Goal: Task Accomplishment & Management: Use online tool/utility

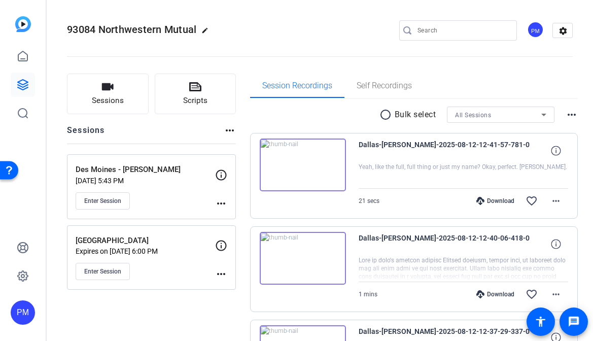
click at [223, 205] on mat-icon "more_horiz" at bounding box center [221, 203] width 12 height 12
click at [233, 217] on span "Edit Session" at bounding box center [246, 218] width 46 height 12
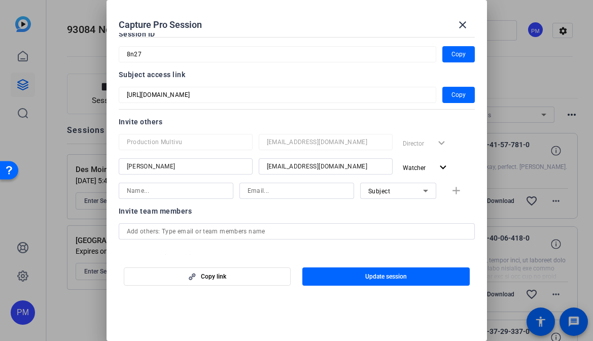
scroll to position [57, 0]
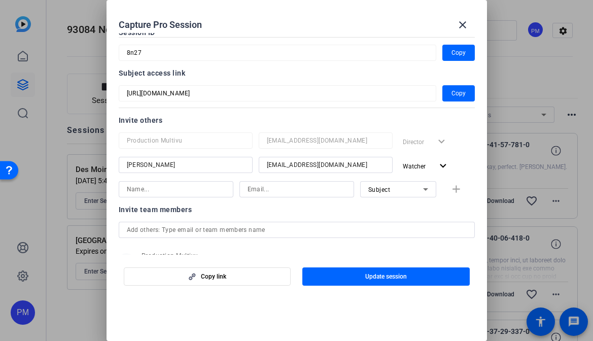
click at [416, 189] on div "Subject" at bounding box center [395, 189] width 55 height 13
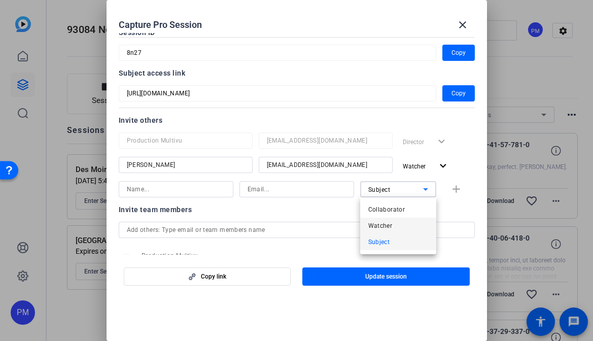
click at [385, 223] on span "Watcher" at bounding box center [380, 226] width 24 height 12
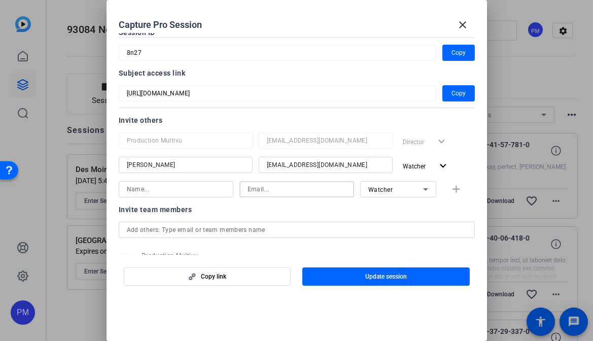
click at [255, 186] on input at bounding box center [297, 189] width 98 height 12
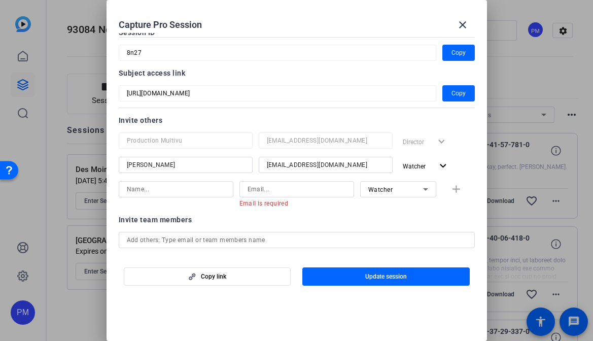
click at [156, 182] on div at bounding box center [176, 189] width 98 height 16
type input "Courtney V"
paste input "courtneyvanderveenmich@northwesternmutual.com"
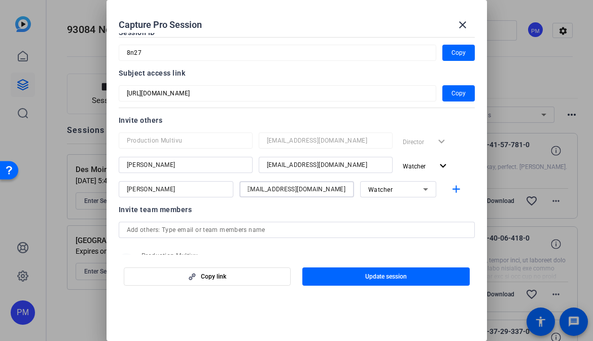
type input "courtneyvanderveenmich@northwesternmutual.com"
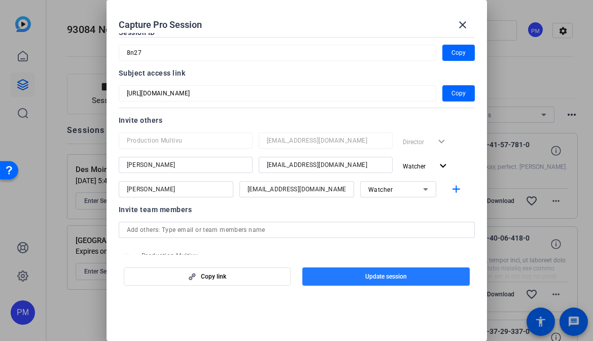
click at [354, 274] on span "button" at bounding box center [385, 276] width 167 height 24
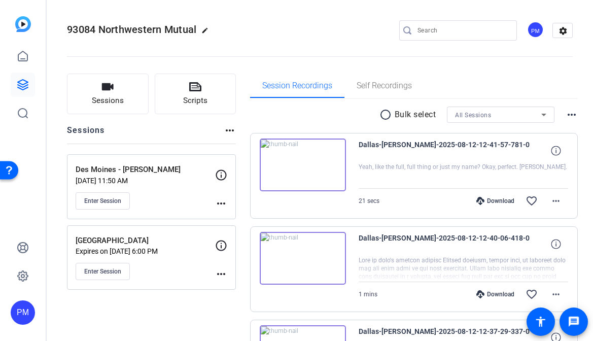
click at [219, 203] on mat-icon "more_horiz" at bounding box center [221, 203] width 12 height 12
click at [231, 216] on span "Edit Session" at bounding box center [246, 218] width 46 height 12
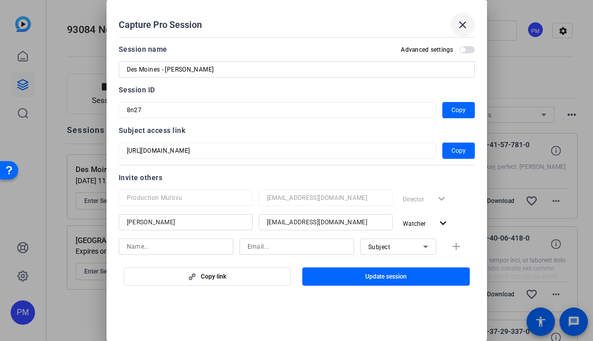
click at [461, 28] on mat-icon "close" at bounding box center [463, 25] width 12 height 12
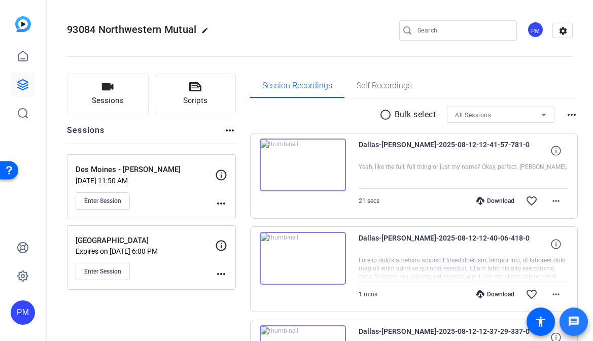
click at [570, 319] on mat-icon "message" at bounding box center [574, 322] width 12 height 12
click at [222, 201] on mat-icon "more_horiz" at bounding box center [221, 203] width 12 height 12
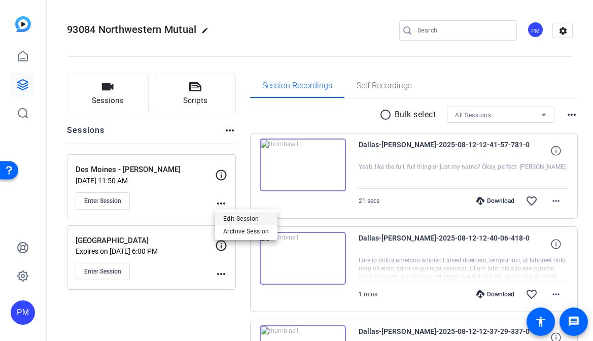
click at [228, 215] on span "Edit Session" at bounding box center [246, 218] width 46 height 12
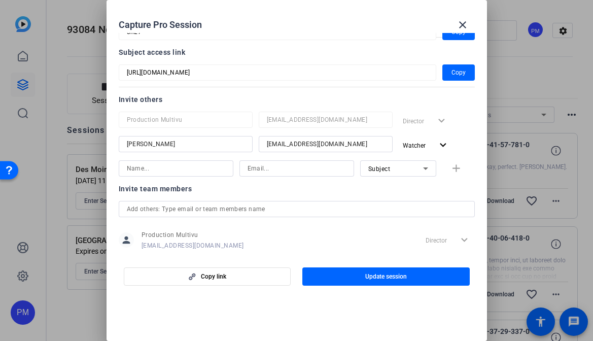
scroll to position [83, 0]
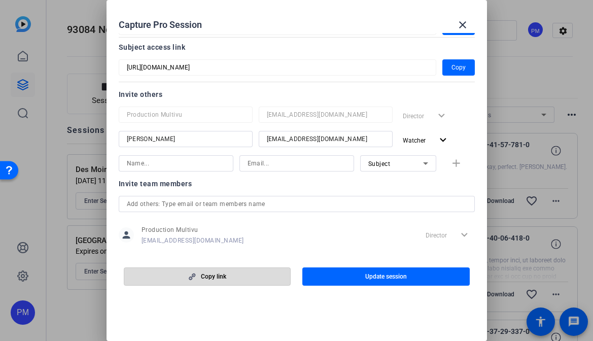
click at [217, 272] on span "Copy link" at bounding box center [213, 276] width 25 height 8
click at [460, 28] on mat-icon "close" at bounding box center [463, 25] width 12 height 12
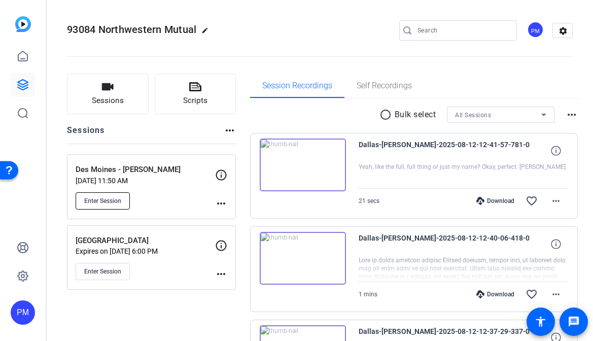
click at [92, 200] on span "Enter Session" at bounding box center [102, 201] width 37 height 8
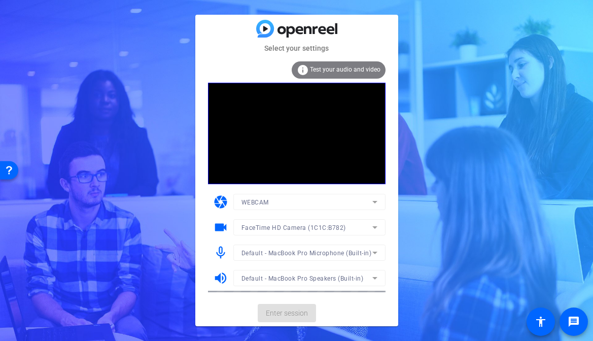
click at [415, 128] on div "Select your settings info Test your audio and video camera WEBCAM videocam Face…" at bounding box center [296, 170] width 593 height 341
click at [295, 314] on span "Enter session" at bounding box center [287, 313] width 42 height 11
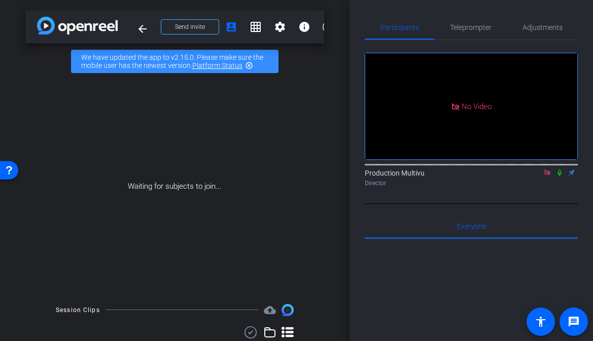
click at [250, 66] on mat-icon "highlight_off" at bounding box center [249, 65] width 8 height 8
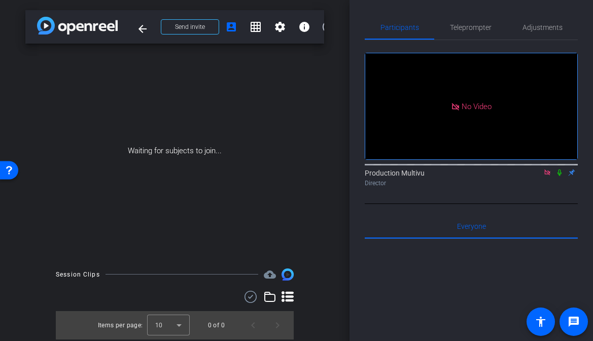
click at [563, 176] on icon at bounding box center [559, 172] width 8 height 7
click at [476, 27] on span "Teleprompter" at bounding box center [471, 27] width 42 height 7
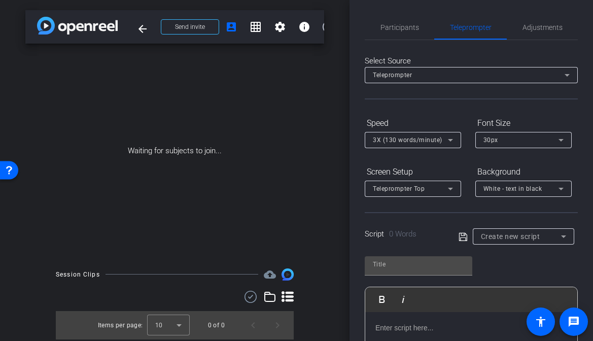
click at [510, 235] on span "Create new script" at bounding box center [510, 236] width 59 height 8
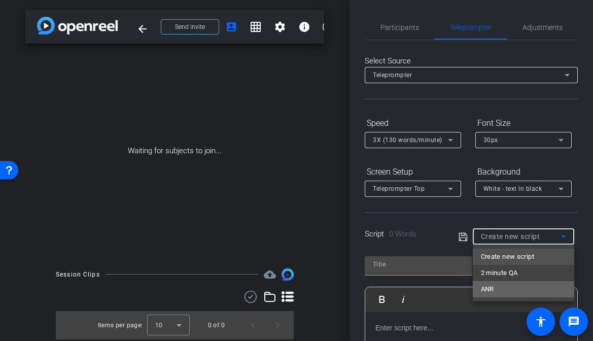
click at [496, 291] on mat-option "ANR" at bounding box center [523, 289] width 101 height 16
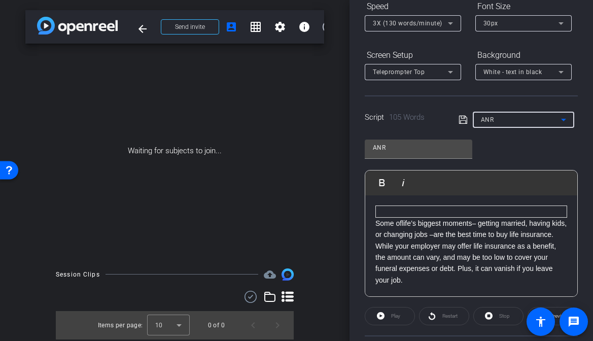
scroll to position [118, 0]
click at [540, 117] on div "ANR" at bounding box center [521, 118] width 80 height 13
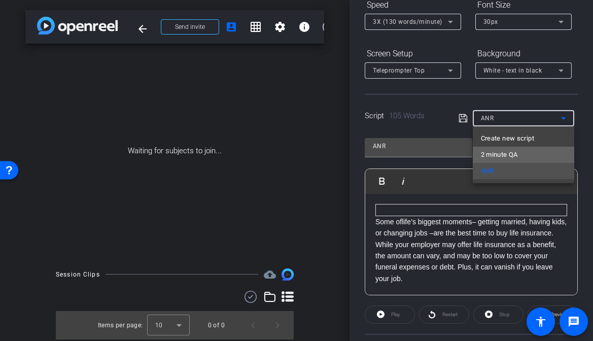
click at [516, 156] on span "2 minute QA" at bounding box center [499, 155] width 37 height 12
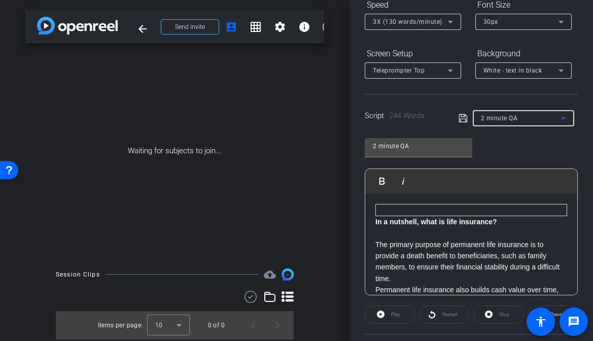
click at [518, 116] on div "2 minute QA" at bounding box center [521, 118] width 80 height 13
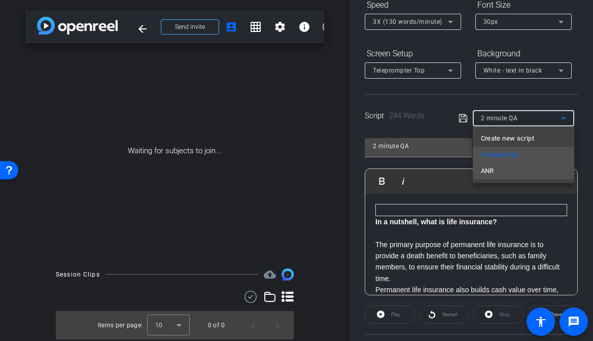
click at [495, 167] on mat-option "ANR" at bounding box center [523, 171] width 101 height 16
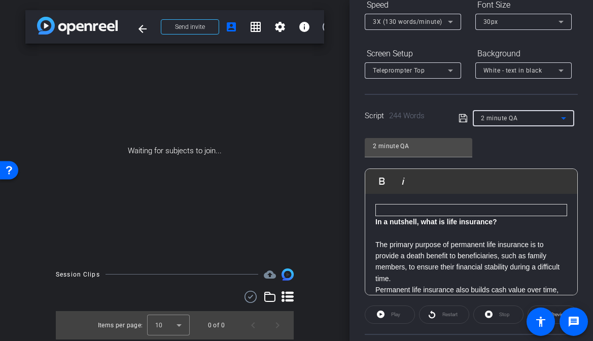
type input "ANR"
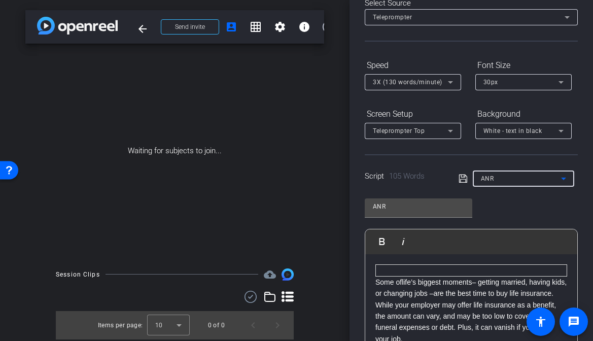
scroll to position [56, 0]
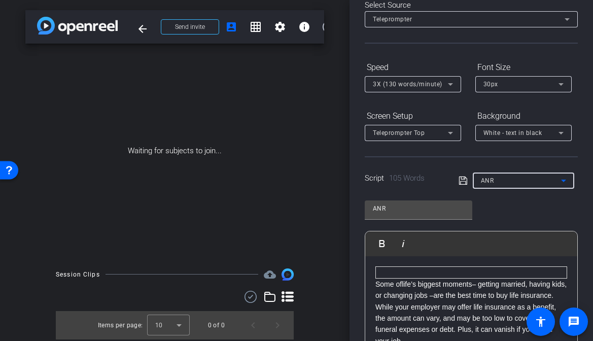
click at [446, 84] on icon at bounding box center [450, 84] width 12 height 12
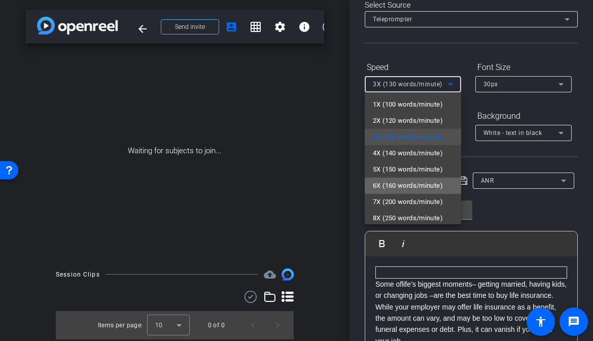
click at [408, 187] on span "6X (160 words/minute)" at bounding box center [408, 186] width 70 height 12
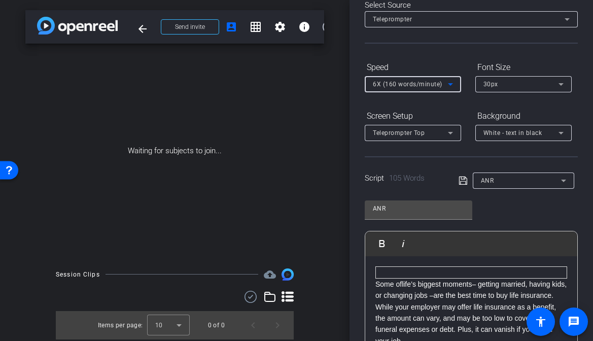
click at [561, 83] on icon at bounding box center [561, 84] width 12 height 12
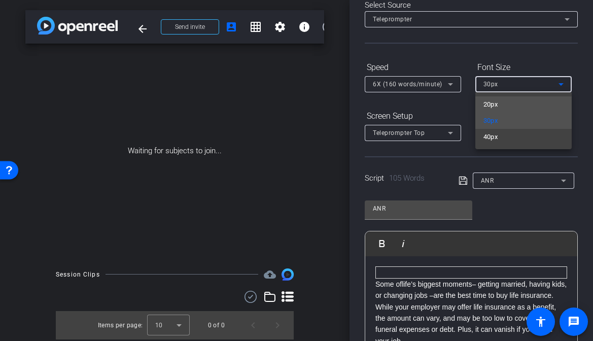
click at [525, 106] on mat-option "20px" at bounding box center [523, 104] width 96 height 16
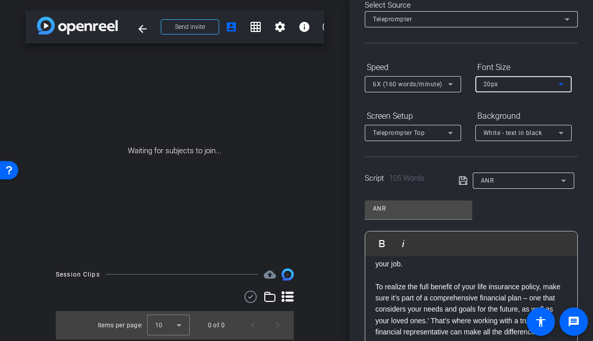
scroll to position [0, 0]
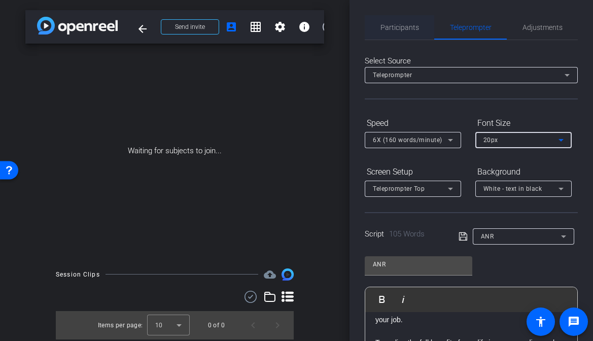
click at [400, 31] on span "Participants" at bounding box center [399, 27] width 39 height 24
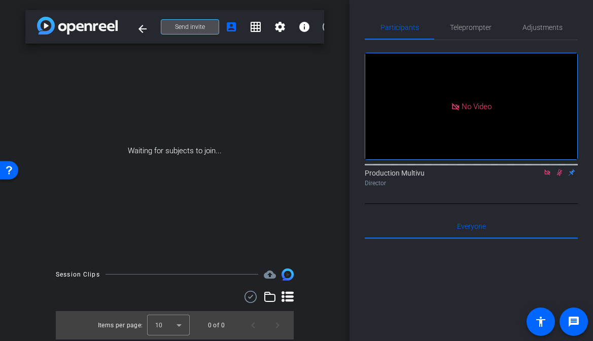
click at [169, 30] on span at bounding box center [189, 27] width 57 height 24
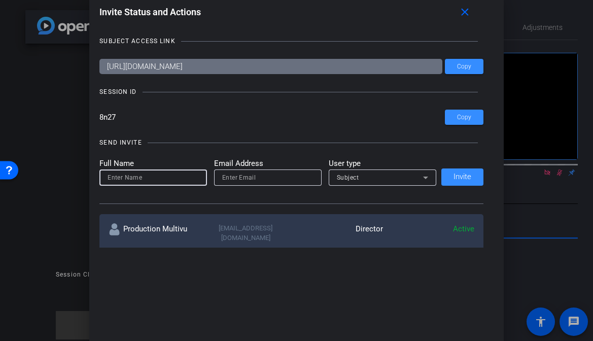
click at [127, 181] on input at bounding box center [153, 177] width 91 height 12
type input "BB"
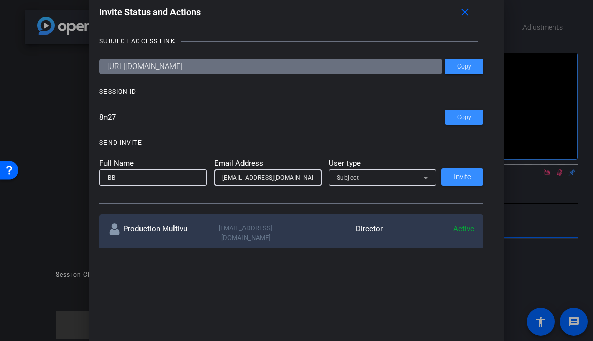
type input "bontour@gmail.com"
click at [373, 175] on div "Subject" at bounding box center [380, 177] width 86 height 13
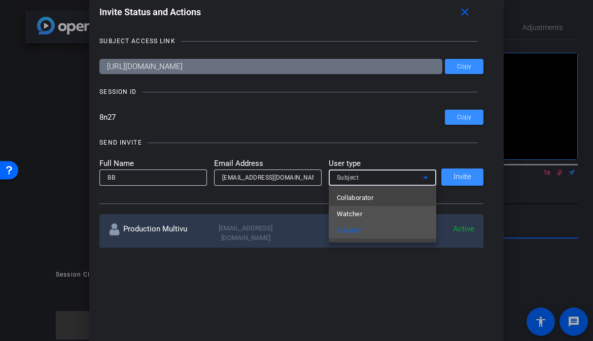
click at [354, 211] on span "Watcher" at bounding box center [350, 214] width 26 height 12
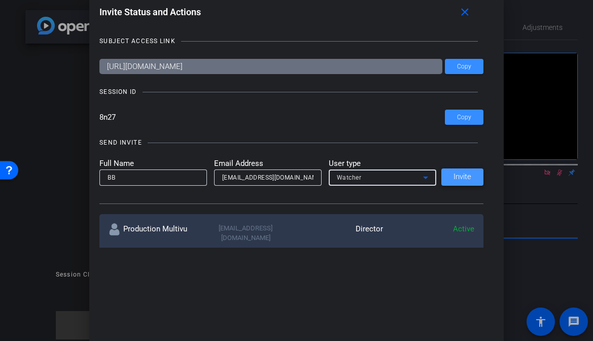
click at [466, 174] on span "Invite" at bounding box center [463, 177] width 18 height 8
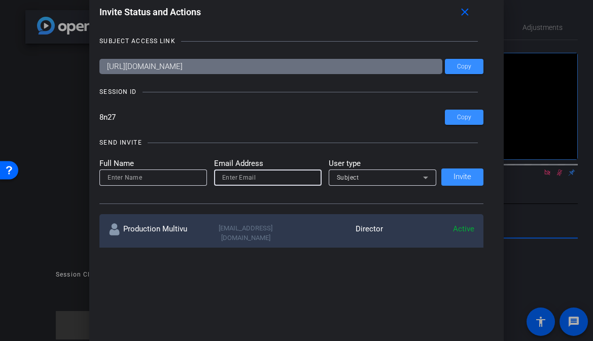
click at [252, 178] on input "email" at bounding box center [267, 177] width 91 height 12
paste input "courtneyvanderveenmich@northwesternmutual.com"
type input "courtneyvanderveenmich@northwesternmutual.com"
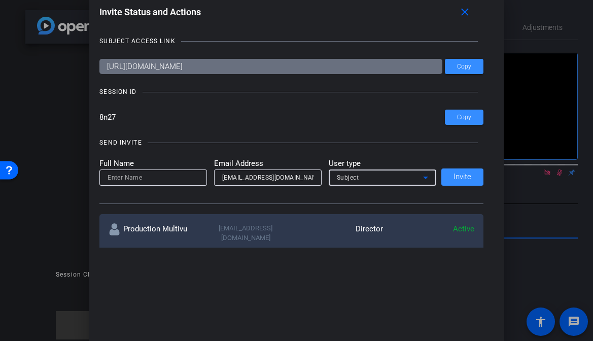
click at [348, 177] on span "Subject" at bounding box center [348, 177] width 22 height 7
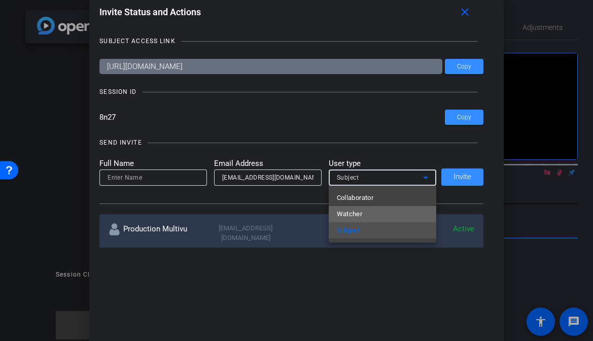
click at [342, 213] on span "Watcher" at bounding box center [350, 214] width 26 height 12
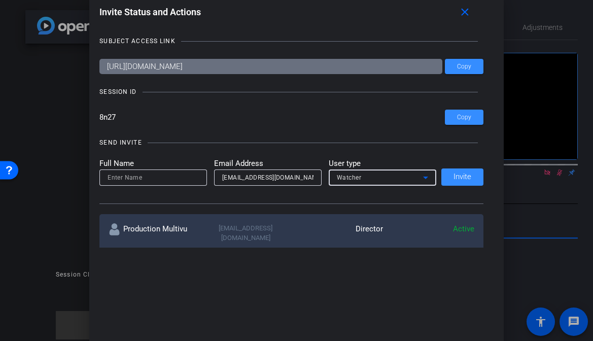
click at [121, 179] on input at bounding box center [153, 177] width 91 height 12
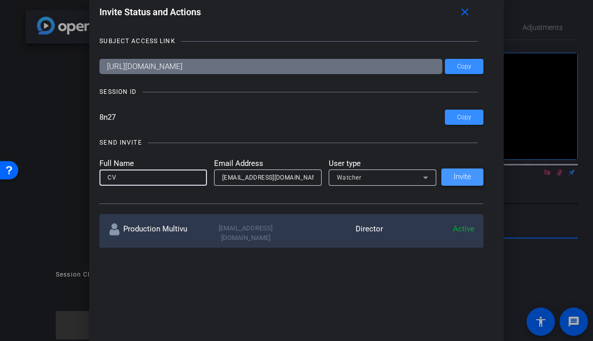
type input "CV"
click at [468, 180] on span "Invite" at bounding box center [463, 177] width 18 height 8
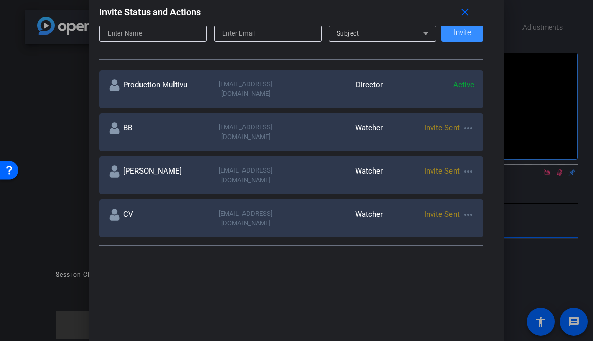
scroll to position [144, 0]
click at [462, 12] on mat-icon "close" at bounding box center [465, 12] width 13 height 13
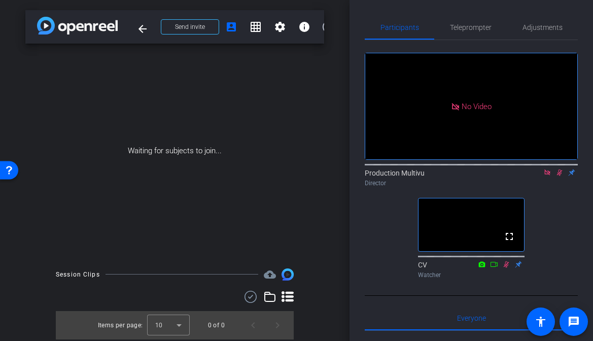
click at [560, 169] on icon at bounding box center [559, 172] width 8 height 7
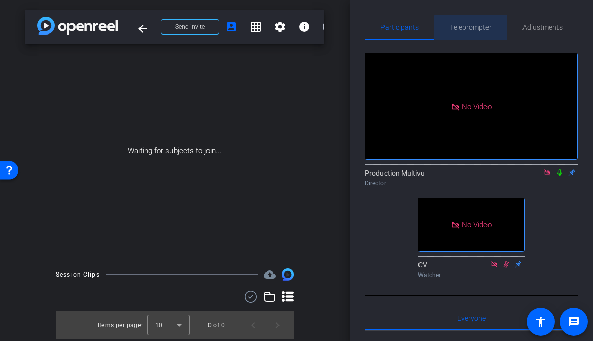
click at [471, 32] on span "Teleprompter" at bounding box center [471, 27] width 42 height 24
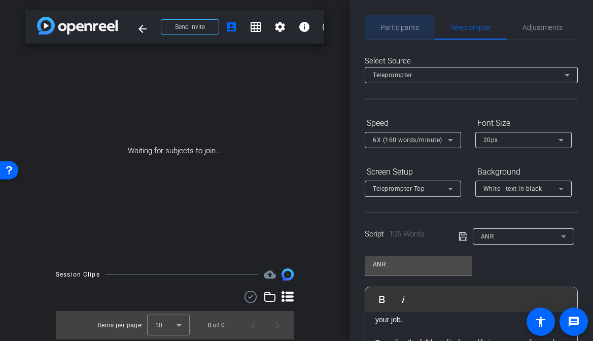
click at [403, 29] on span "Participants" at bounding box center [399, 27] width 39 height 7
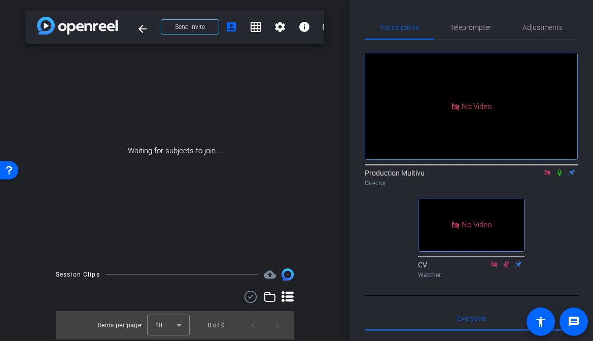
click at [488, 198] on div "No Video" at bounding box center [472, 224] width 106 height 53
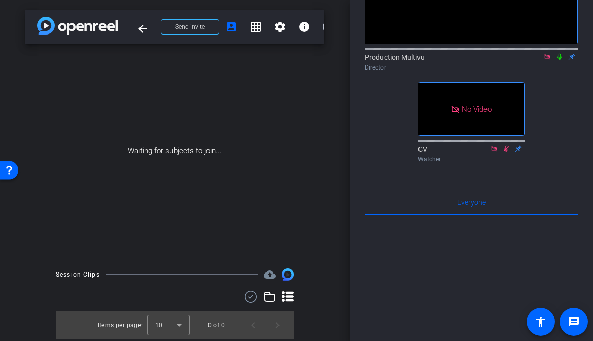
scroll to position [0, 0]
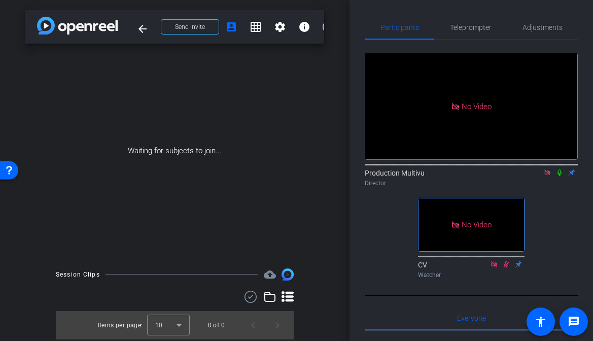
click at [562, 169] on icon at bounding box center [559, 172] width 8 height 7
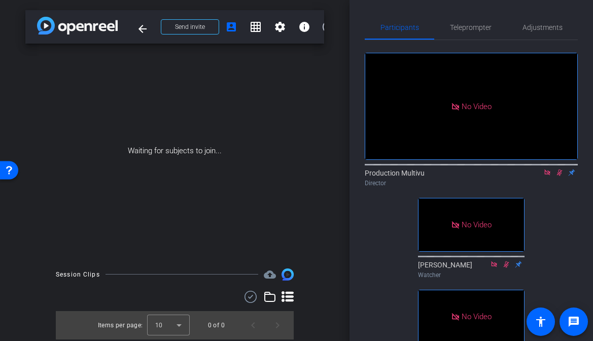
click at [560, 169] on icon at bounding box center [560, 172] width 6 height 7
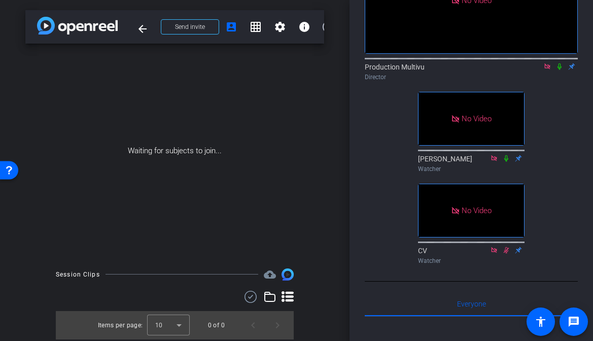
scroll to position [106, 0]
click at [565, 183] on div "No Video Production Multivu Director No Video Steve Cuff Watcher No Video CV Wa…" at bounding box center [471, 101] width 213 height 334
click at [372, 204] on div "No Video Production Multivu Director No Video Steve Cuff Watcher No Video CV Wa…" at bounding box center [471, 101] width 213 height 334
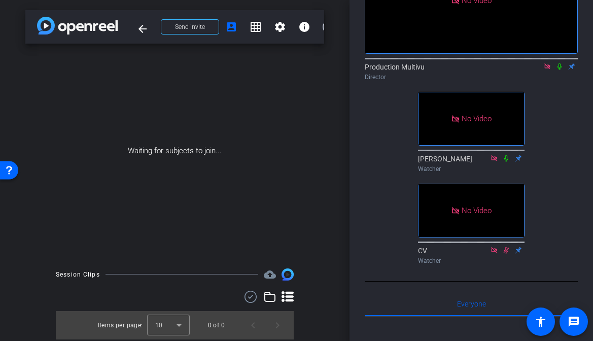
click at [569, 224] on div "No Video Production Multivu Director No Video Steve Cuff Watcher No Video CV Wa…" at bounding box center [471, 101] width 213 height 334
click at [567, 209] on div "No Video Production Multivu Director No Video Steve Cuff Watcher No Video CV Wa…" at bounding box center [471, 101] width 213 height 334
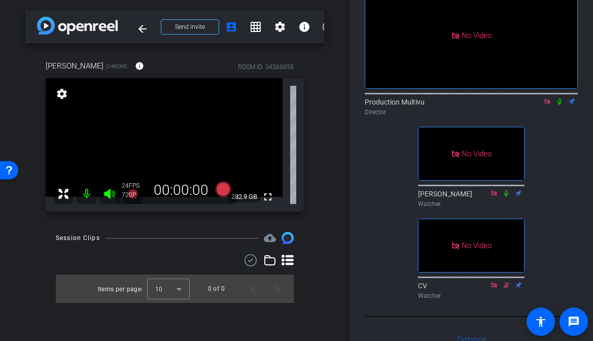
scroll to position [0, 0]
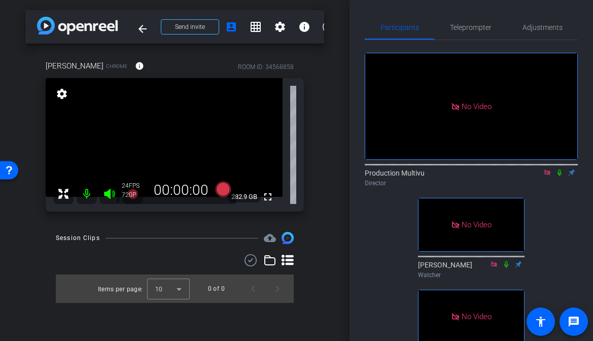
click at [549, 169] on icon at bounding box center [547, 172] width 8 height 7
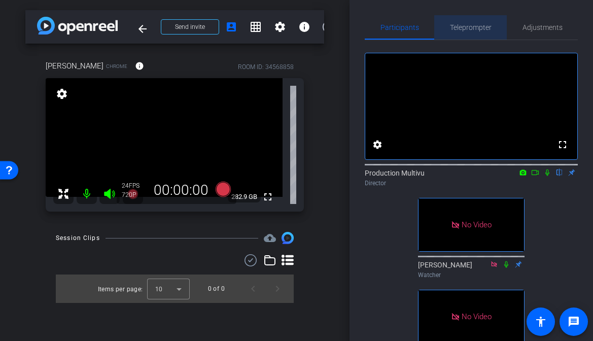
click at [470, 27] on span "Teleprompter" at bounding box center [471, 27] width 42 height 7
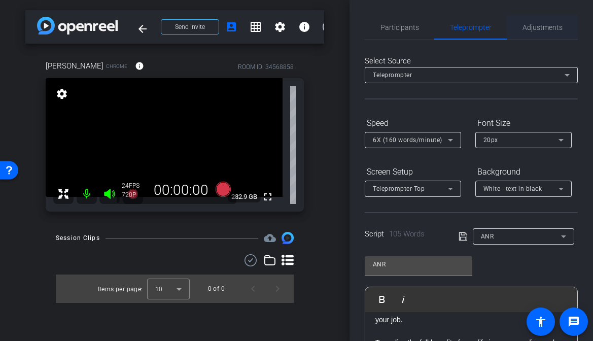
click at [546, 29] on span "Adjustments" at bounding box center [543, 27] width 40 height 7
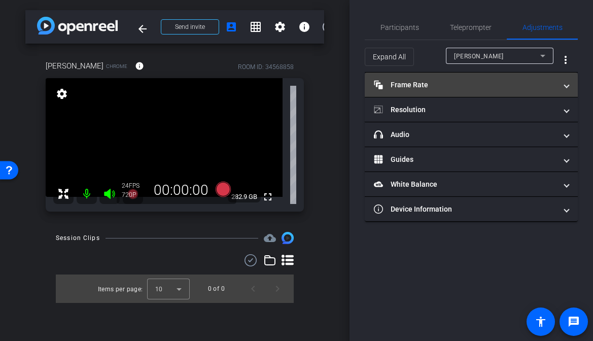
click at [429, 82] on mat-panel-title "Frame Rate Frame Rate" at bounding box center [465, 85] width 183 height 11
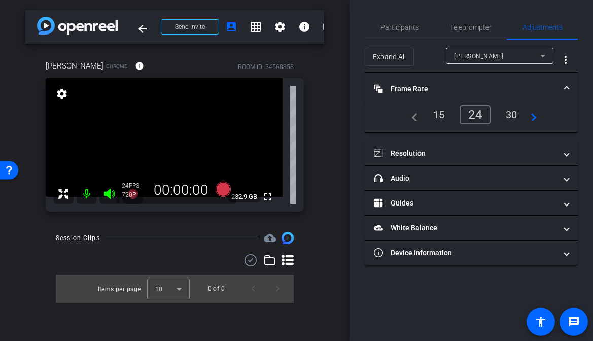
click at [511, 103] on mat-expansion-panel-header "Frame Rate Frame Rate" at bounding box center [471, 89] width 213 height 32
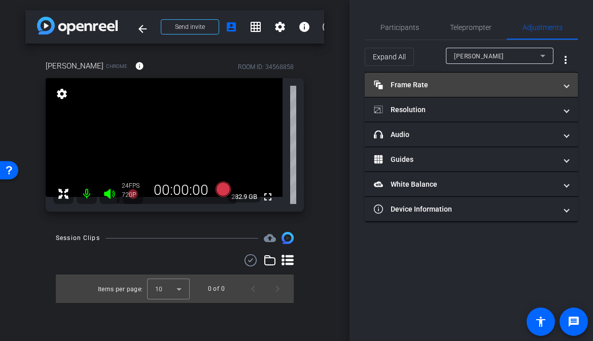
click at [569, 84] on mat-expansion-panel-header "Frame Rate Frame Rate" at bounding box center [471, 85] width 213 height 24
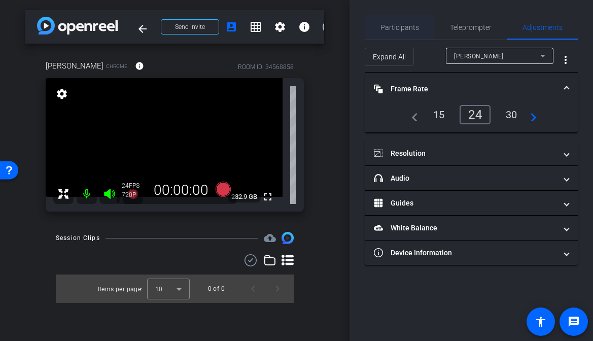
click at [395, 30] on span "Participants" at bounding box center [399, 27] width 39 height 7
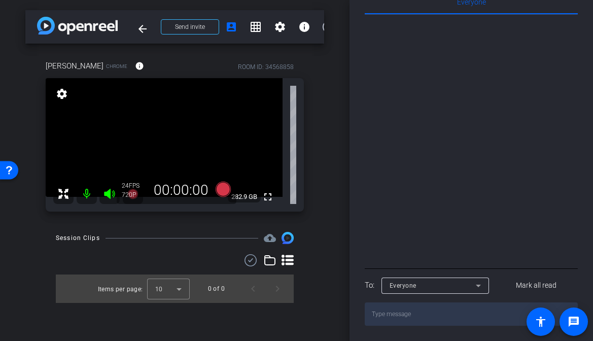
scroll to position [464, 0]
click at [62, 93] on mat-icon "settings" at bounding box center [62, 94] width 14 height 12
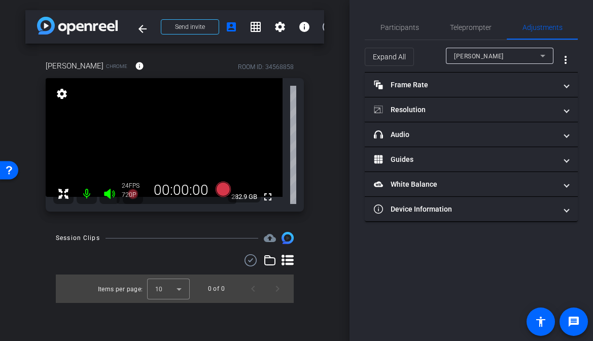
scroll to position [0, 0]
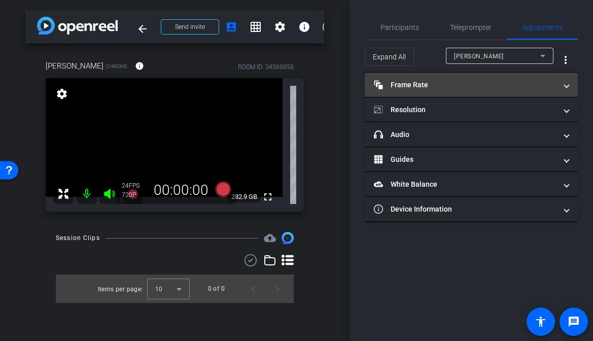
click at [449, 85] on mat-panel-title "Frame Rate Frame Rate" at bounding box center [465, 85] width 183 height 11
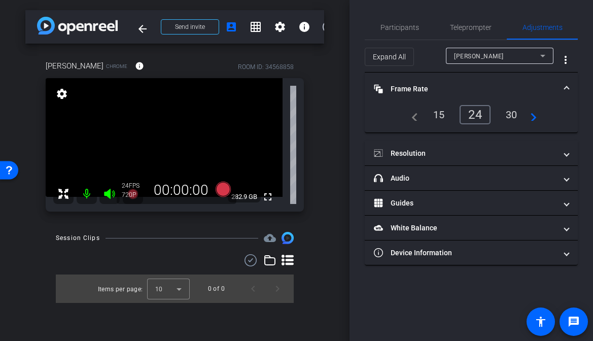
click at [510, 116] on div "30" at bounding box center [511, 114] width 27 height 17
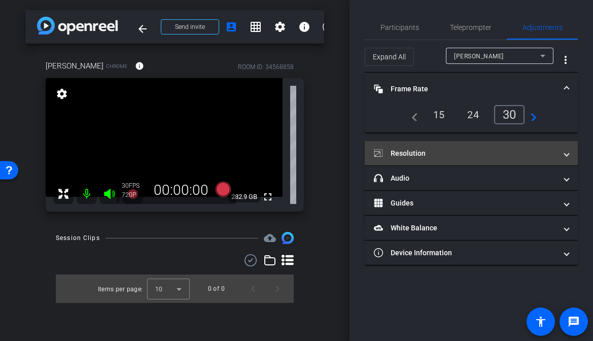
click at [422, 152] on mat-panel-title "Resolution" at bounding box center [465, 153] width 183 height 11
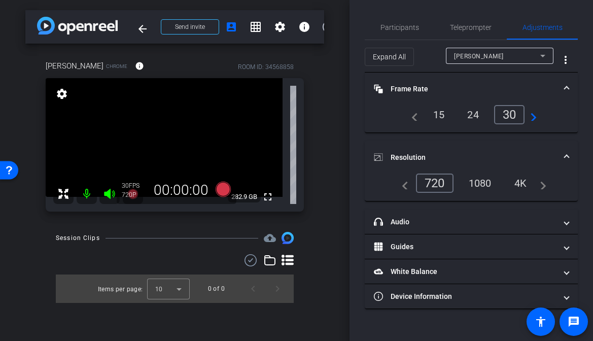
click at [492, 185] on div "1080" at bounding box center [480, 183] width 38 height 17
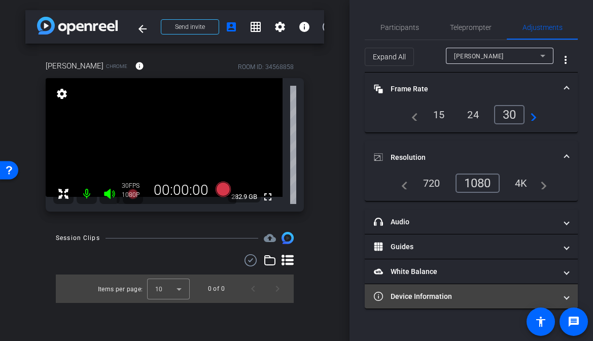
click at [424, 292] on mat-panel-title "Device Information" at bounding box center [465, 296] width 183 height 11
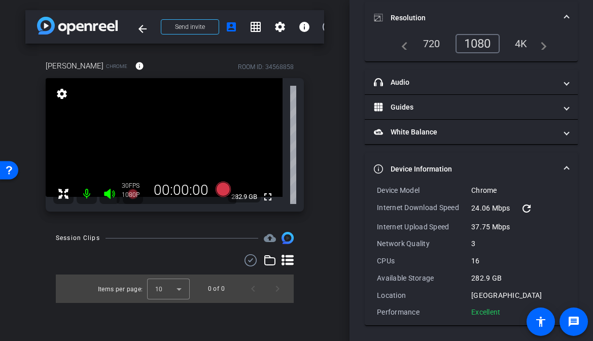
scroll to position [137, 0]
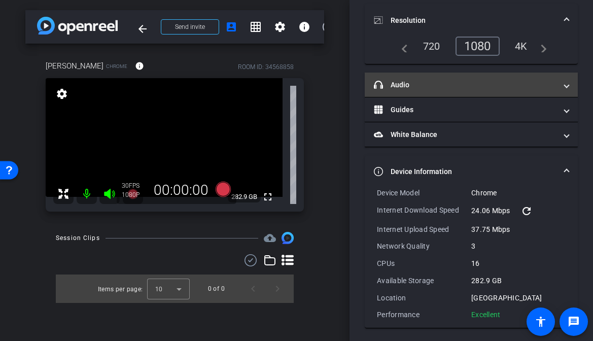
click at [445, 88] on mat-panel-title "headphone icon Audio" at bounding box center [465, 85] width 183 height 11
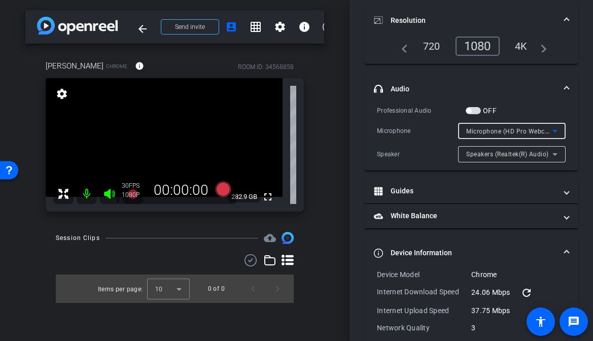
click at [527, 125] on div "Microphone (HD Pro Webcam C920)" at bounding box center [509, 131] width 86 height 13
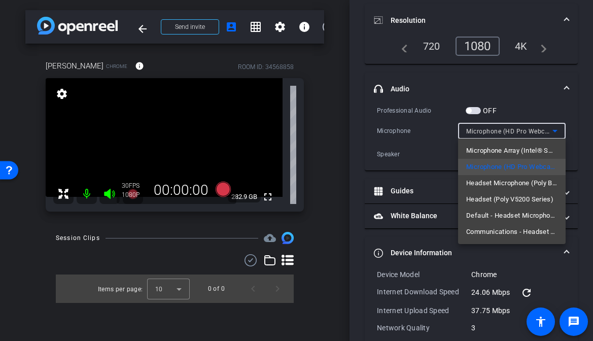
click at [350, 135] on div at bounding box center [296, 170] width 593 height 341
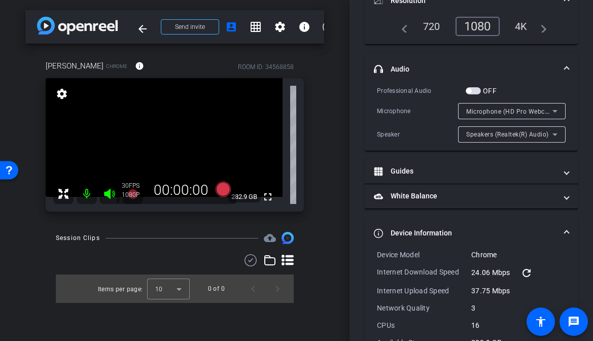
scroll to position [159, 0]
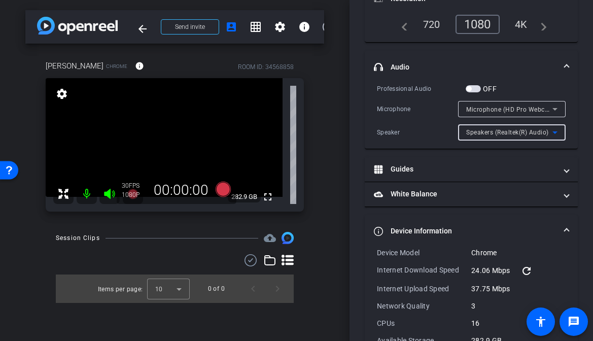
click at [481, 131] on span "Speakers (Realtek(R) Audio)" at bounding box center [507, 132] width 83 height 7
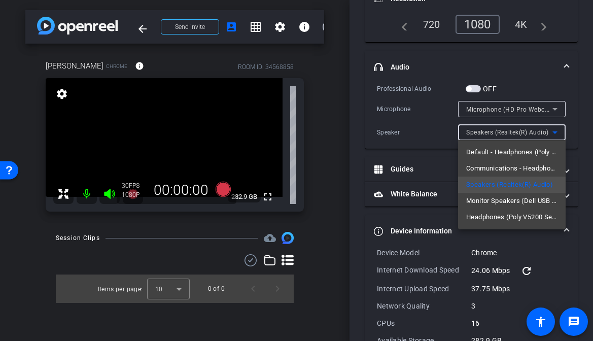
click at [363, 130] on div at bounding box center [296, 170] width 593 height 341
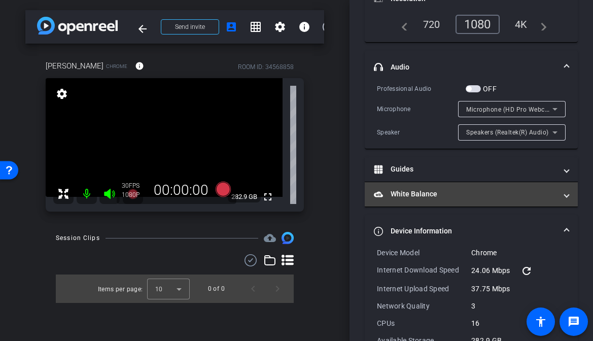
click at [439, 190] on mat-panel-title "White Balance White Balance" at bounding box center [465, 194] width 183 height 11
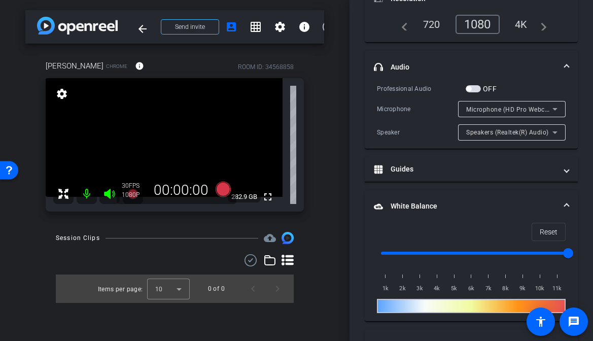
scroll to position [219, 0]
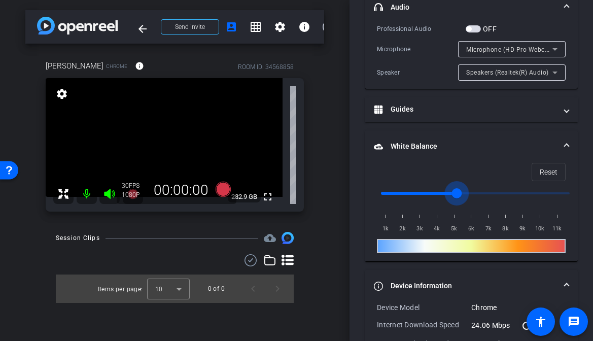
drag, startPoint x: 568, startPoint y: 190, endPoint x: 454, endPoint y: 188, distance: 114.7
click at [454, 188] on input "range" at bounding box center [475, 193] width 210 height 22
click at [476, 190] on input "range" at bounding box center [475, 193] width 210 height 22
type input "8500"
click at [525, 191] on input "range" at bounding box center [475, 193] width 210 height 22
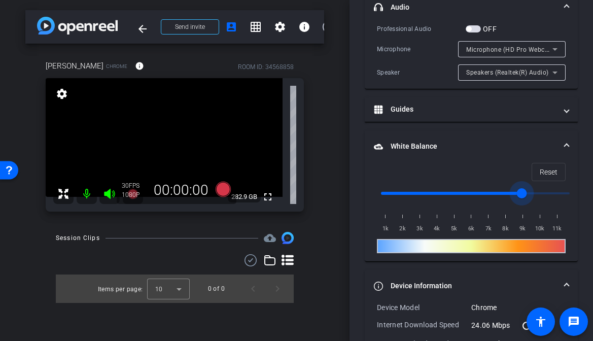
scroll to position [0, 0]
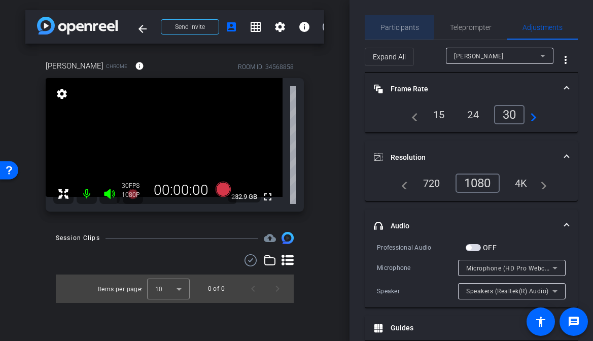
click at [376, 20] on div "Participants" at bounding box center [400, 27] width 70 height 24
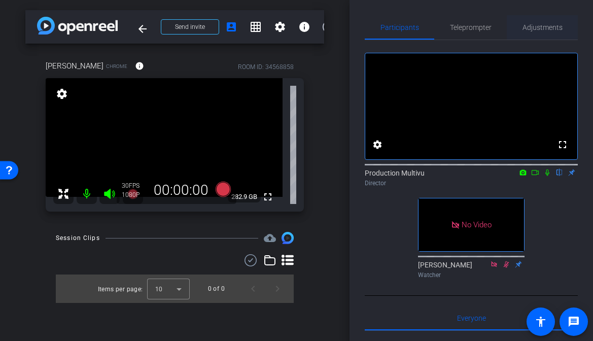
click at [547, 24] on span "Adjustments" at bounding box center [543, 27] width 40 height 7
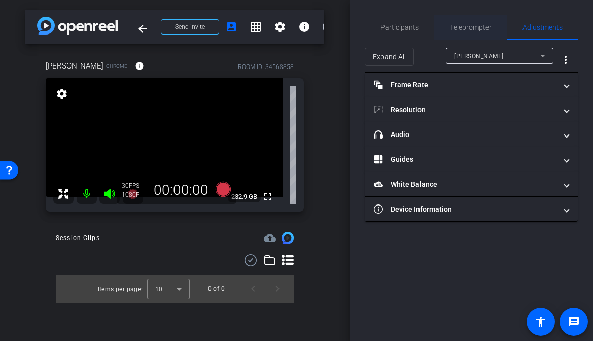
click at [454, 22] on span "Teleprompter" at bounding box center [471, 27] width 42 height 24
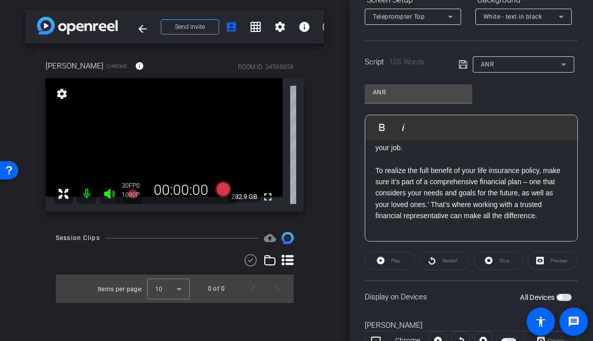
scroll to position [214, 0]
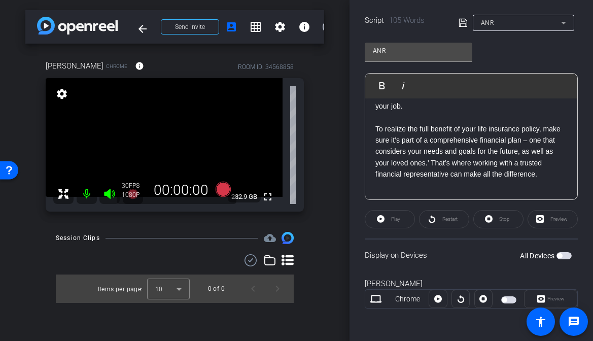
click at [561, 213] on div "Preview" at bounding box center [553, 219] width 50 height 18
click at [560, 258] on span "button" at bounding box center [559, 255] width 5 height 5
click at [550, 218] on div "Preview" at bounding box center [553, 219] width 50 height 18
click at [548, 300] on span "Preview" at bounding box center [555, 299] width 17 height 6
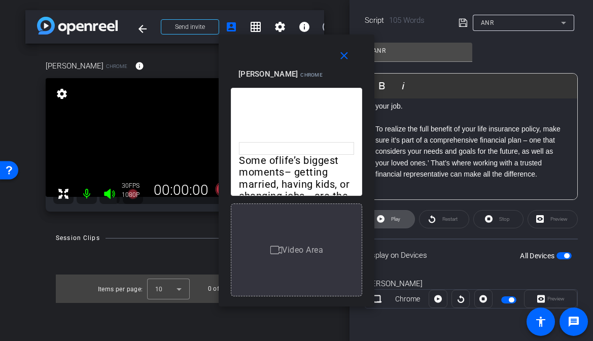
click at [380, 219] on icon at bounding box center [381, 219] width 8 height 13
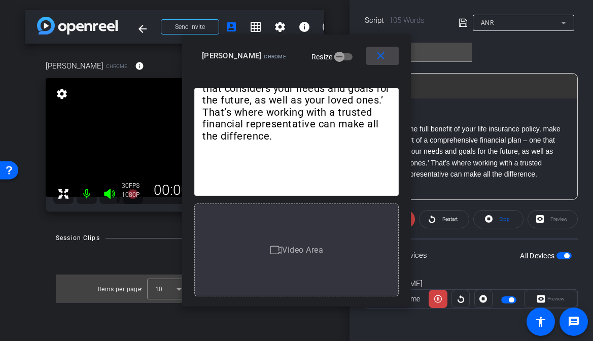
click at [379, 53] on mat-icon "close" at bounding box center [380, 56] width 13 height 13
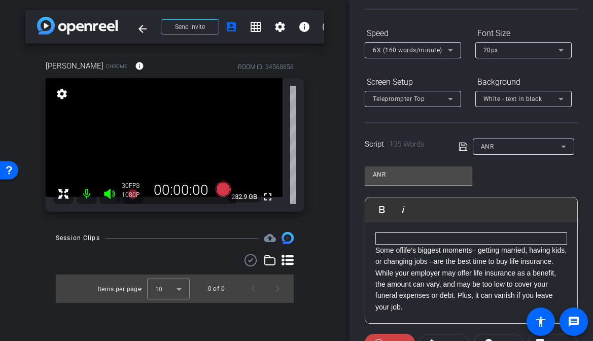
scroll to position [0, 0]
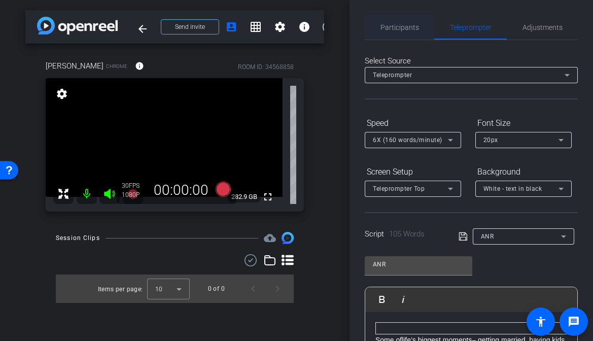
click at [396, 31] on span "Participants" at bounding box center [399, 27] width 39 height 7
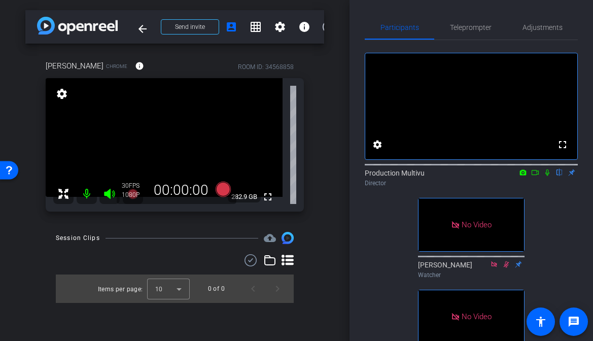
click at [535, 175] on icon at bounding box center [535, 172] width 7 height 5
click at [352, 210] on div "Participants Teleprompter Adjustments No Video Production Multivu Director No V…" at bounding box center [472, 170] width 244 height 341
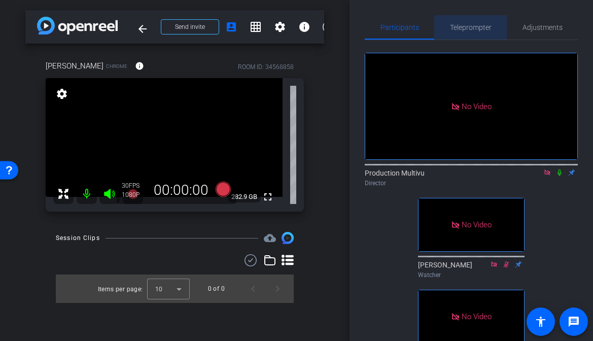
click at [471, 24] on span "Teleprompter" at bounding box center [471, 27] width 42 height 7
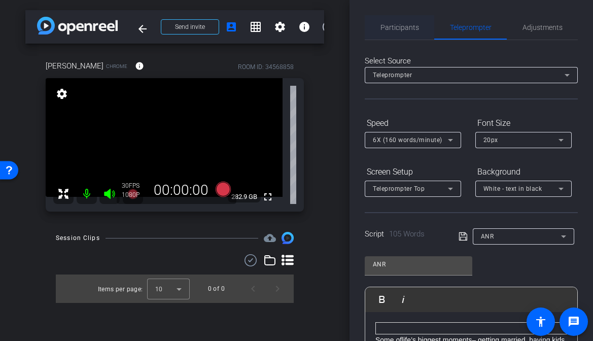
click at [392, 24] on span "Participants" at bounding box center [399, 27] width 39 height 7
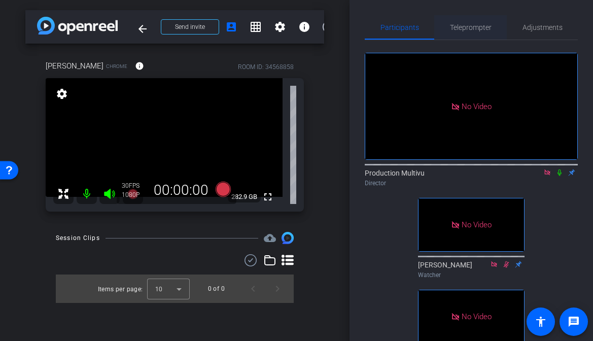
click at [478, 25] on span "Teleprompter" at bounding box center [471, 27] width 42 height 7
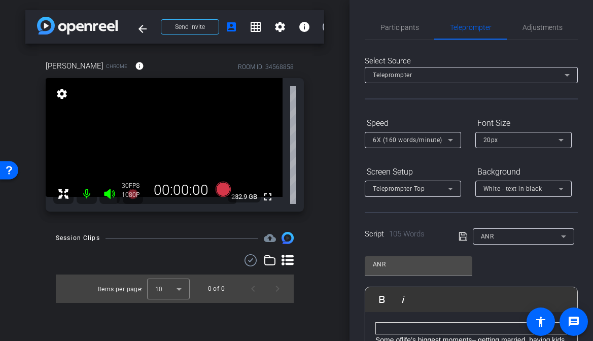
scroll to position [214, 0]
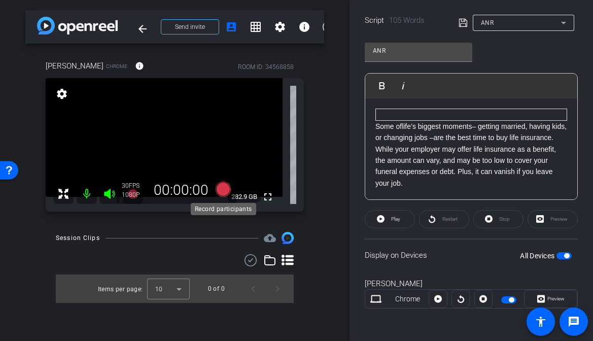
click at [223, 189] on icon at bounding box center [222, 189] width 15 height 15
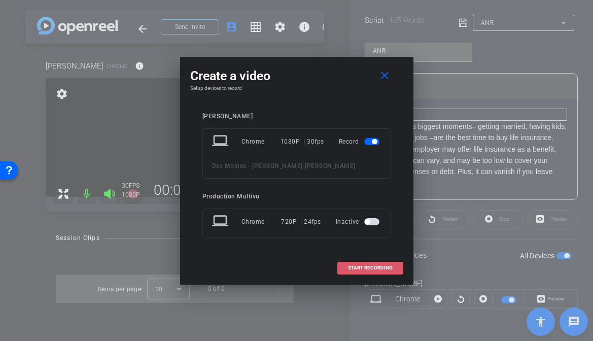
click at [354, 269] on span "START RECORDING" at bounding box center [370, 267] width 45 height 5
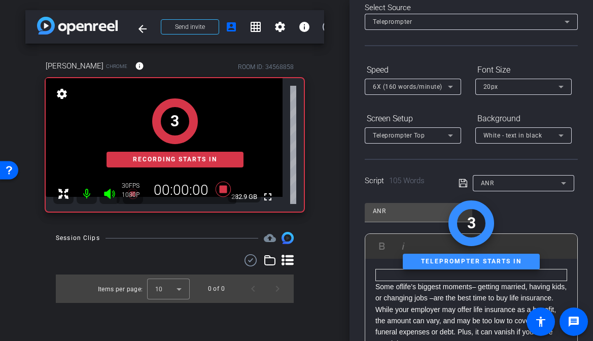
scroll to position [0, 0]
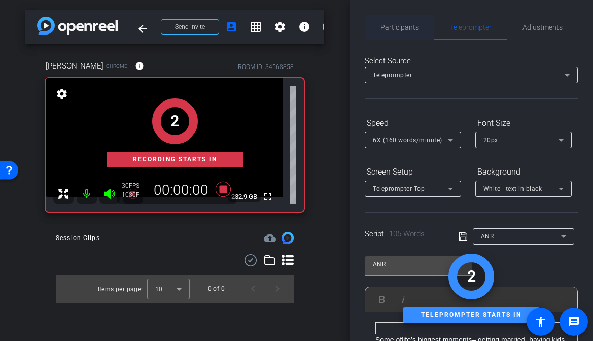
click at [405, 29] on span "Participants" at bounding box center [399, 27] width 39 height 7
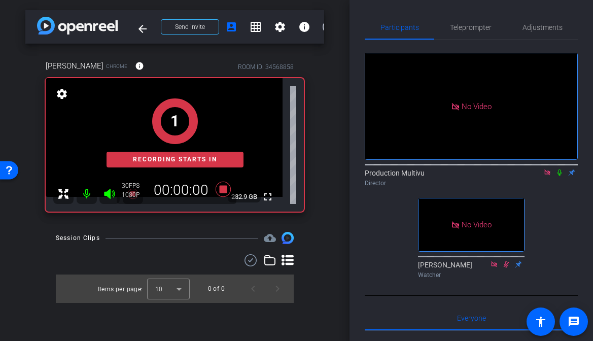
click at [560, 169] on icon at bounding box center [559, 172] width 8 height 7
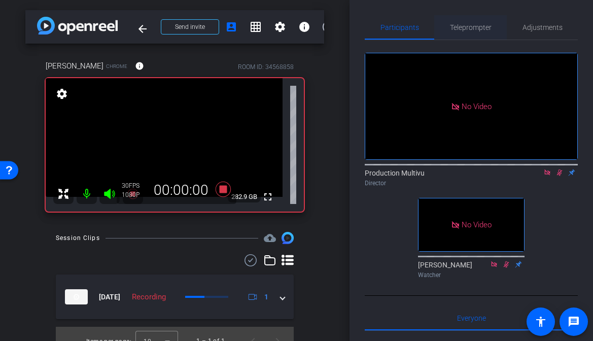
click at [473, 27] on span "Teleprompter" at bounding box center [471, 27] width 42 height 7
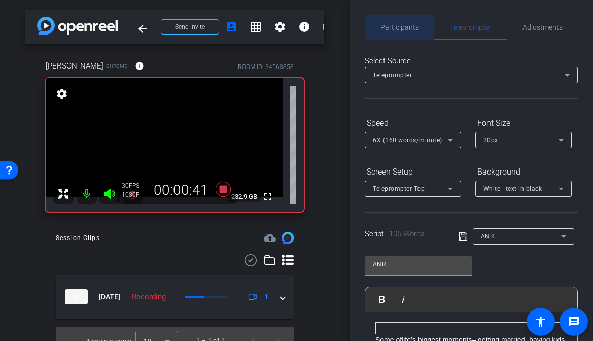
click at [399, 27] on span "Participants" at bounding box center [399, 27] width 39 height 7
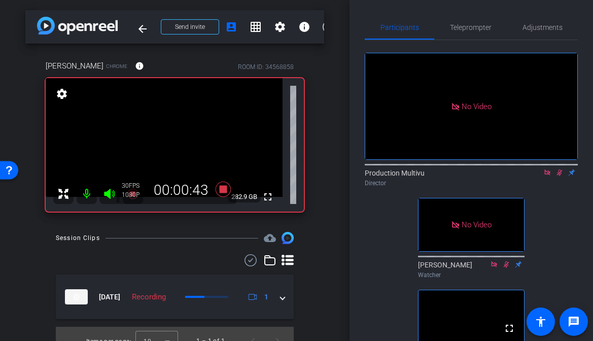
click at [557, 169] on icon at bounding box center [559, 172] width 8 height 7
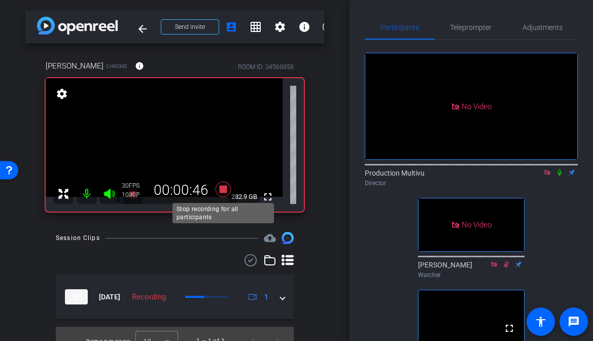
click at [224, 191] on icon at bounding box center [222, 189] width 15 height 15
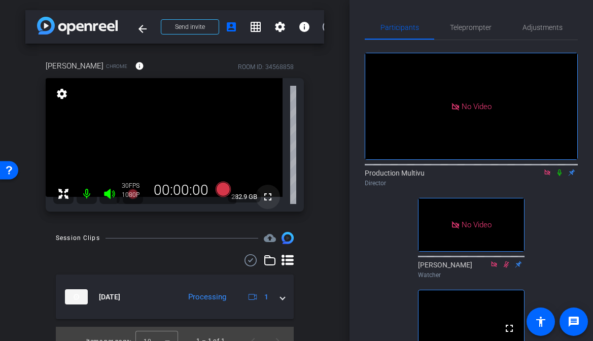
click at [268, 194] on mat-icon "fullscreen" at bounding box center [268, 197] width 12 height 12
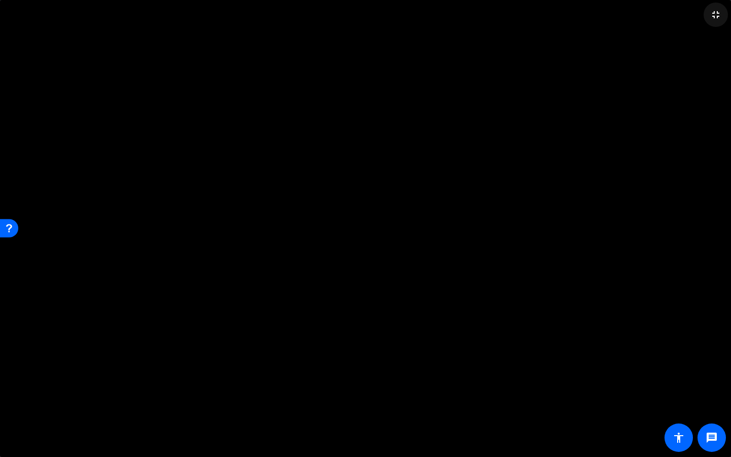
click at [593, 11] on mat-icon "fullscreen_exit" at bounding box center [715, 15] width 12 height 12
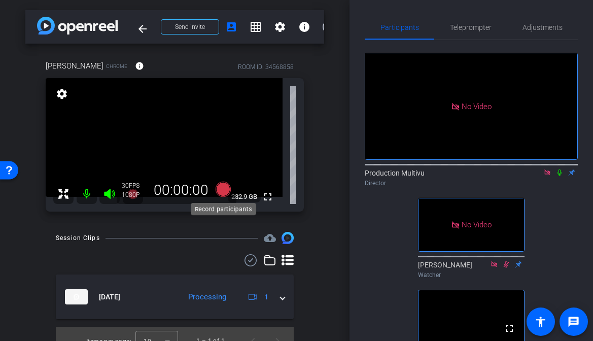
click at [222, 188] on icon at bounding box center [222, 189] width 15 height 15
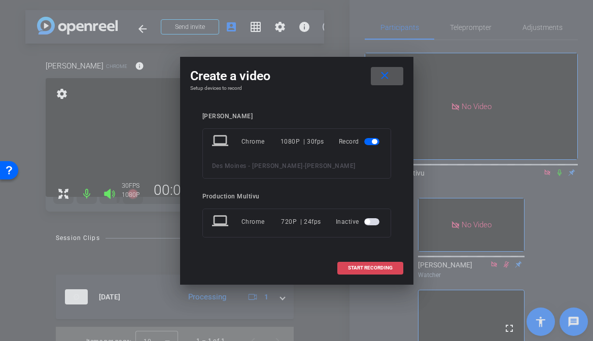
click at [369, 271] on span at bounding box center [370, 268] width 65 height 24
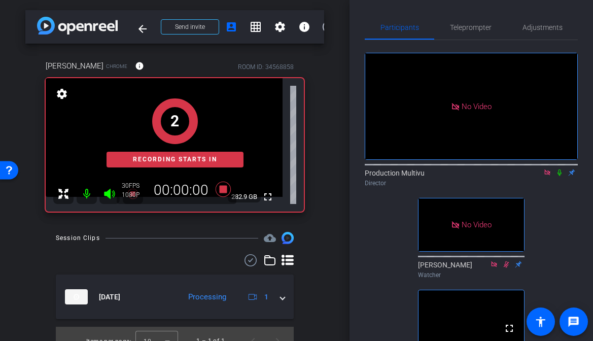
click at [562, 169] on icon at bounding box center [559, 172] width 8 height 7
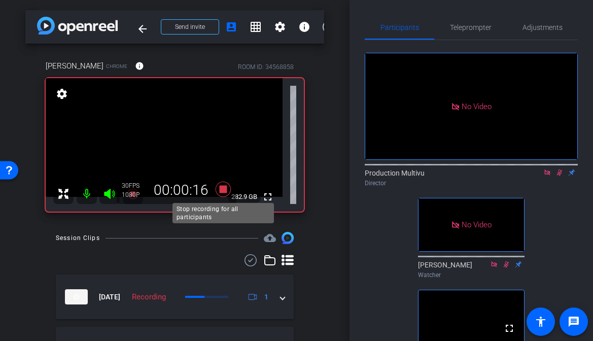
click at [217, 191] on icon at bounding box center [223, 189] width 24 height 18
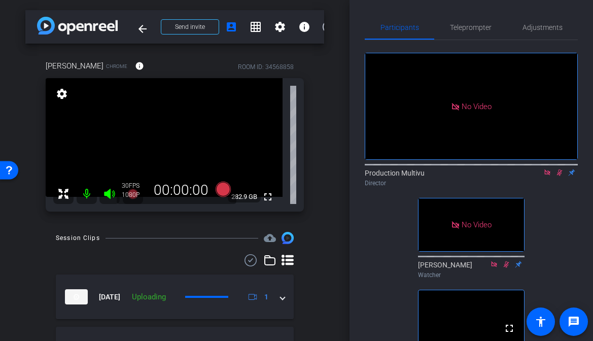
click at [562, 169] on icon at bounding box center [559, 172] width 8 height 7
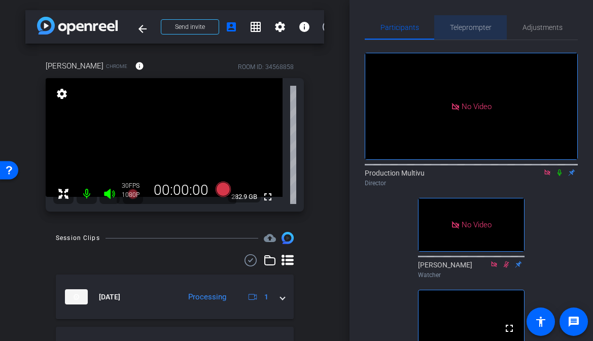
click at [465, 31] on span "Teleprompter" at bounding box center [471, 27] width 42 height 24
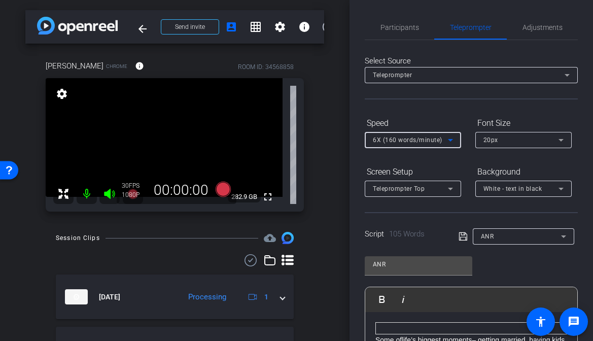
click at [451, 140] on icon at bounding box center [450, 140] width 5 height 3
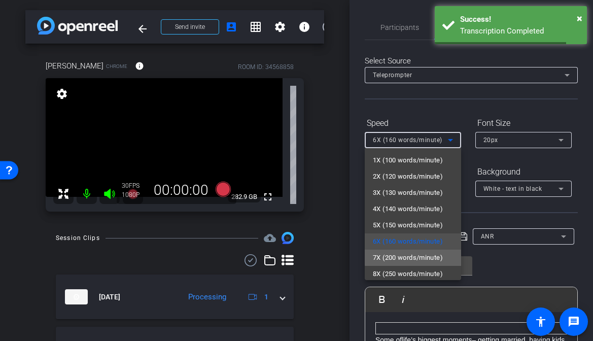
click at [419, 254] on span "7X (200 words/minute)" at bounding box center [408, 258] width 70 height 12
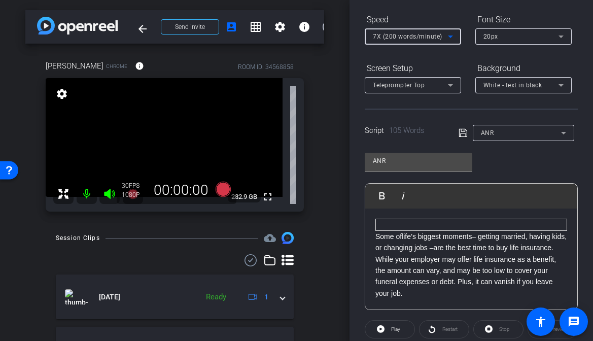
scroll to position [103, 0]
click at [336, 201] on div "arrow_back Des Moines - Kurt Bogseth Back to project Send invite account_box gr…" at bounding box center [175, 170] width 350 height 341
click at [222, 189] on icon at bounding box center [222, 189] width 15 height 15
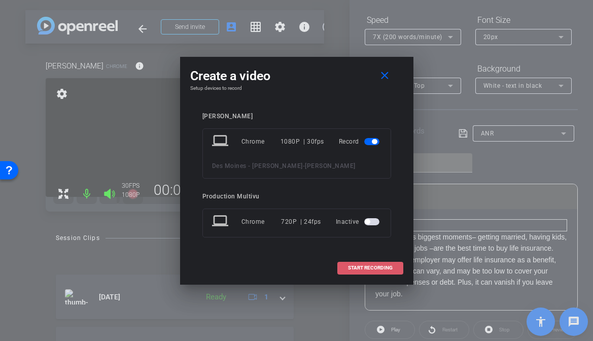
click at [359, 274] on span at bounding box center [370, 268] width 65 height 24
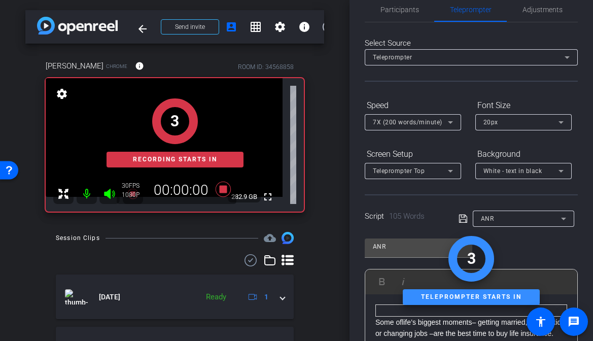
scroll to position [0, 0]
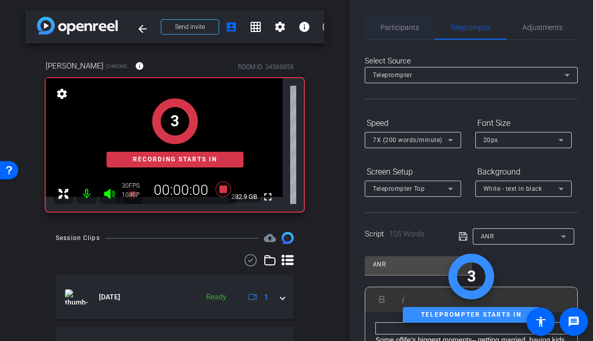
click at [401, 24] on span "Participants" at bounding box center [399, 27] width 39 height 7
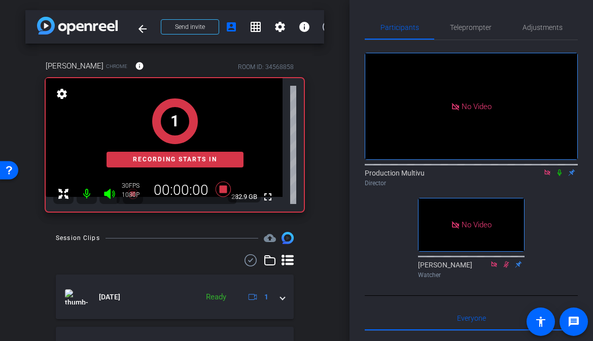
click at [557, 169] on icon at bounding box center [559, 172] width 8 height 7
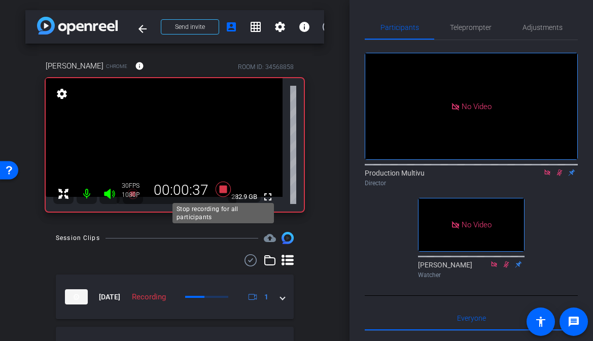
click at [224, 188] on icon at bounding box center [222, 189] width 15 height 15
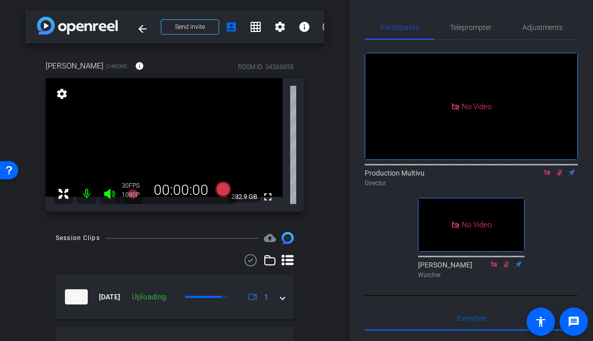
click at [558, 169] on icon at bounding box center [560, 172] width 6 height 7
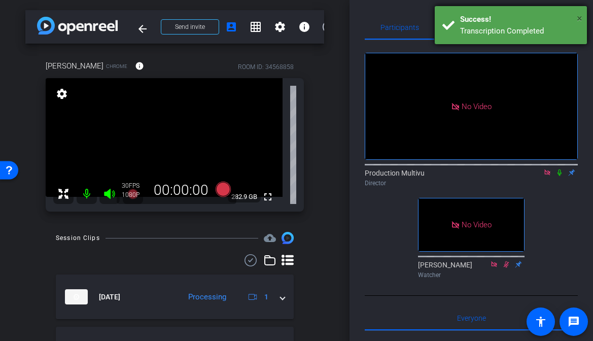
click at [578, 18] on span "×" at bounding box center [580, 18] width 6 height 12
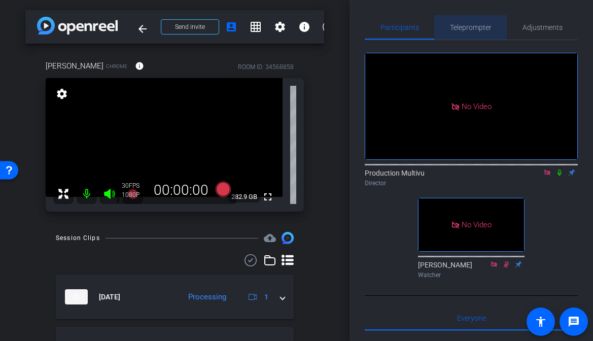
click at [480, 34] on span "Teleprompter" at bounding box center [471, 27] width 42 height 24
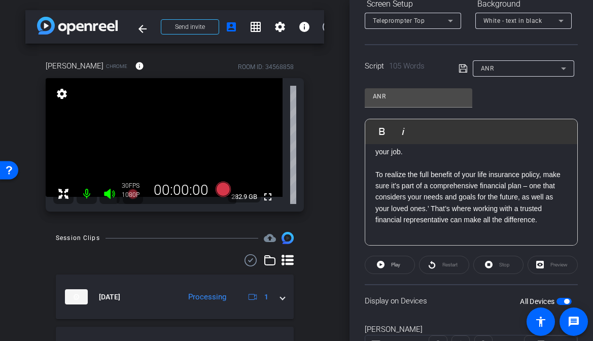
scroll to position [79, 0]
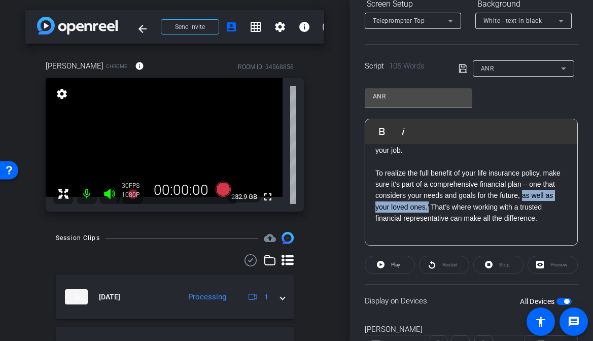
drag, startPoint x: 429, startPoint y: 206, endPoint x: 524, endPoint y: 197, distance: 95.4
click at [524, 197] on p "To realize the full benefit of your life insurance policy, make sure it’s part …" at bounding box center [471, 195] width 192 height 57
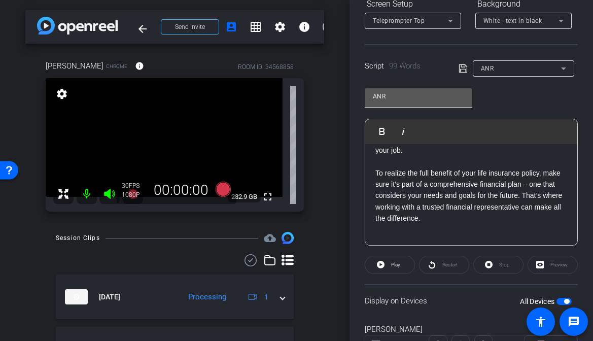
scroll to position [0, 0]
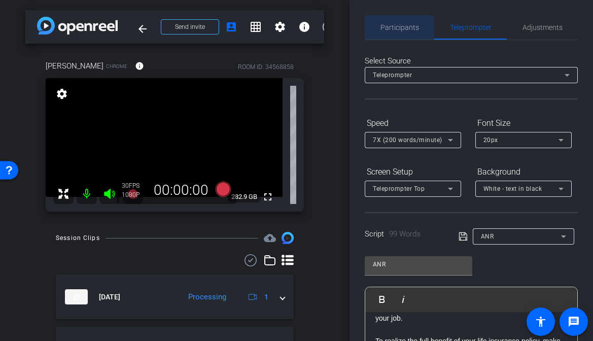
click at [389, 28] on span "Participants" at bounding box center [399, 27] width 39 height 7
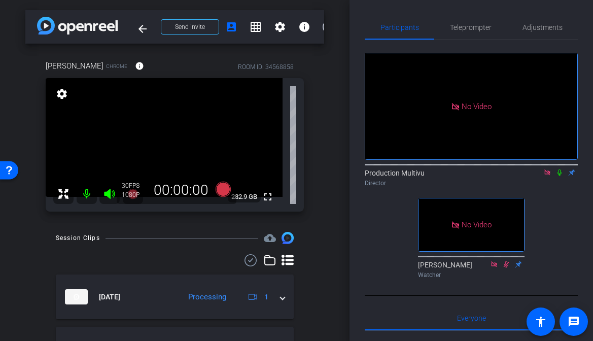
click at [328, 185] on div "arrow_back Des Moines - Kurt Bogseth Back to project Send invite account_box gr…" at bounding box center [175, 170] width 350 height 341
click at [222, 189] on icon at bounding box center [222, 189] width 15 height 15
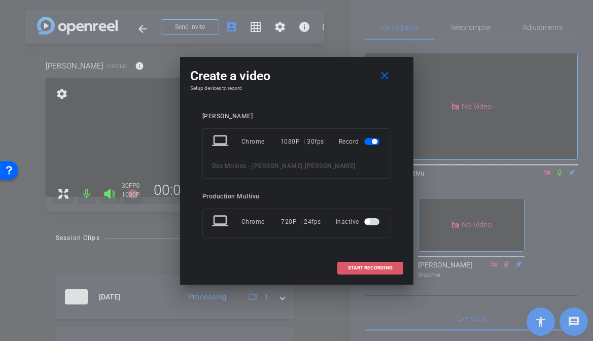
click at [367, 265] on span "START RECORDING" at bounding box center [370, 267] width 45 height 5
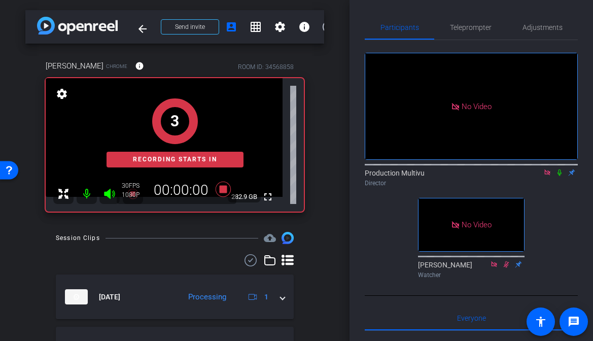
click at [558, 169] on icon at bounding box center [559, 172] width 8 height 7
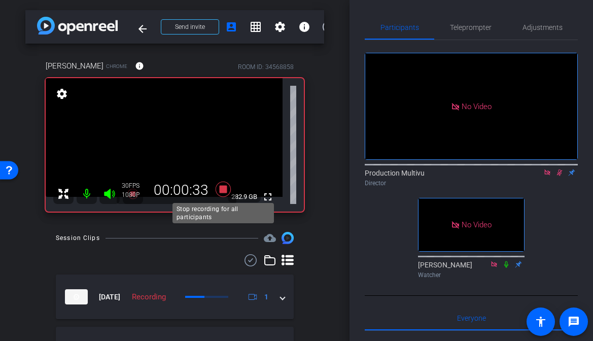
click at [224, 188] on icon at bounding box center [222, 189] width 15 height 15
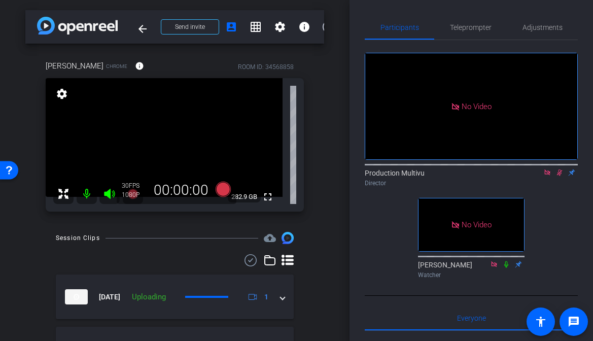
click at [561, 169] on icon at bounding box center [559, 172] width 8 height 7
click at [222, 186] on icon at bounding box center [222, 189] width 15 height 15
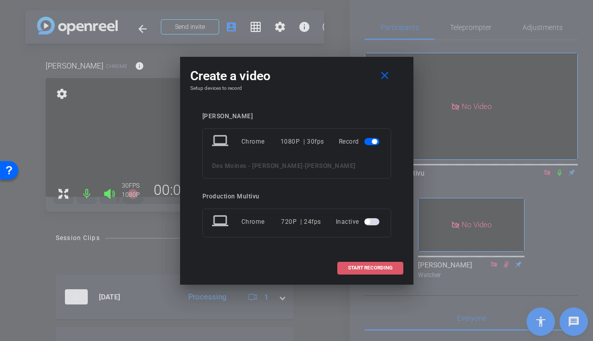
click at [370, 269] on span "START RECORDING" at bounding box center [370, 267] width 45 height 5
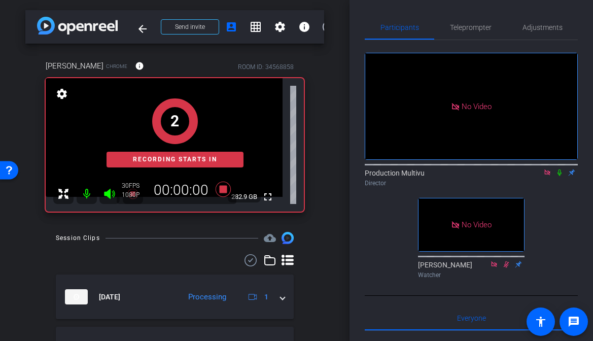
click at [559, 169] on icon at bounding box center [559, 172] width 8 height 7
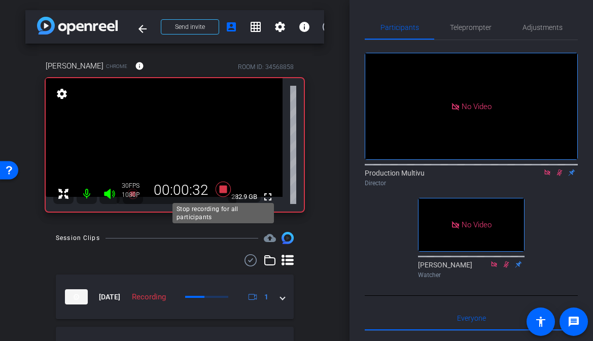
click at [222, 187] on icon at bounding box center [222, 189] width 15 height 15
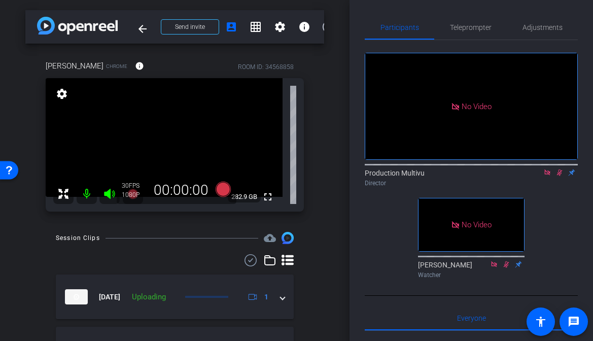
click at [560, 169] on icon at bounding box center [560, 172] width 6 height 7
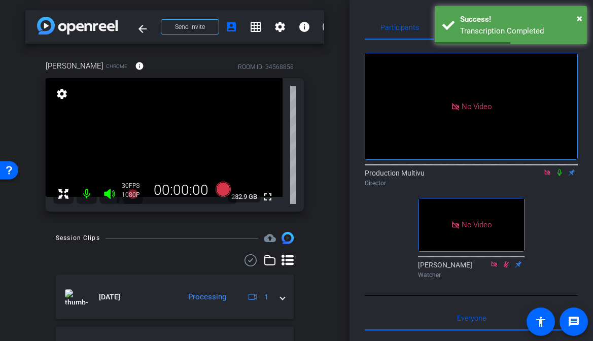
click at [344, 167] on div "arrow_back Des Moines - Kurt Bogseth Back to project Send invite account_box gr…" at bounding box center [175, 170] width 350 height 341
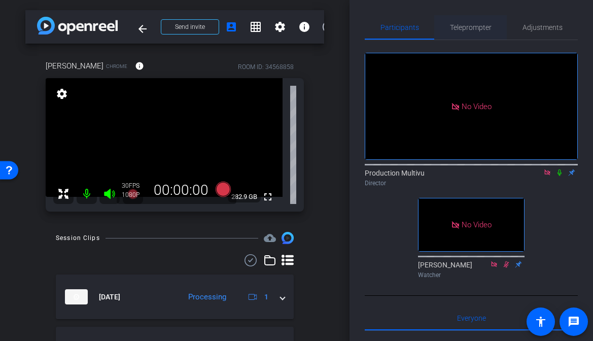
click at [467, 26] on span "Teleprompter" at bounding box center [471, 27] width 42 height 7
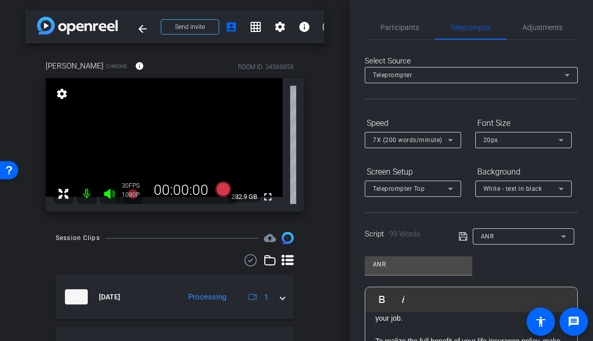
click at [550, 237] on div "ANR" at bounding box center [521, 236] width 80 height 13
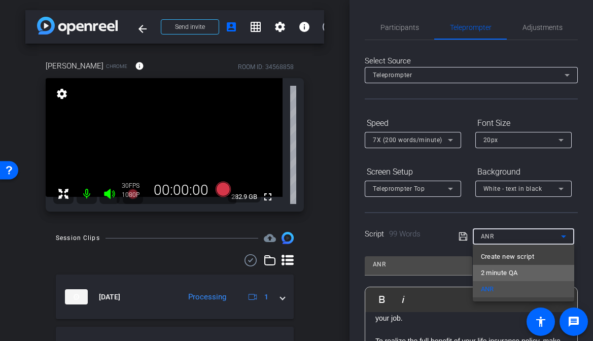
click at [492, 273] on span "2 minute QA" at bounding box center [499, 273] width 37 height 12
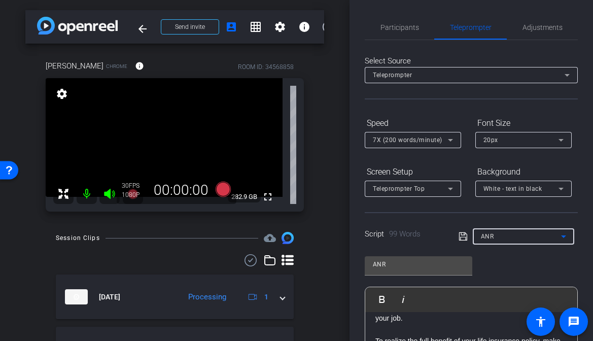
type input "2 minute QA"
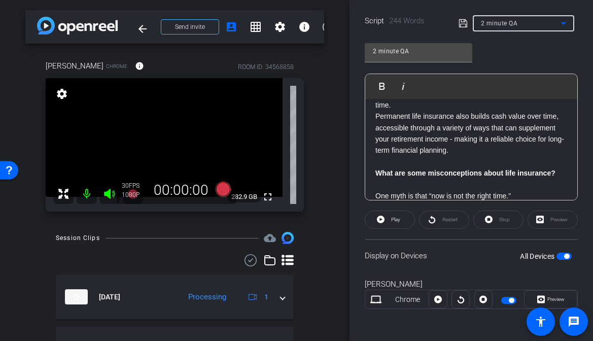
scroll to position [214, 0]
click at [566, 257] on span "button" at bounding box center [566, 255] width 5 height 5
click at [566, 257] on span "button" at bounding box center [564, 255] width 15 height 7
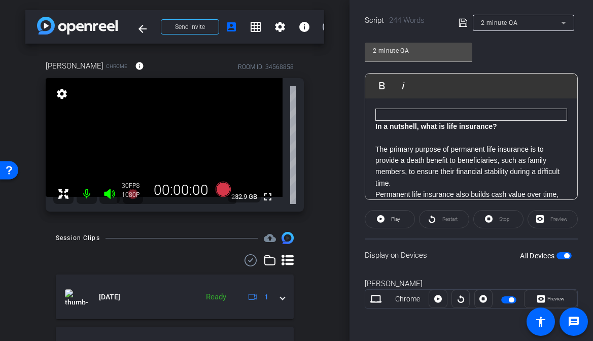
click at [350, 136] on div "Participants Teleprompter Adjustments Production Multivu Director Steve Cuff Wa…" at bounding box center [472, 170] width 244 height 341
click at [327, 176] on div "arrow_back Des Moines - Kurt Bogseth Back to project Send invite account_box gr…" at bounding box center [175, 170] width 350 height 341
click at [330, 175] on div "arrow_back Des Moines - Kurt Bogseth Back to project Send invite account_box gr…" at bounding box center [175, 170] width 350 height 341
click at [548, 297] on span "Preview" at bounding box center [555, 299] width 17 height 6
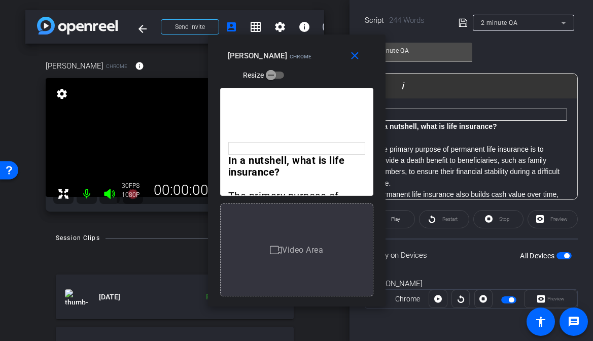
click at [385, 186] on p "The primary purpose of permanent life insurance is to provide a death benefit t…" at bounding box center [471, 167] width 192 height 46
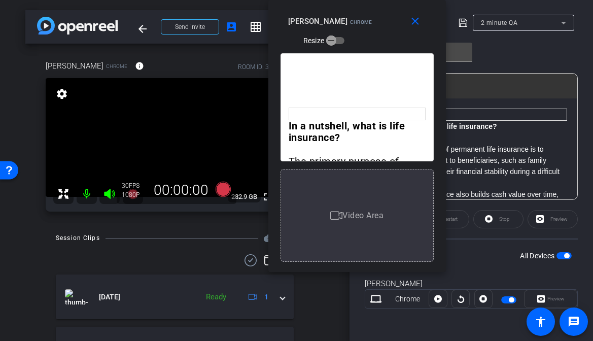
drag, startPoint x: 383, startPoint y: 186, endPoint x: 423, endPoint y: 108, distance: 88.0
click at [425, 108] on div "In a nutshell, what is life insurance? The primary purpose of permanent life in…" at bounding box center [357, 159] width 178 height 226
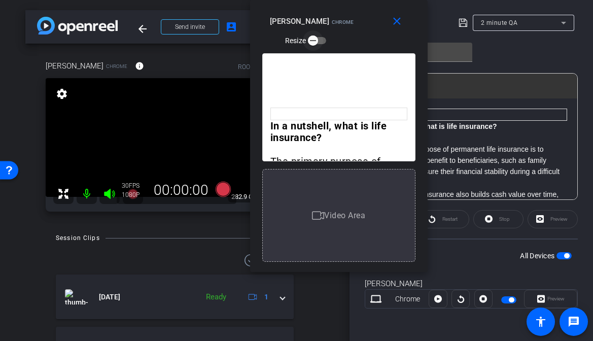
click at [312, 37] on icon "button" at bounding box center [312, 40] width 9 height 9
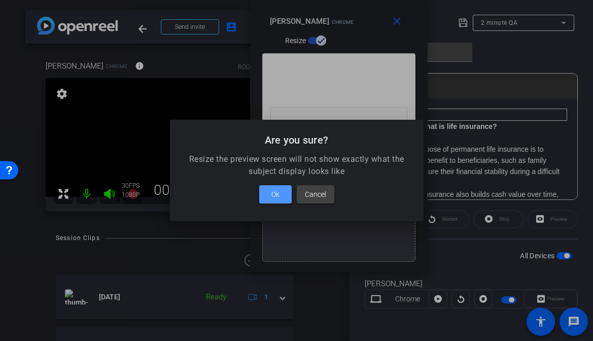
click at [279, 192] on span "Ok" at bounding box center [275, 194] width 8 height 12
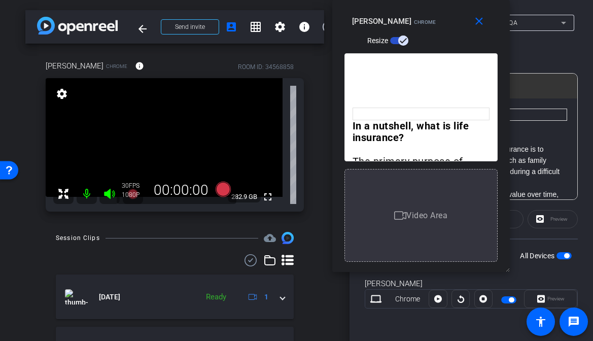
drag, startPoint x: 426, startPoint y: 132, endPoint x: 432, endPoint y: 110, distance: 23.5
click at [435, 106] on div "In a nutshell, what is life insurance? The primary purpose of permanent life in…" at bounding box center [421, 159] width 178 height 226
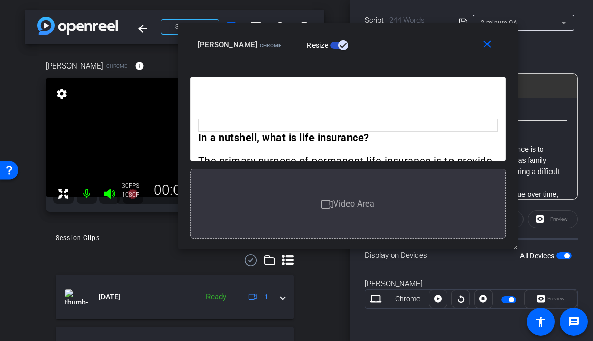
drag, startPoint x: 433, startPoint y: 269, endPoint x: 595, endPoint y: 225, distance: 167.7
click at [593, 225] on html "Accessibility Screen-Reader Guide, Feedback, and Issue Reporting | New window m…" at bounding box center [296, 170] width 593 height 341
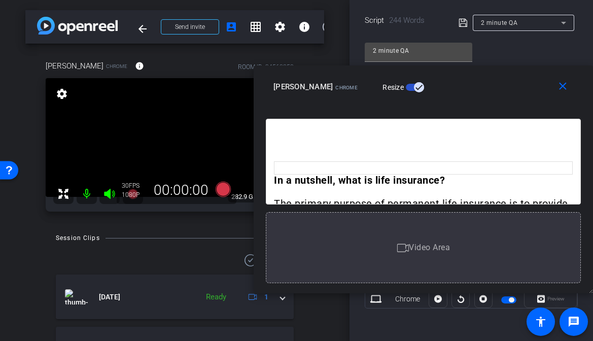
drag, startPoint x: 363, startPoint y: 44, endPoint x: 474, endPoint y: 87, distance: 119.2
click at [474, 87] on div "Kurt Bogseth Chrome Resize" at bounding box center [426, 87] width 307 height 18
click at [223, 189] on icon at bounding box center [222, 189] width 15 height 15
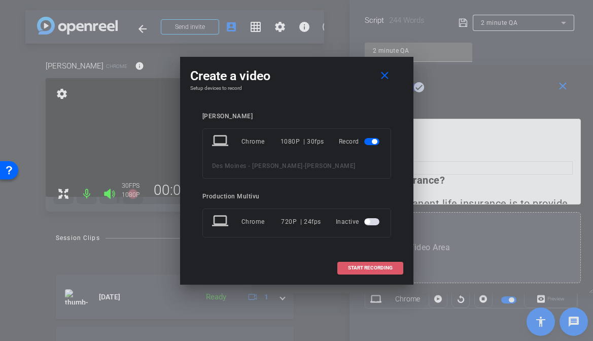
click at [375, 265] on span "START RECORDING" at bounding box center [370, 267] width 45 height 5
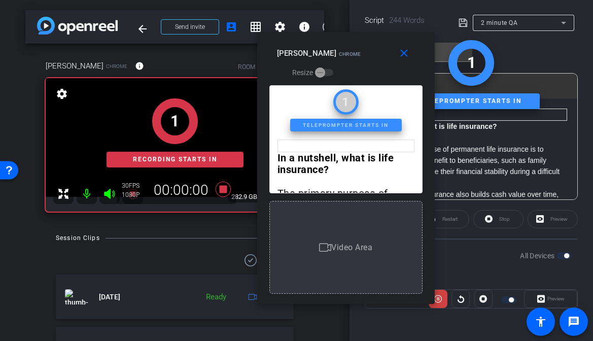
drag, startPoint x: 442, startPoint y: 52, endPoint x: 341, endPoint y: 37, distance: 102.6
click at [341, 37] on div "close Kurt Bogseth Chrome Resize" at bounding box center [346, 55] width 178 height 46
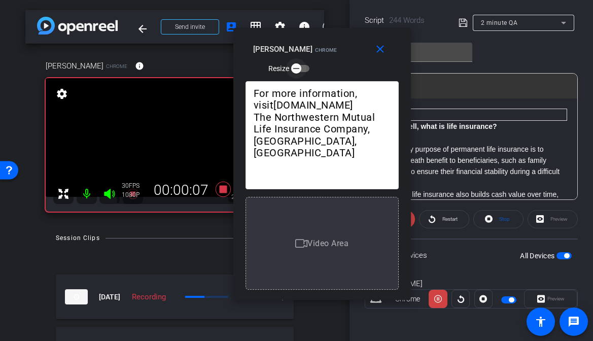
click at [299, 70] on icon "button" at bounding box center [296, 68] width 9 height 9
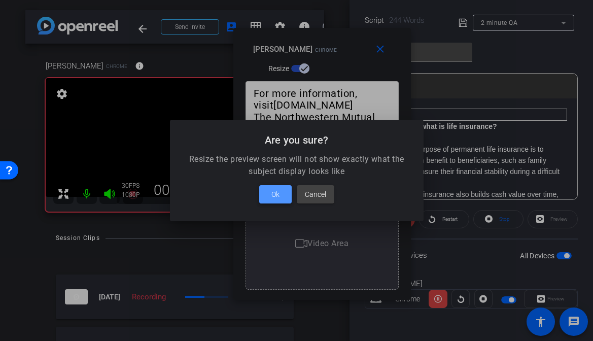
click at [280, 194] on span at bounding box center [275, 194] width 32 height 24
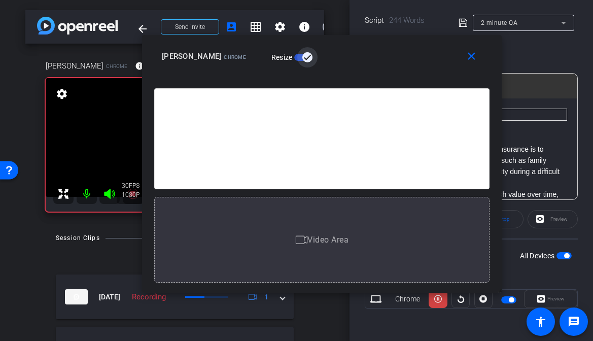
drag, startPoint x: 408, startPoint y: 296, endPoint x: 592, endPoint y: 282, distance: 184.2
click at [592, 282] on body "Accessibility Screen-Reader Guide, Feedback, and Issue Reporting | New window m…" at bounding box center [296, 170] width 593 height 341
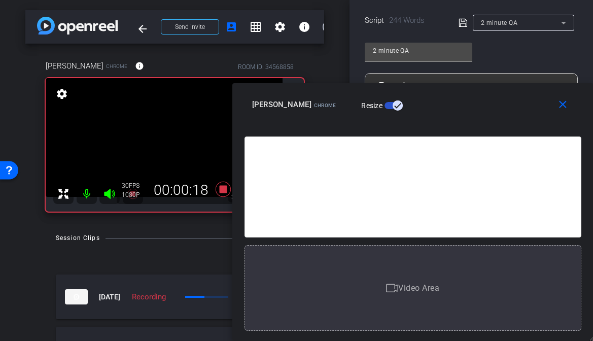
drag, startPoint x: 320, startPoint y: 61, endPoint x: 422, endPoint y: 176, distance: 153.1
click at [422, 176] on div "close Kurt Bogseth Chrome Resize In a nutshell, what is life insurance? The pri…" at bounding box center [412, 212] width 361 height 258
click at [563, 105] on mat-icon "close" at bounding box center [563, 104] width 13 height 13
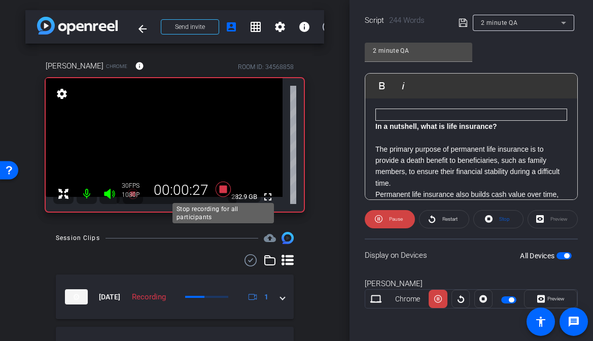
click at [224, 193] on icon at bounding box center [222, 189] width 15 height 15
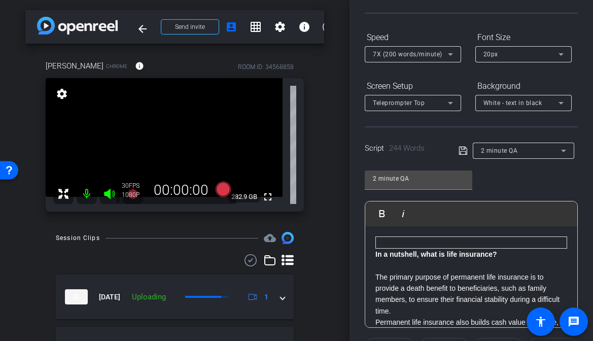
scroll to position [0, 0]
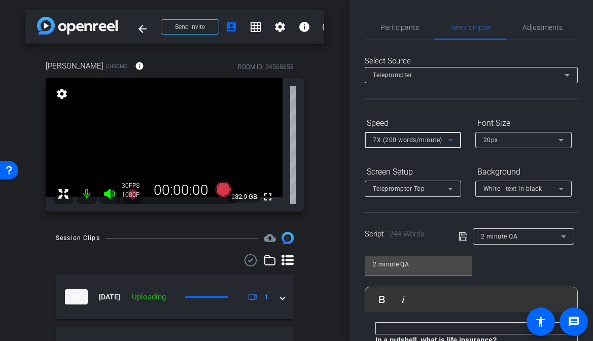
click at [449, 140] on icon at bounding box center [450, 140] width 12 height 12
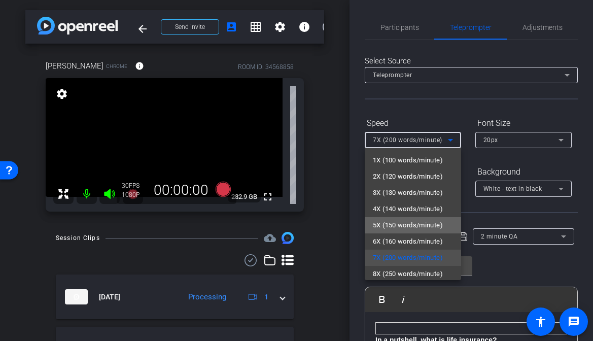
click at [424, 221] on span "5X (150 words/minute)" at bounding box center [408, 225] width 70 height 12
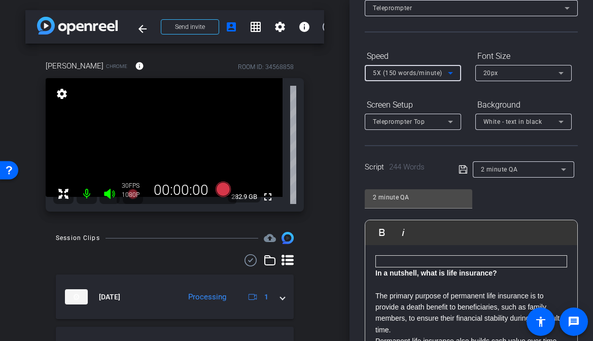
scroll to position [214, 0]
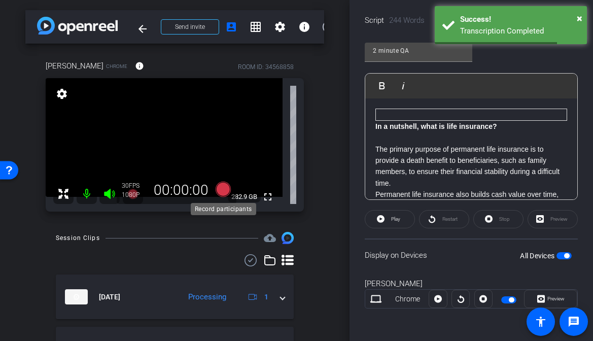
click at [218, 188] on icon at bounding box center [222, 189] width 15 height 15
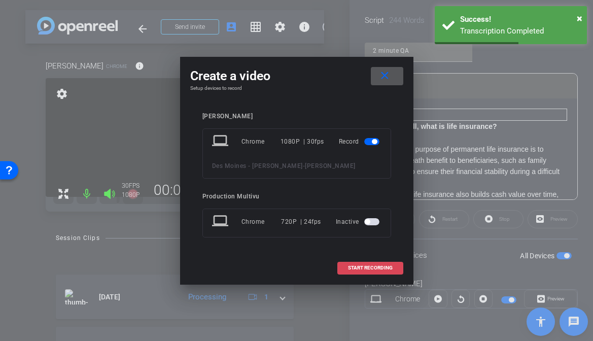
click at [359, 270] on span "START RECORDING" at bounding box center [370, 267] width 45 height 5
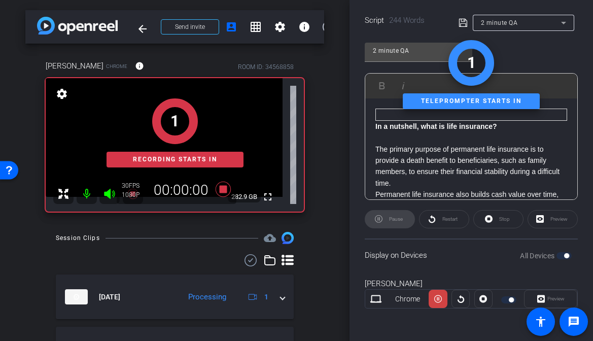
click at [552, 294] on div "Preview" at bounding box center [550, 299] width 53 height 18
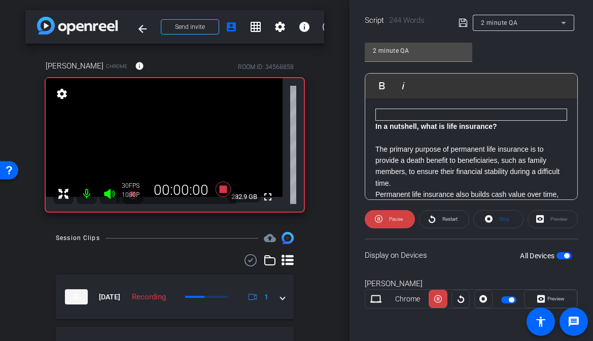
click at [552, 294] on span "Preview" at bounding box center [555, 299] width 20 height 14
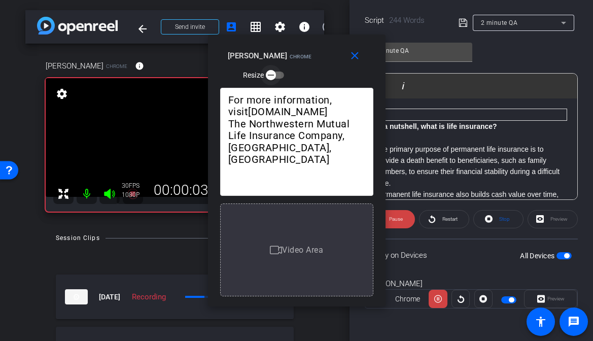
click at [275, 72] on icon "button" at bounding box center [270, 75] width 9 height 9
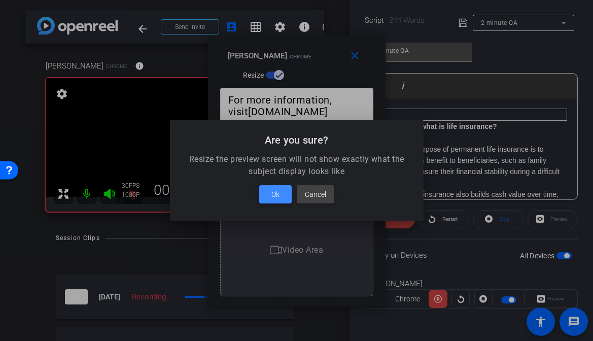
click at [273, 201] on span at bounding box center [275, 194] width 32 height 24
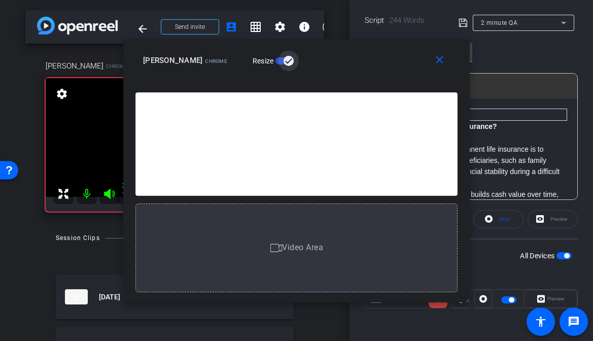
drag, startPoint x: 381, startPoint y: 302, endPoint x: 554, endPoint y: 294, distance: 173.2
click at [554, 294] on body "Accessibility Screen-Reader Guide, Feedback, and Issue Reporting | New window m…" at bounding box center [296, 170] width 593 height 341
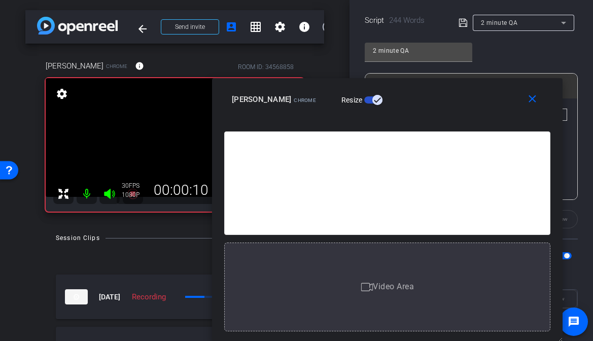
drag, startPoint x: 344, startPoint y: 59, endPoint x: 435, endPoint y: 104, distance: 101.2
click at [435, 104] on div "Kurt Bogseth Chrome Resize" at bounding box center [391, 99] width 319 height 18
click at [528, 96] on mat-icon "close" at bounding box center [532, 99] width 13 height 13
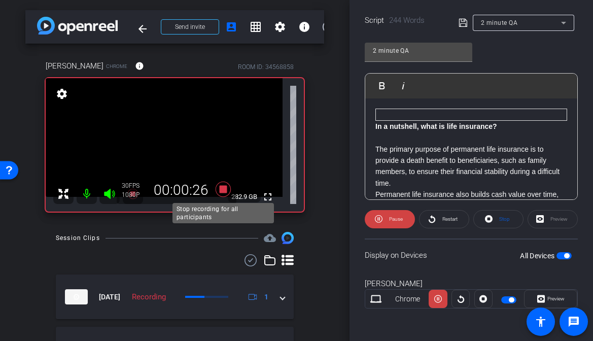
click at [225, 188] on icon at bounding box center [222, 189] width 15 height 15
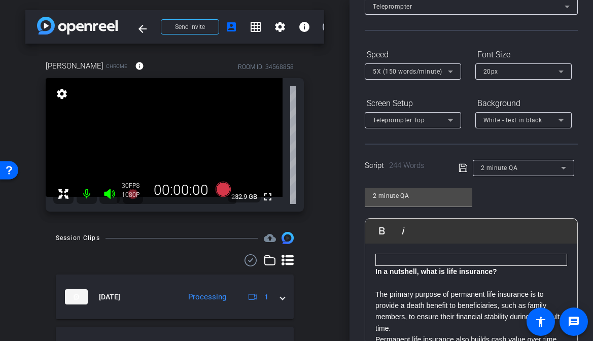
scroll to position [67, 0]
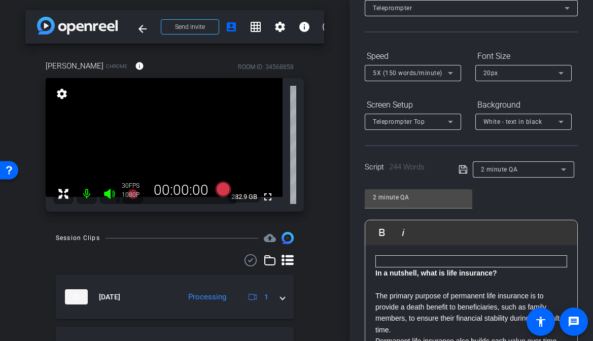
click at [355, 52] on div "Participants Teleprompter Adjustments Production Multivu Director Steve Cuff Wa…" at bounding box center [472, 170] width 244 height 341
click at [452, 73] on icon at bounding box center [450, 73] width 5 height 3
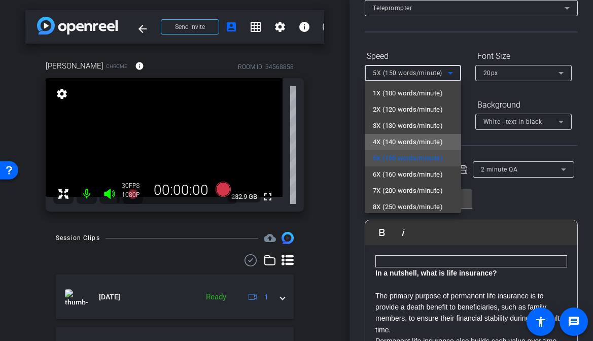
click at [432, 141] on span "4X (140 words/minute)" at bounding box center [408, 142] width 70 height 12
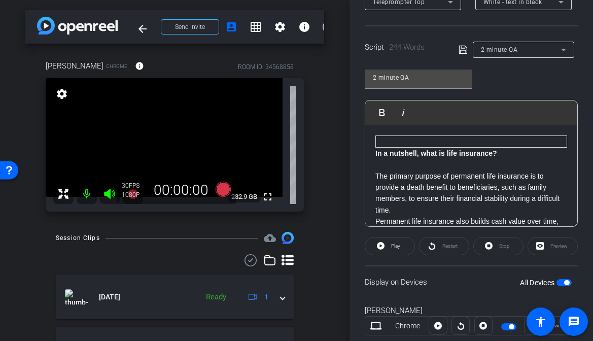
scroll to position [0, 0]
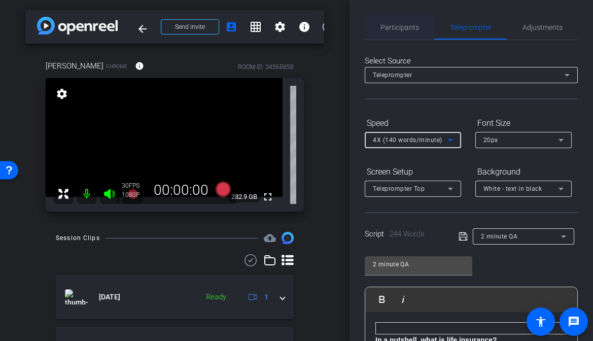
click at [391, 31] on span "Participants" at bounding box center [399, 27] width 39 height 7
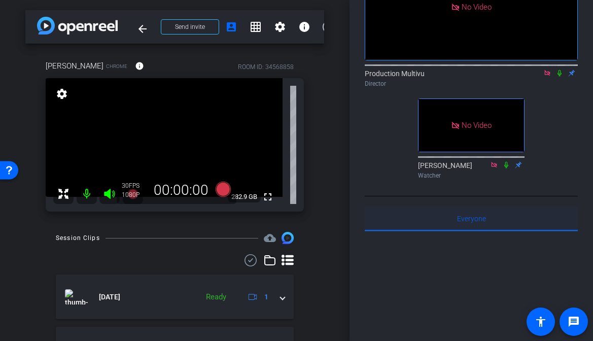
scroll to position [100, 0]
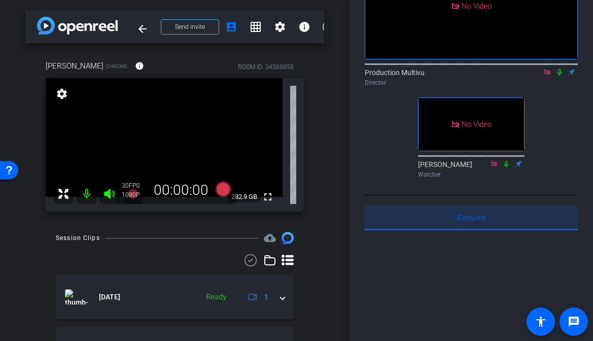
click at [471, 214] on span "Everyone 0" at bounding box center [471, 217] width 29 height 7
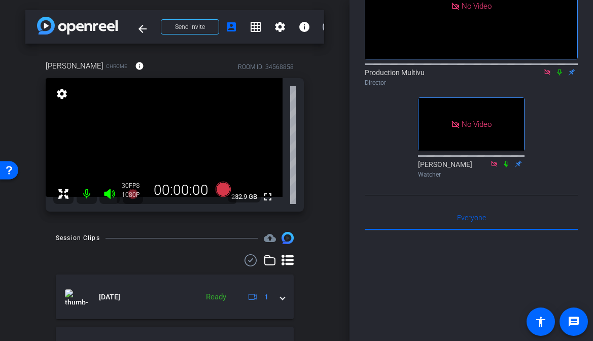
scroll to position [0, 0]
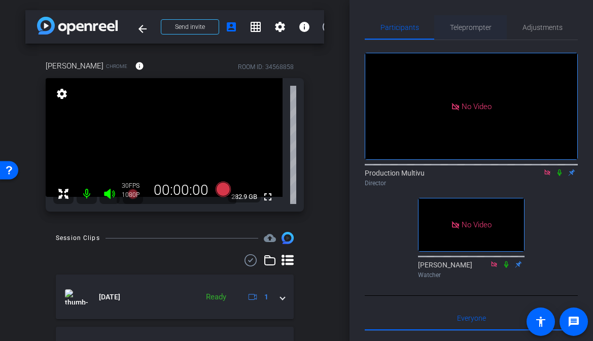
click at [471, 22] on span "Teleprompter" at bounding box center [471, 27] width 42 height 24
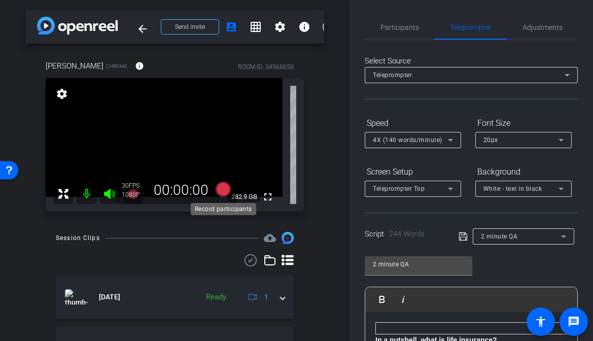
click at [219, 188] on icon at bounding box center [222, 189] width 15 height 15
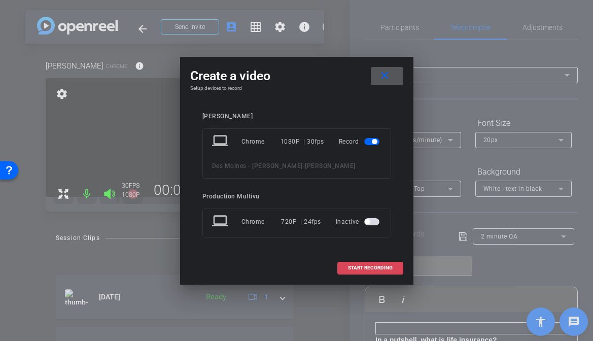
click at [362, 265] on span "START RECORDING" at bounding box center [370, 267] width 45 height 5
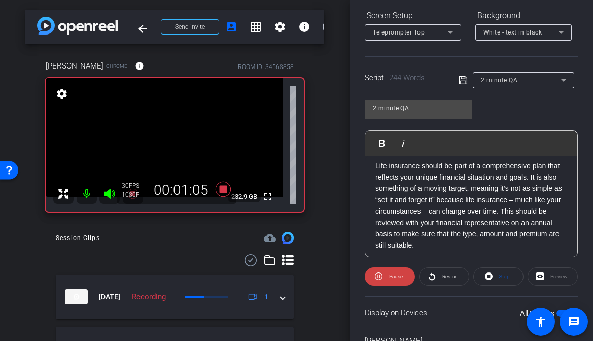
scroll to position [296, 0]
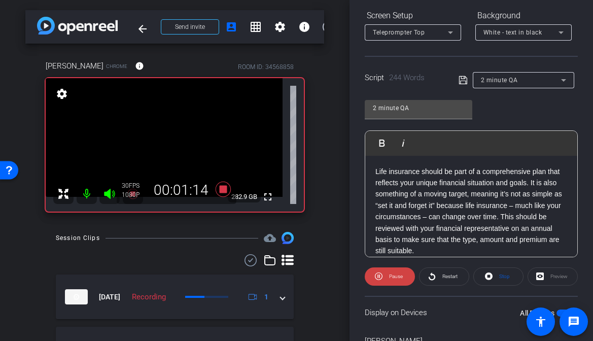
click at [446, 184] on p "Life insurance should be part of a comprehensive plan that reflects your unique…" at bounding box center [471, 211] width 192 height 91
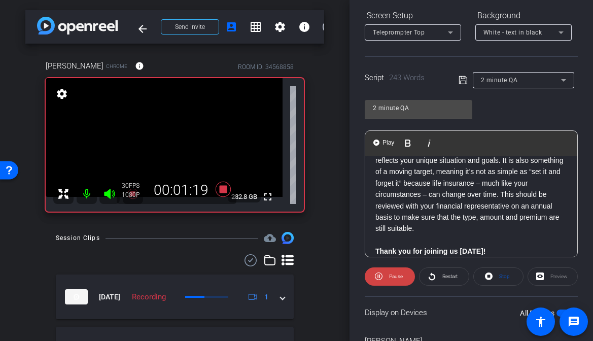
scroll to position [321, 0]
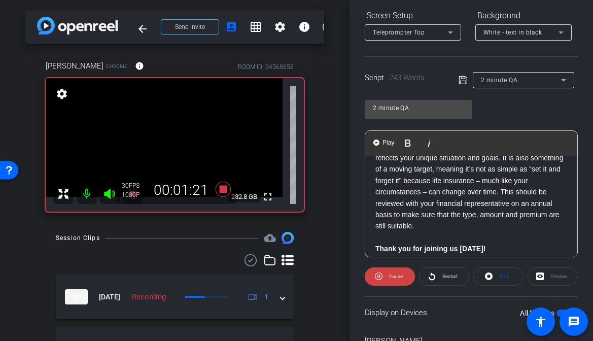
click at [442, 190] on p "Life insurance should be part of a comprehensive plan that reflects your unique…" at bounding box center [471, 186] width 192 height 91
click at [480, 202] on p "Life insurance should be part of a comprehensive plan that reflects your unique…" at bounding box center [471, 186] width 192 height 91
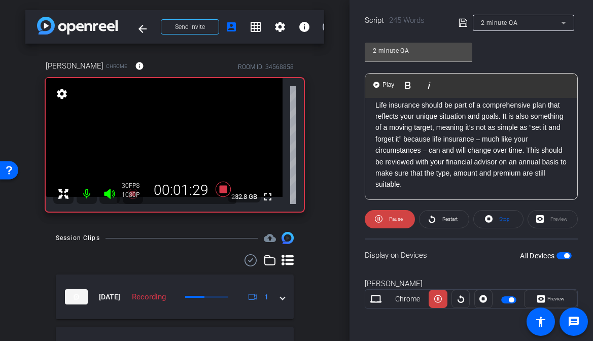
scroll to position [305, 0]
click at [461, 171] on p "Life insurance should be part of a comprehensive plan that reflects your unique…" at bounding box center [471, 144] width 192 height 91
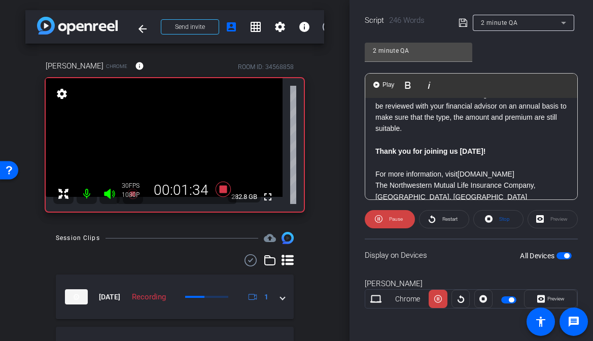
scroll to position [374, 0]
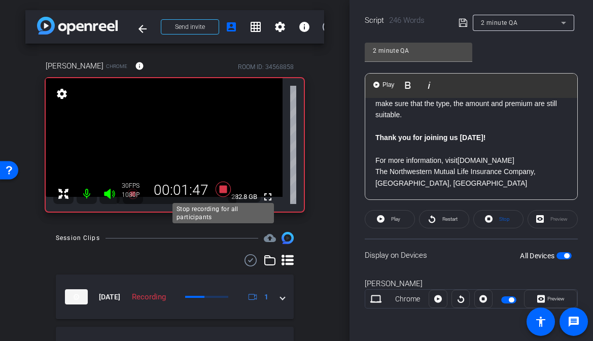
click at [224, 190] on icon at bounding box center [222, 189] width 15 height 15
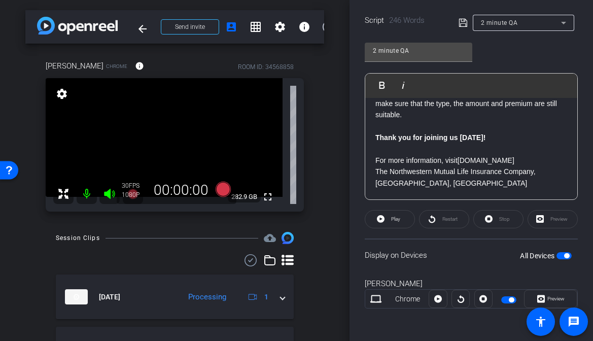
scroll to position [0, 0]
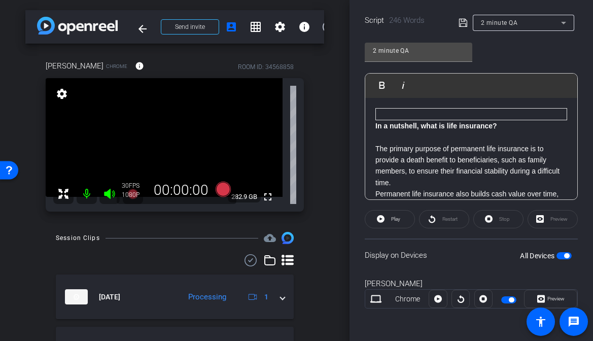
click at [570, 113] on div "In a nutshell, what is life insurance? The primary purpose of permanent life in…" at bounding box center [471, 336] width 212 height 476
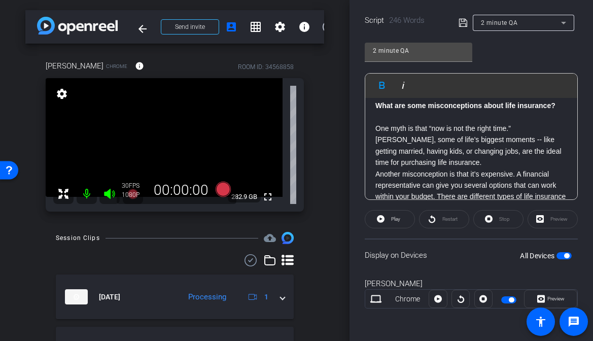
scroll to position [144, 0]
click at [452, 167] on p "One myth is that “now is not the right time.” Rather, some of life’s biggest mo…" at bounding box center [471, 147] width 192 height 46
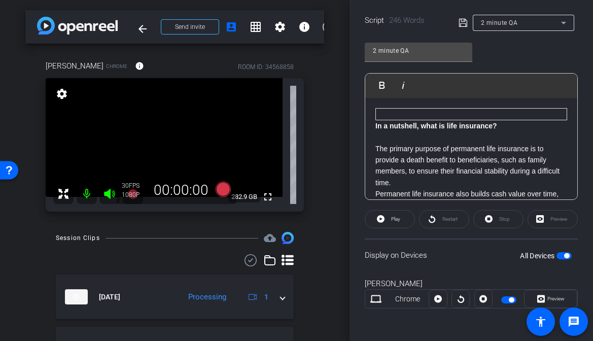
click at [373, 123] on div "In a nutshell, what is life insurance? The primary purpose of permanent life in…" at bounding box center [471, 336] width 212 height 476
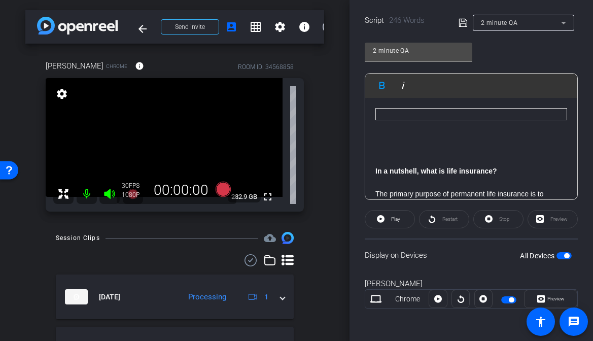
click at [390, 138] on p at bounding box center [471, 136] width 192 height 11
drag, startPoint x: 463, startPoint y: 142, endPoint x: 358, endPoint y: 128, distance: 105.4
click at [358, 128] on div "Participants Teleprompter Adjustments Production Multivu Director Steve Cuff Wa…" at bounding box center [472, 170] width 244 height 341
click at [439, 150] on p at bounding box center [471, 148] width 192 height 11
click at [567, 256] on span "button" at bounding box center [566, 255] width 5 height 5
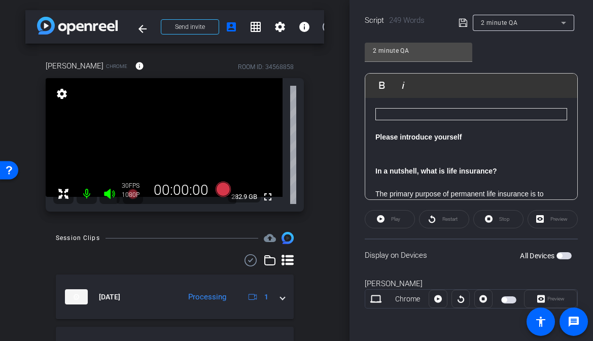
click at [465, 23] on icon at bounding box center [463, 23] width 8 height 8
click at [561, 255] on span "button" at bounding box center [559, 255] width 5 height 5
click at [224, 189] on icon at bounding box center [222, 189] width 15 height 15
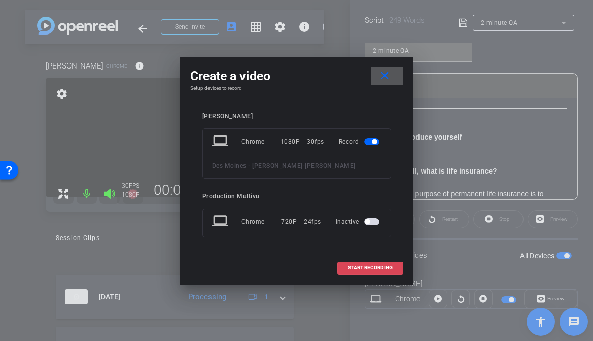
click at [348, 266] on span "START RECORDING" at bounding box center [370, 267] width 45 height 5
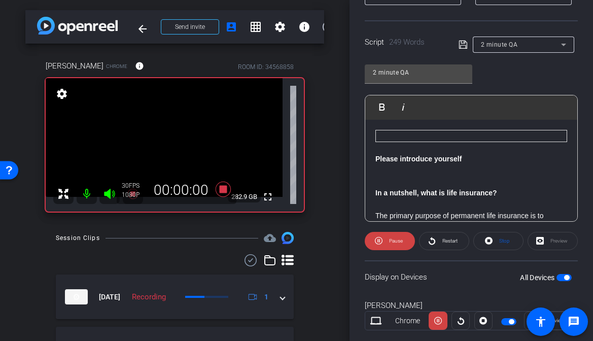
scroll to position [191, 0]
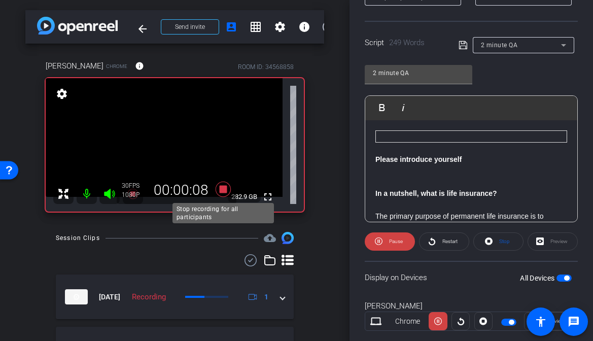
click at [225, 186] on icon at bounding box center [222, 189] width 15 height 15
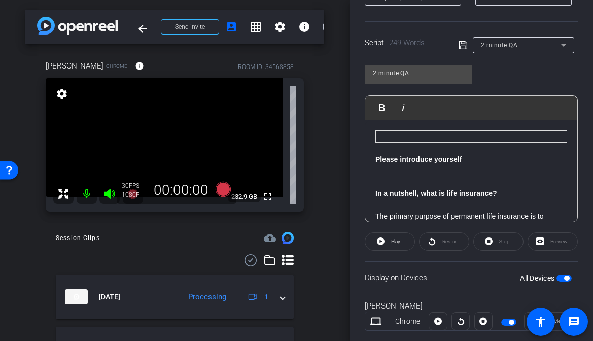
click at [318, 125] on div "Kurt Bogseth Chrome info ROOM ID: 34568858 fullscreen settings 282.9 GB 30 FPS …" at bounding box center [174, 133] width 299 height 178
click at [312, 136] on div "Kurt Bogseth Chrome info ROOM ID: 34568858 fullscreen settings 282.9 GB 30 FPS …" at bounding box center [174, 133] width 299 height 178
click at [219, 192] on icon at bounding box center [222, 189] width 15 height 15
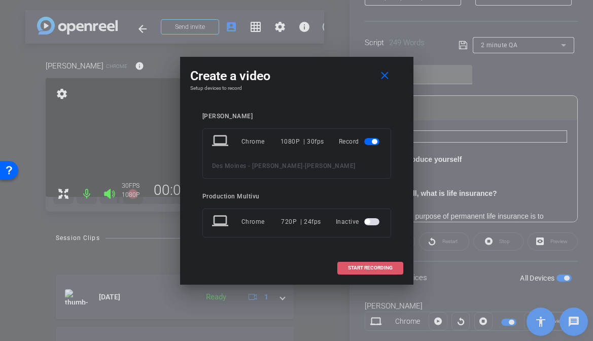
click at [380, 270] on button "START RECORDING" at bounding box center [370, 268] width 66 height 13
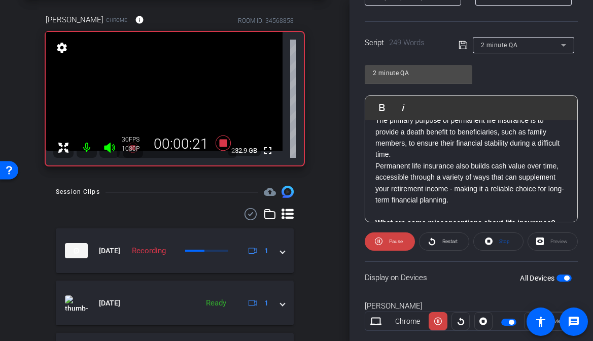
scroll to position [105, 0]
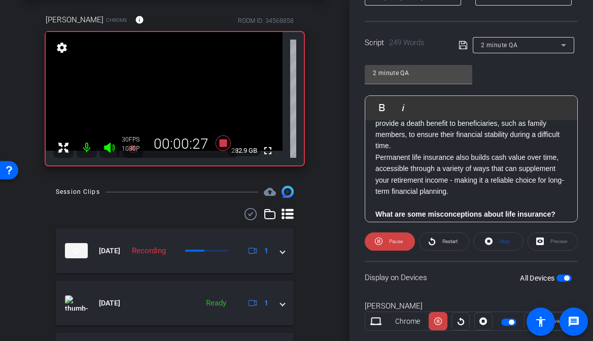
click at [375, 168] on p "Permanent life insurance also builds cash value over time, accessible through a…" at bounding box center [471, 175] width 192 height 46
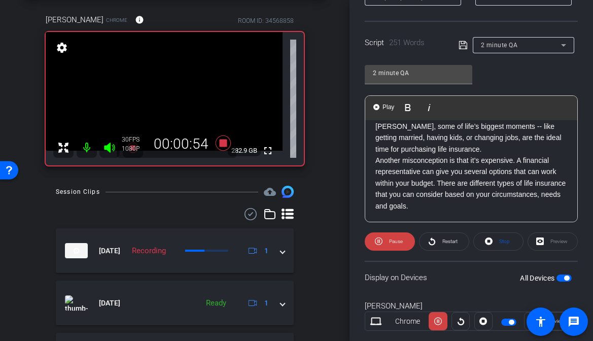
scroll to position [230, 0]
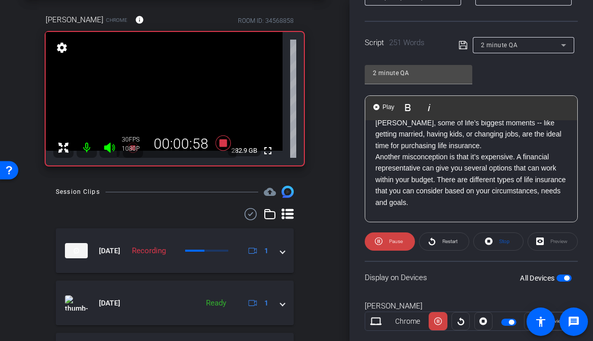
click at [398, 166] on p "Another misconception is that it’s expensive. A financial representative can gi…" at bounding box center [471, 179] width 192 height 57
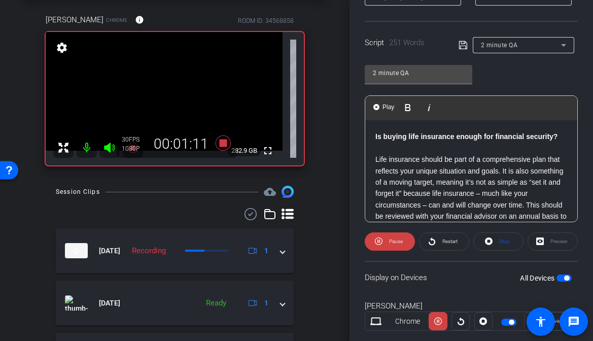
scroll to position [321, 0]
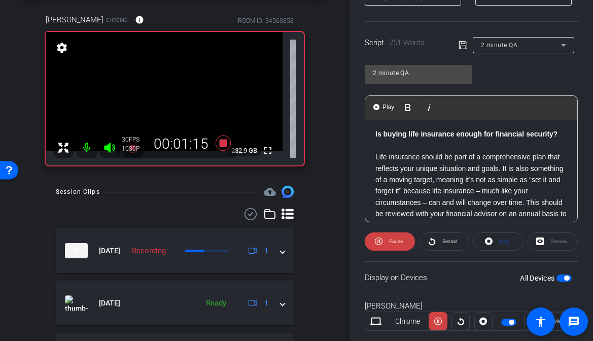
click at [535, 158] on p "Life insurance should be part of a comprehensive plan that reflects your unique…" at bounding box center [471, 196] width 192 height 91
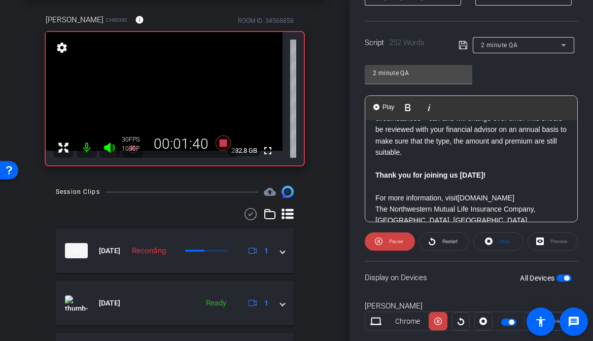
scroll to position [420, 0]
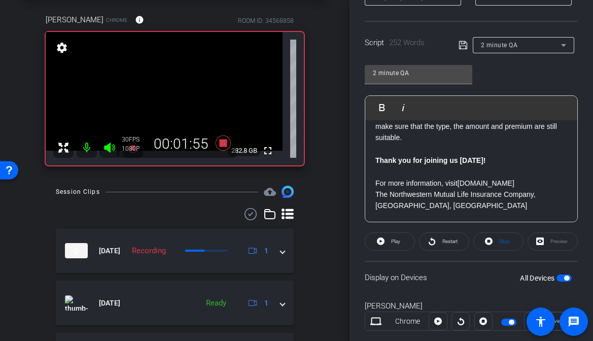
click at [215, 132] on div "30 FPS 1080P 00:01:55" at bounding box center [177, 143] width 120 height 27
click at [224, 143] on icon at bounding box center [222, 142] width 15 height 15
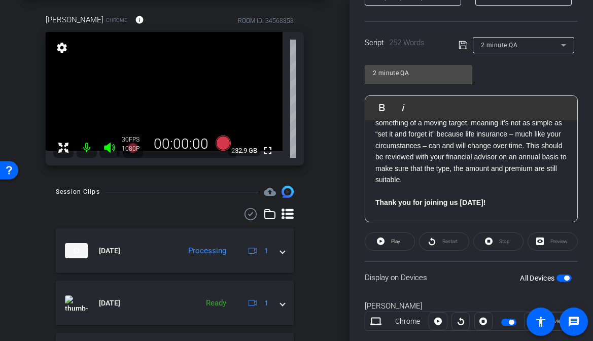
scroll to position [401, 0]
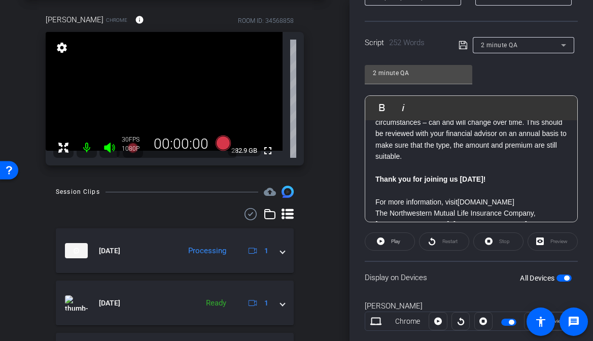
click at [427, 161] on p "Life insurance should be part of a comprehensive financial plan that reflects y…" at bounding box center [471, 116] width 192 height 91
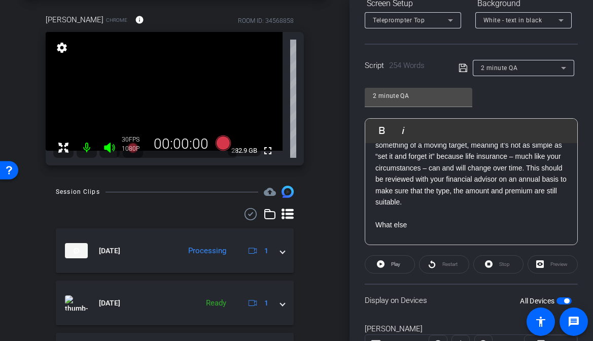
scroll to position [387, 0]
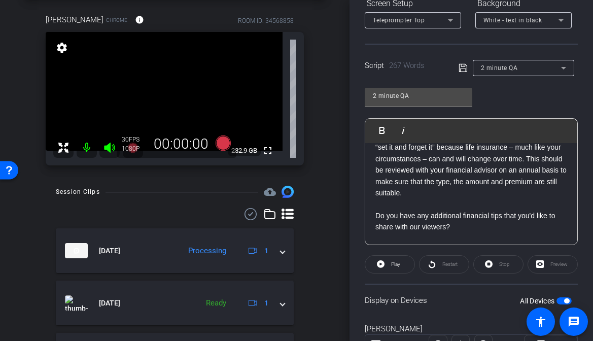
click at [445, 225] on p "​Do you have any additional financial tips that you'd like to share with our vi…" at bounding box center [471, 221] width 192 height 23
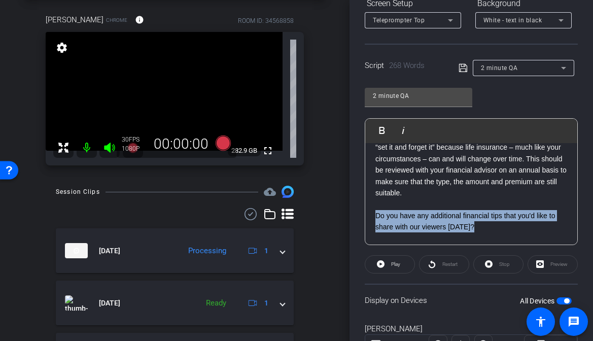
drag, startPoint x: 474, startPoint y: 227, endPoint x: 364, endPoint y: 216, distance: 110.1
click at [365, 216] on div "Play Play from this location Play Selected Play and display the selected text o…" at bounding box center [471, 181] width 213 height 127
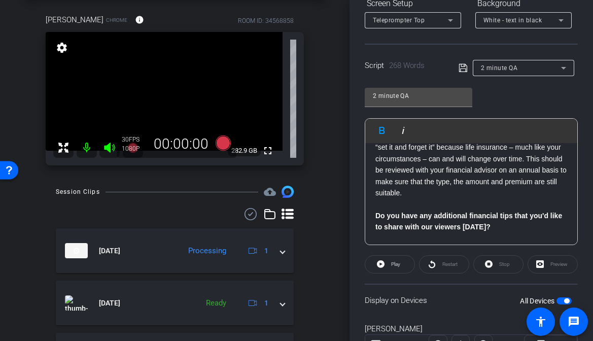
click at [441, 206] on p at bounding box center [471, 203] width 192 height 11
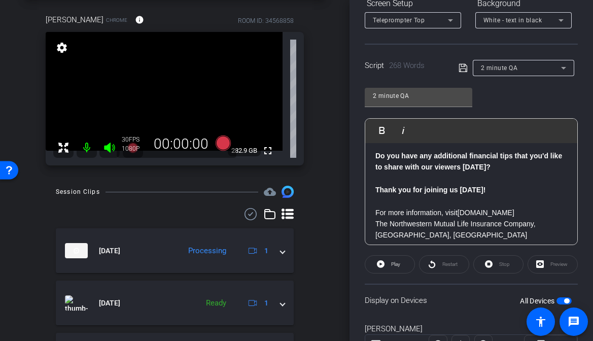
scroll to position [454, 0]
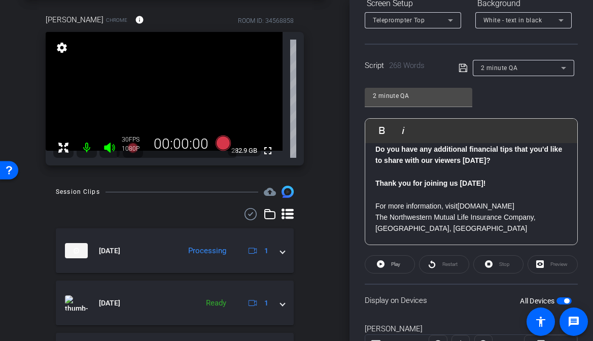
click at [497, 162] on p "Do you have any additional financial tips that you'd like to share with our vie…" at bounding box center [471, 155] width 192 height 23
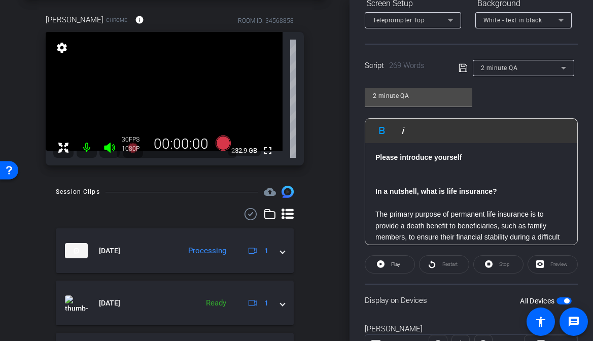
scroll to position [0, 0]
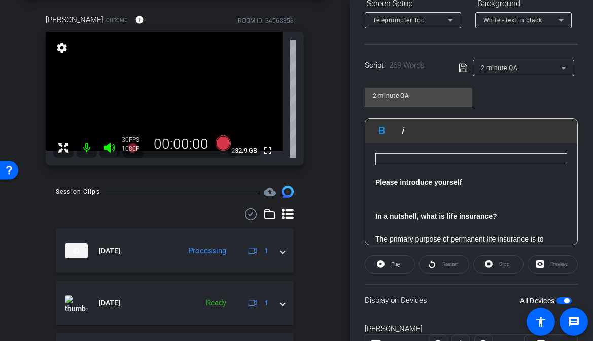
click at [341, 106] on div "arrow_back Des Moines - Kurt Bogseth Back to project Send invite account_box gr…" at bounding box center [175, 124] width 350 height 341
click at [328, 129] on div "arrow_back Des Moines - Kurt Bogseth Back to project Send invite account_box gr…" at bounding box center [175, 124] width 350 height 341
click at [221, 143] on icon at bounding box center [222, 142] width 15 height 15
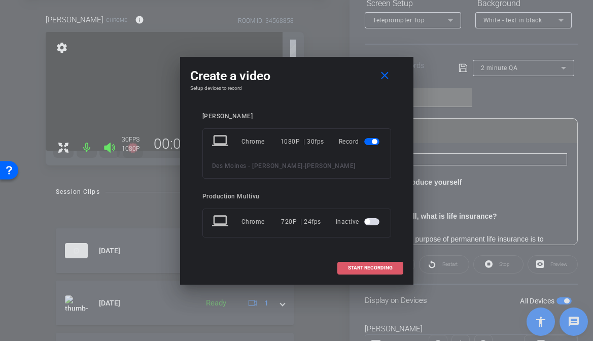
click at [366, 263] on span at bounding box center [370, 268] width 65 height 24
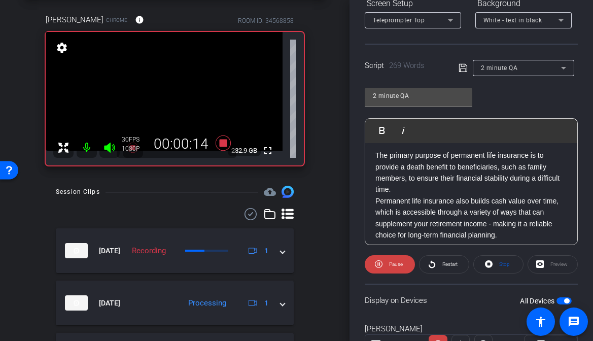
scroll to position [89, 0]
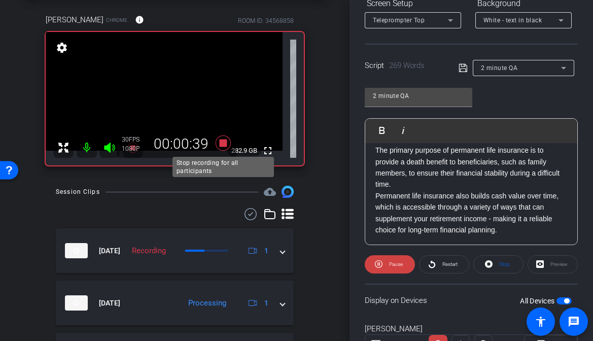
click at [225, 147] on icon at bounding box center [222, 142] width 15 height 15
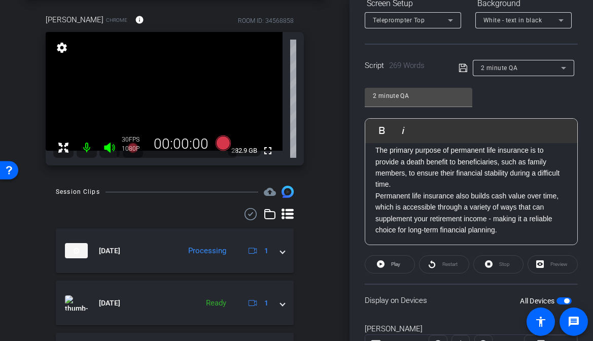
scroll to position [0, 0]
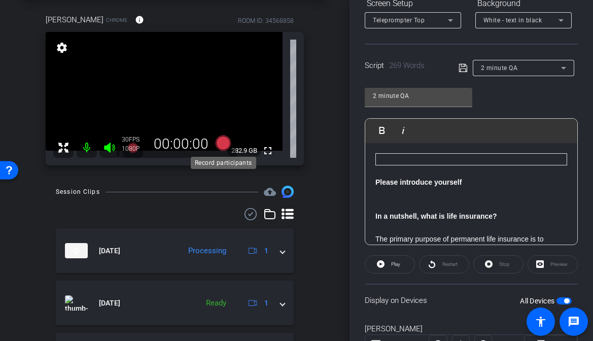
click at [216, 141] on icon at bounding box center [222, 142] width 15 height 15
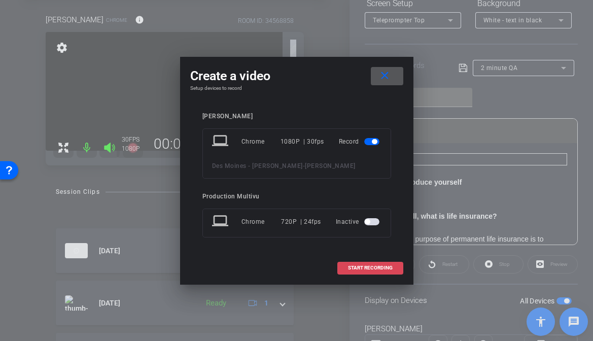
click at [366, 268] on span "START RECORDING" at bounding box center [370, 267] width 45 height 5
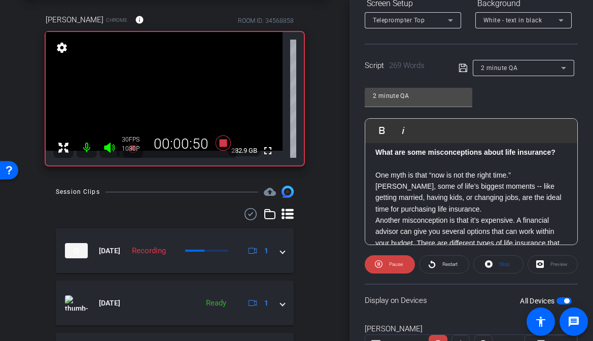
scroll to position [190, 0]
click at [587, 203] on div "Participants Teleprompter Adjustments Production Multivu Director Steve Cuff Wa…" at bounding box center [472, 170] width 244 height 341
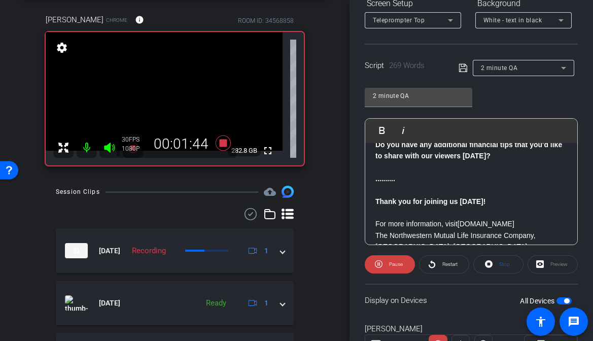
scroll to position [458, 0]
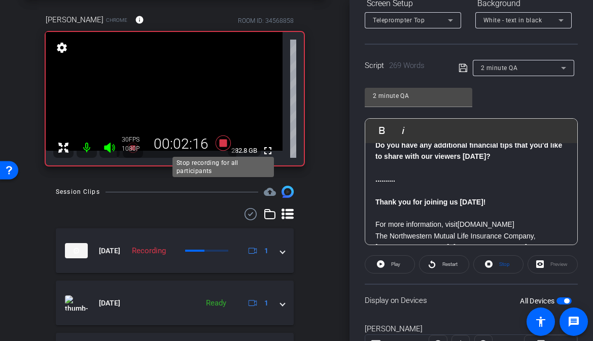
click at [222, 147] on icon at bounding box center [222, 142] width 15 height 15
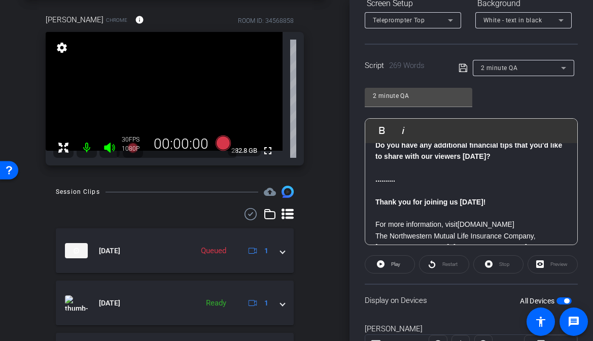
drag, startPoint x: 375, startPoint y: 225, endPoint x: 536, endPoint y: 223, distance: 160.3
click at [536, 223] on p "For more information, visit Northwesternmutual.com" at bounding box center [471, 224] width 192 height 11
click at [329, 78] on div "arrow_back Des Moines - Kurt Bogseth Back to project Send invite account_box gr…" at bounding box center [175, 124] width 350 height 341
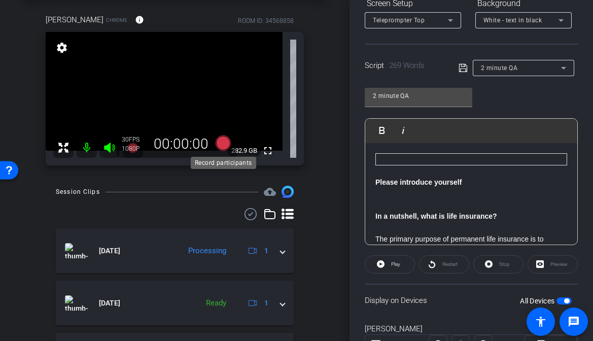
click at [219, 146] on icon at bounding box center [222, 142] width 15 height 15
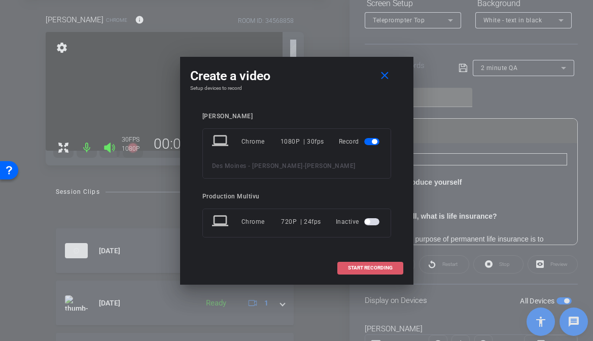
click at [366, 269] on span "START RECORDING" at bounding box center [370, 267] width 45 height 5
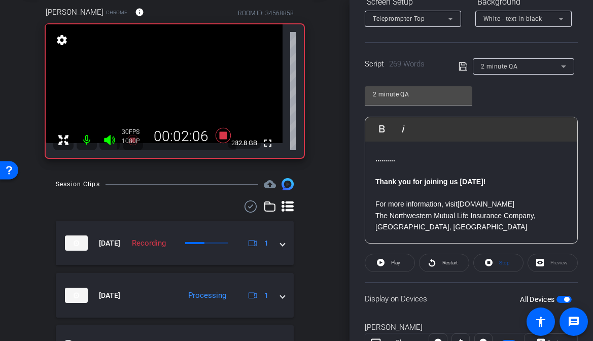
scroll to position [476, 0]
click at [221, 133] on icon at bounding box center [222, 135] width 15 height 15
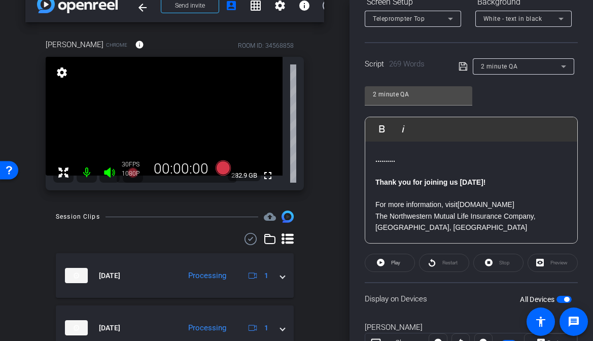
scroll to position [26, 0]
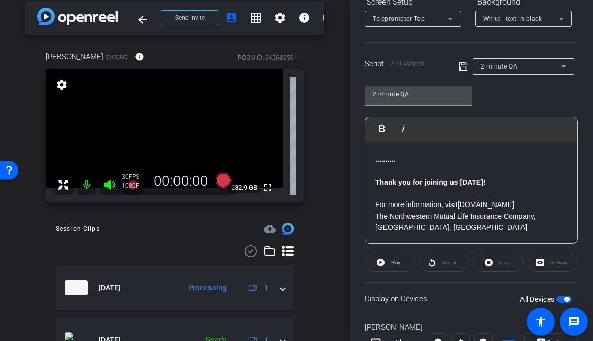
scroll to position [13, 0]
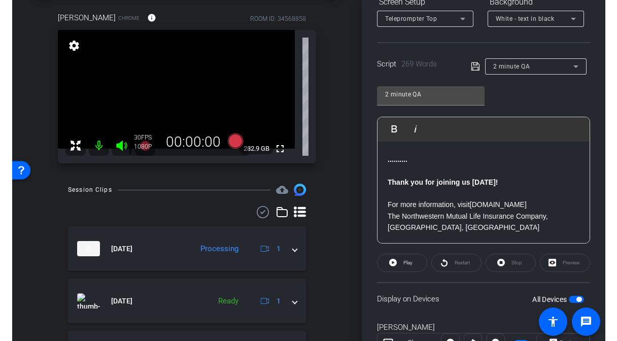
scroll to position [45, 0]
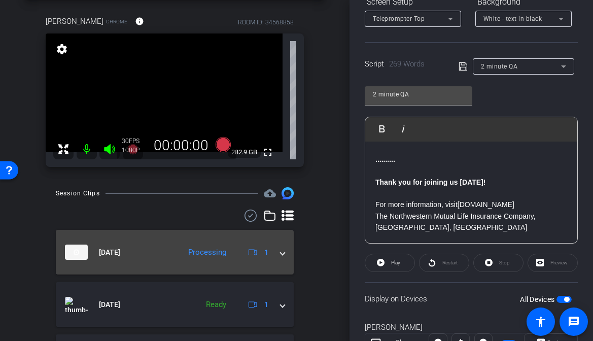
click at [283, 252] on span at bounding box center [283, 252] width 4 height 11
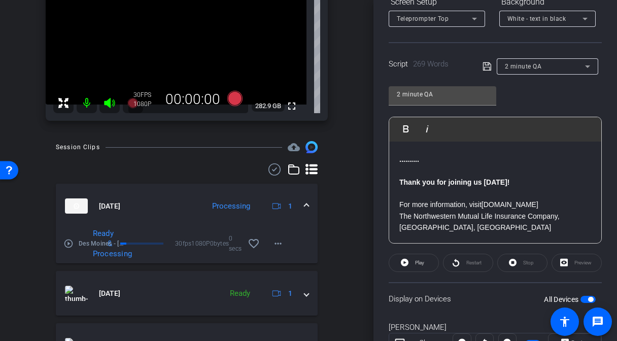
scroll to position [105, 0]
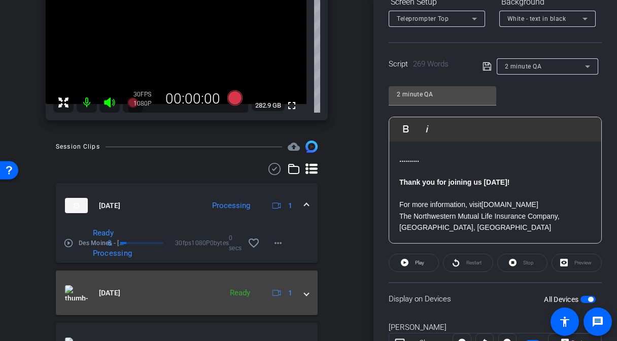
click at [304, 295] on span at bounding box center [306, 293] width 4 height 11
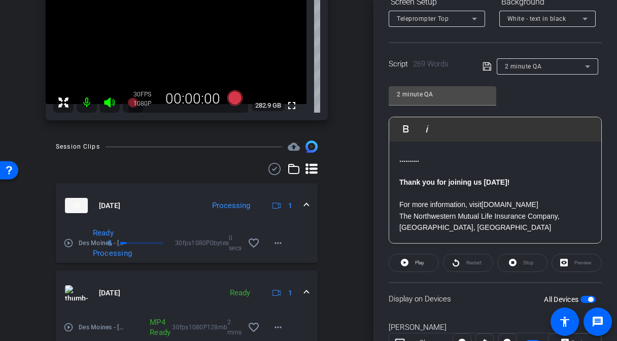
click at [304, 295] on span at bounding box center [306, 293] width 4 height 11
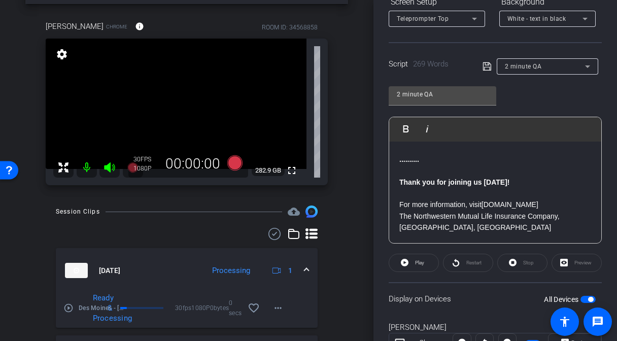
scroll to position [58, 0]
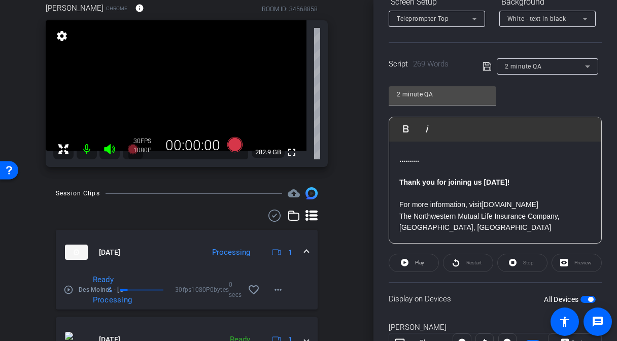
click at [308, 249] on mat-expansion-panel-header "Aug 13, 2025 Processing 1" at bounding box center [187, 252] width 262 height 45
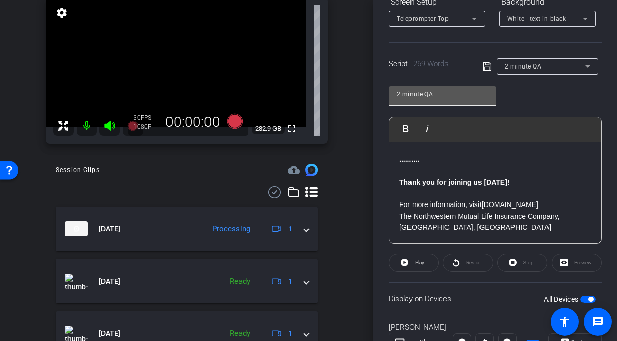
scroll to position [0, 0]
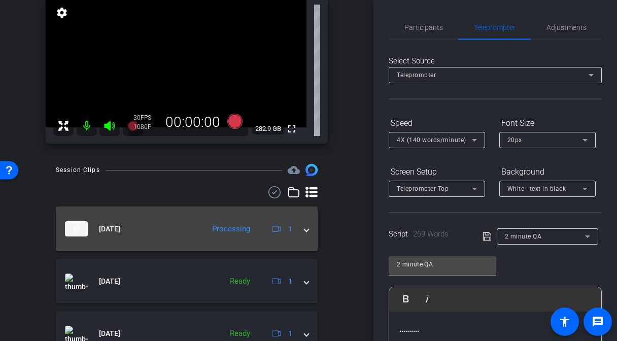
click at [308, 229] on span at bounding box center [306, 229] width 4 height 11
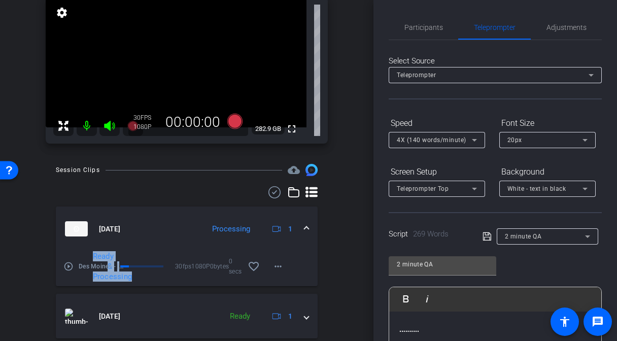
drag, startPoint x: 118, startPoint y: 266, endPoint x: 138, endPoint y: 263, distance: 20.5
click at [139, 263] on div "play_circle_outline Des Moines - Kurt Bogseth-Kurt Bogseth-2025-08-13-13-05-07-…" at bounding box center [186, 257] width 247 height 12
click at [138, 263] on div "Ready & Processing" at bounding box center [127, 266] width 99 height 30
click at [193, 269] on span "1080P" at bounding box center [200, 266] width 18 height 10
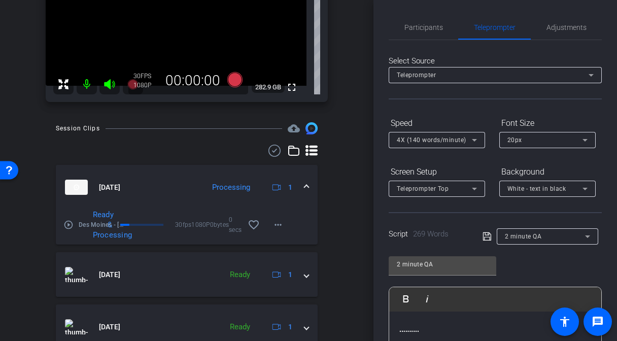
scroll to position [135, 0]
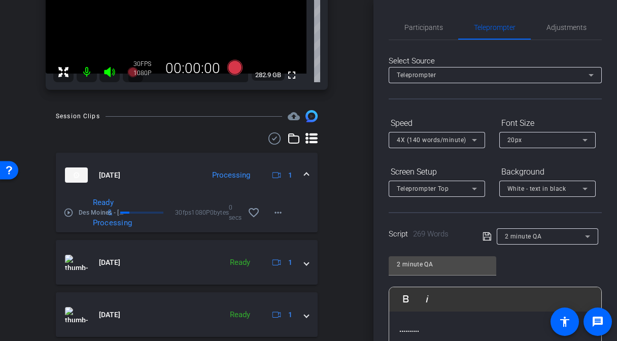
click at [308, 173] on mat-expansion-panel-header "Aug 13, 2025 Processing 1" at bounding box center [187, 175] width 262 height 45
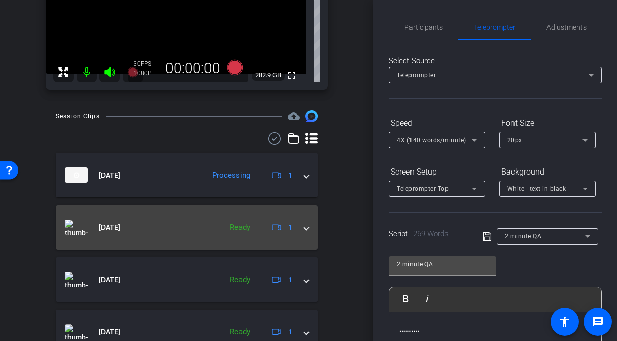
click at [308, 226] on span at bounding box center [306, 227] width 4 height 11
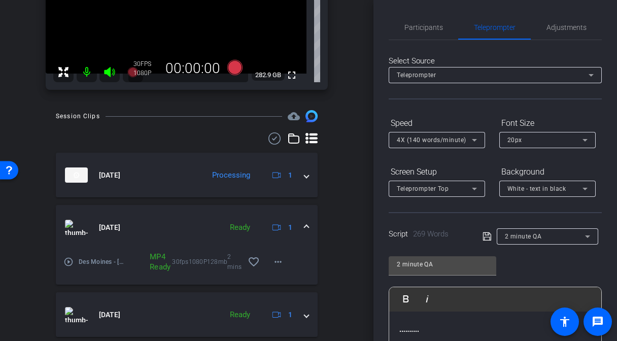
click at [308, 226] on span at bounding box center [306, 227] width 4 height 11
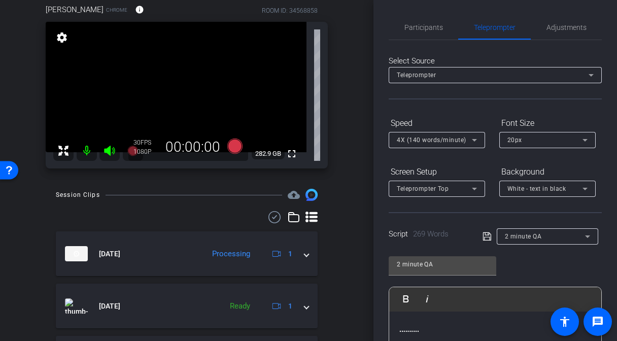
scroll to position [57, 0]
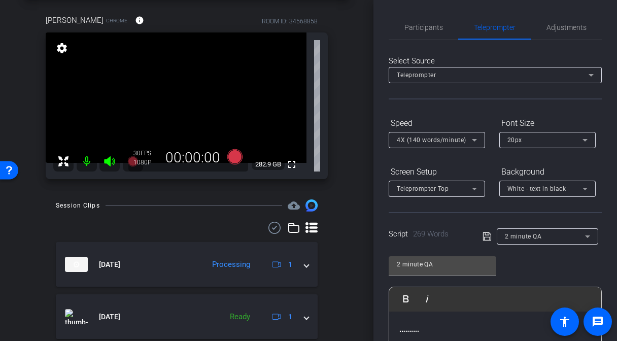
scroll to position [56, 0]
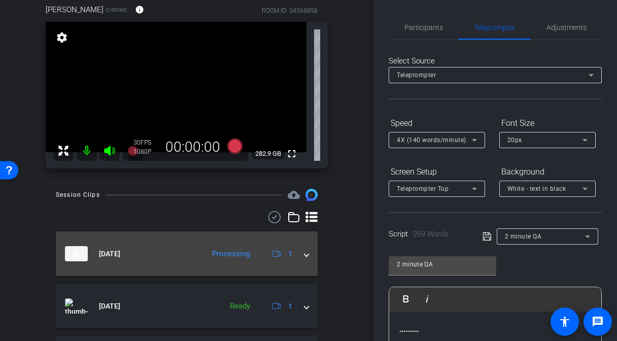
click at [306, 256] on span at bounding box center [306, 254] width 4 height 11
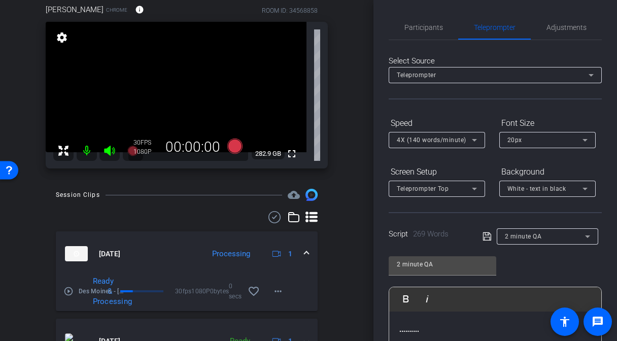
click at [353, 255] on div "arrow_back Des Moines - Kurt Bogseth Back to project Send invite account_box gr…" at bounding box center [186, 114] width 373 height 341
click at [357, 231] on div "arrow_back Des Moines - Kurt Bogseth Back to project Send invite account_box gr…" at bounding box center [186, 114] width 373 height 341
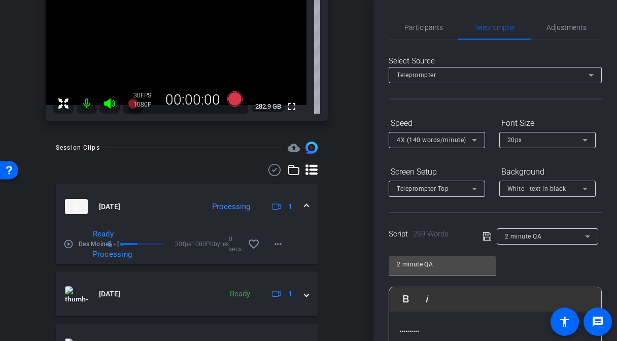
scroll to position [104, 0]
click at [361, 235] on div "arrow_back Des Moines - Kurt Bogseth Back to project Send invite account_box gr…" at bounding box center [186, 66] width 373 height 341
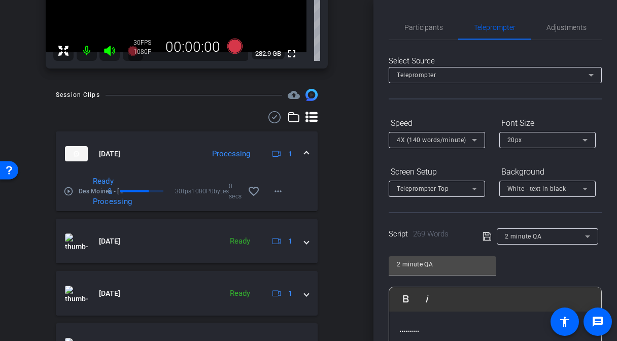
scroll to position [157, 0]
click at [429, 27] on span "Participants" at bounding box center [423, 27] width 39 height 7
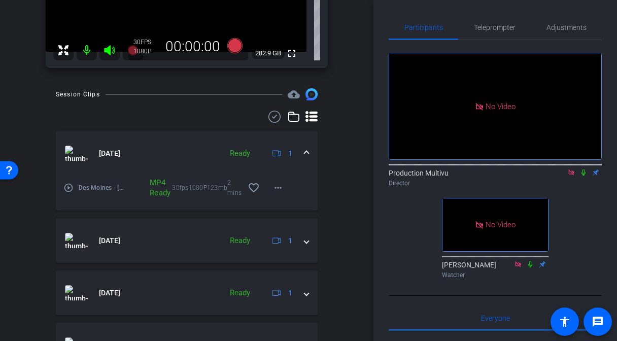
click at [306, 152] on span at bounding box center [306, 153] width 4 height 11
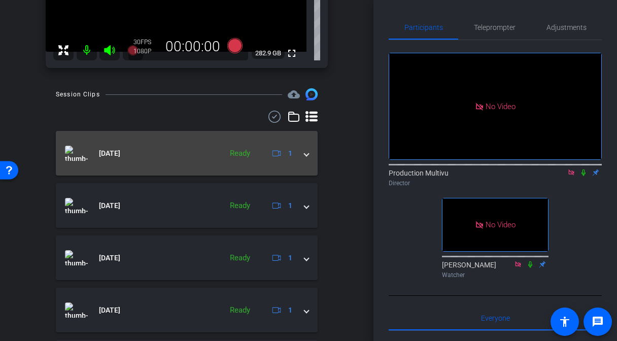
click at [306, 152] on span at bounding box center [306, 153] width 4 height 11
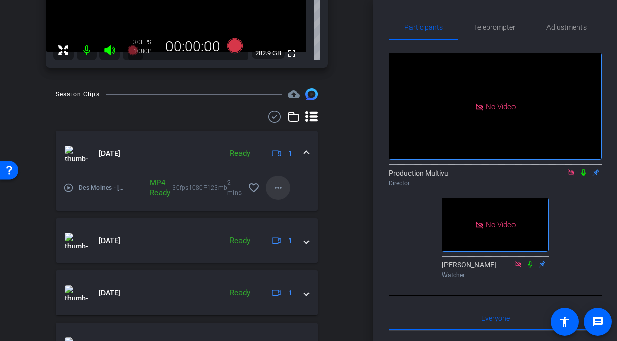
click at [276, 188] on mat-icon "more_horiz" at bounding box center [278, 188] width 12 height 12
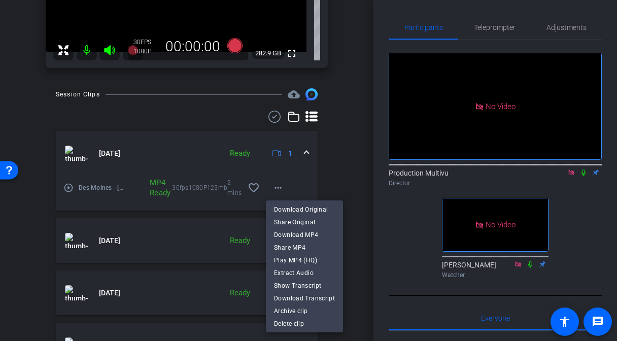
click at [339, 155] on div at bounding box center [308, 170] width 617 height 341
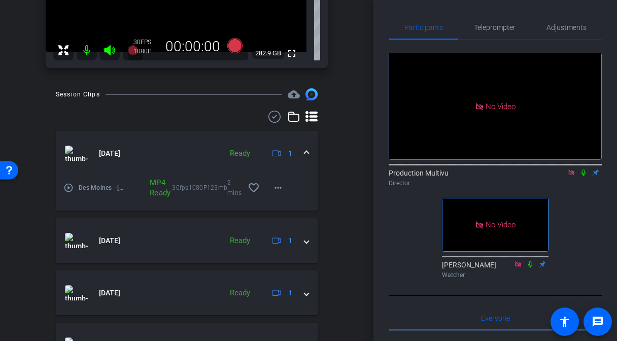
scroll to position [0, 0]
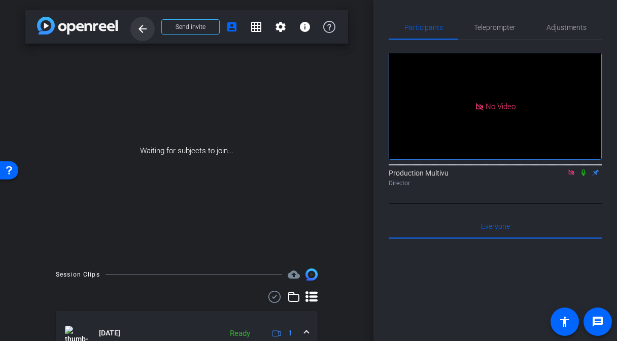
click at [142, 27] on mat-icon "arrow_back" at bounding box center [142, 29] width 12 height 12
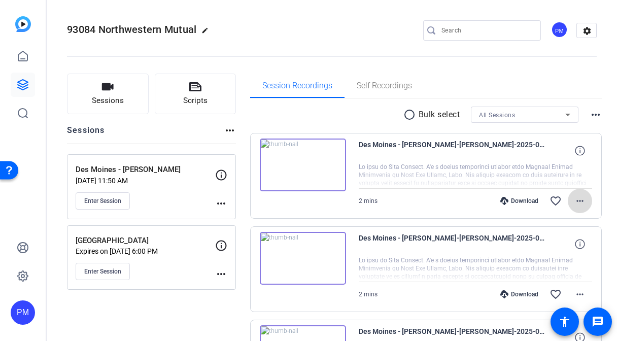
click at [582, 200] on mat-icon "more_horiz" at bounding box center [580, 201] width 12 height 12
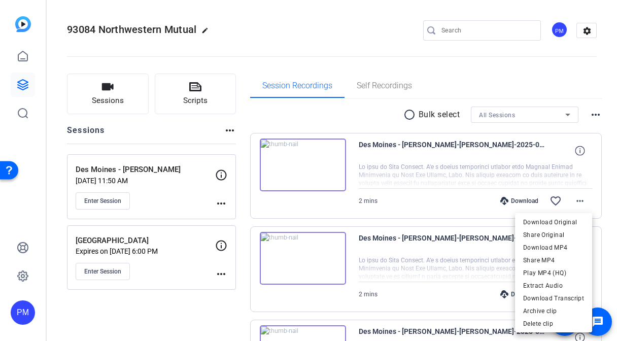
click at [593, 71] on div at bounding box center [308, 170] width 617 height 341
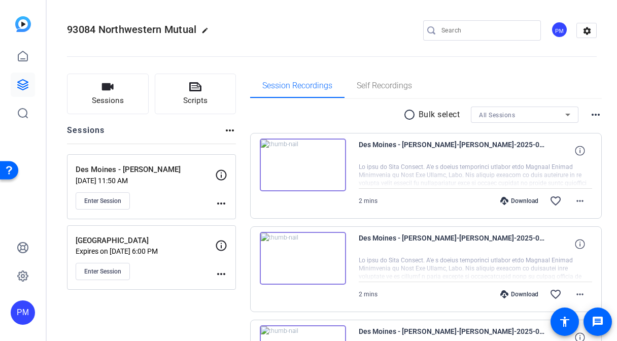
click at [410, 116] on mat-icon "radio_button_unchecked" at bounding box center [410, 115] width 15 height 12
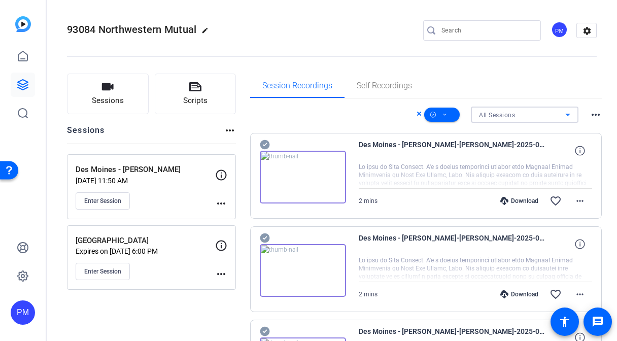
click at [570, 109] on icon at bounding box center [568, 115] width 12 height 12
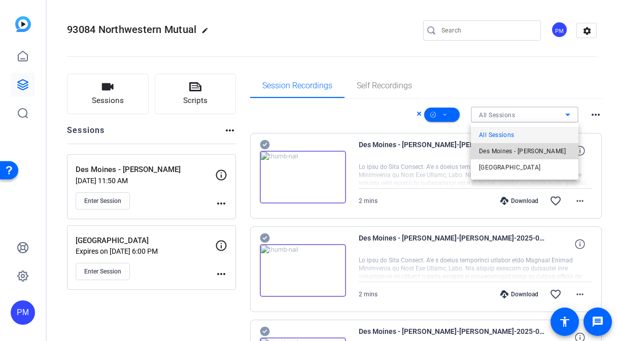
click at [520, 149] on span "Des Moines - [PERSON_NAME]" at bounding box center [522, 151] width 87 height 12
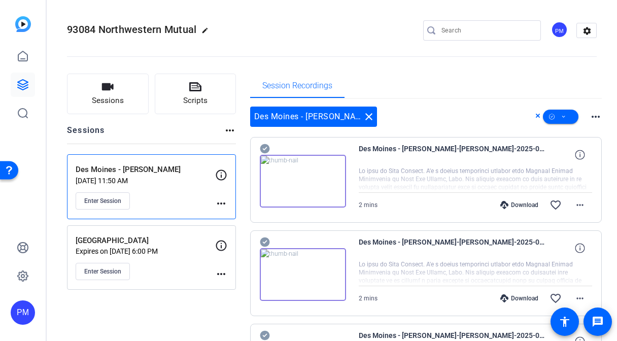
click at [593, 116] on mat-icon "more_horiz" at bounding box center [595, 117] width 12 height 12
click at [593, 116] on div at bounding box center [308, 170] width 617 height 341
click at [558, 112] on span at bounding box center [561, 117] width 36 height 24
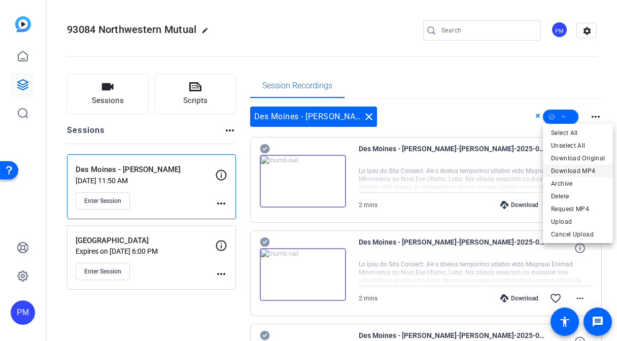
click at [569, 168] on span "Download MP4" at bounding box center [578, 171] width 54 height 12
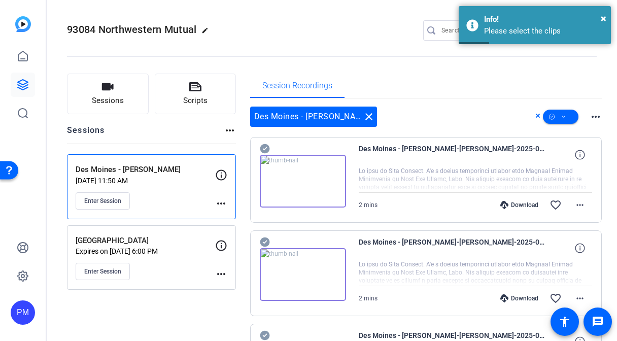
click at [264, 148] on icon at bounding box center [265, 149] width 10 height 10
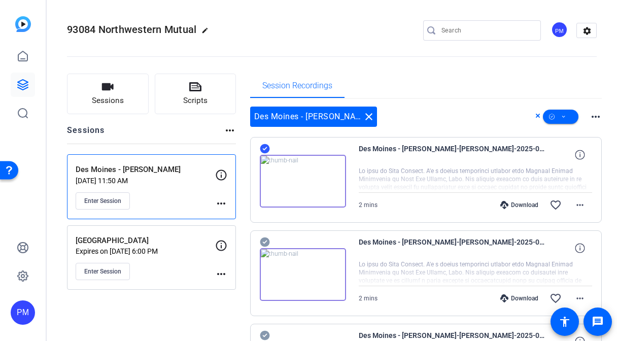
click at [265, 154] on icon at bounding box center [265, 149] width 10 height 10
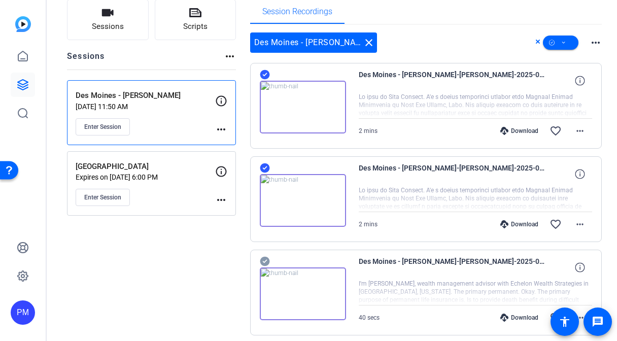
scroll to position [100, 0]
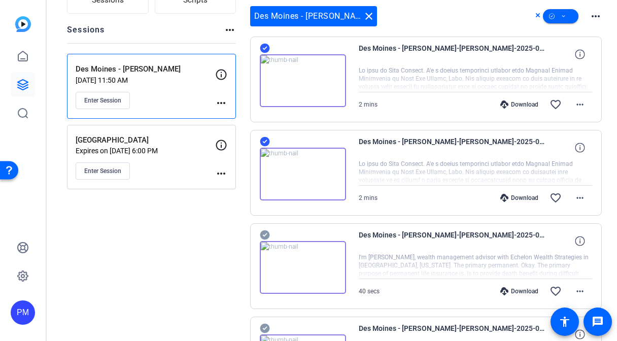
click at [265, 53] on icon at bounding box center [265, 49] width 10 height 10
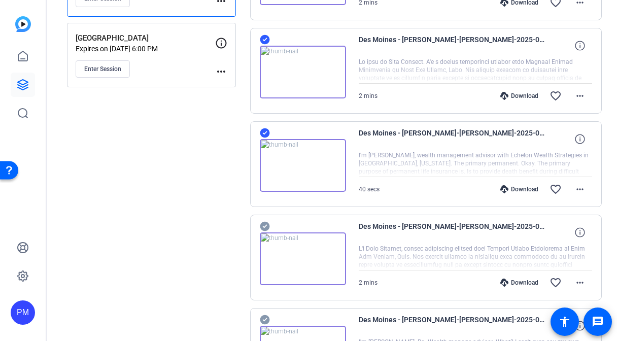
scroll to position [206, 0]
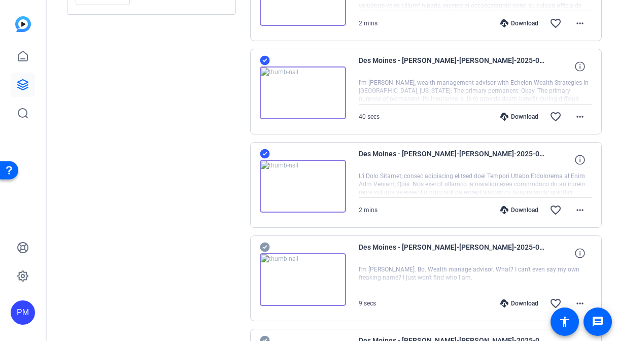
scroll to position [276, 0]
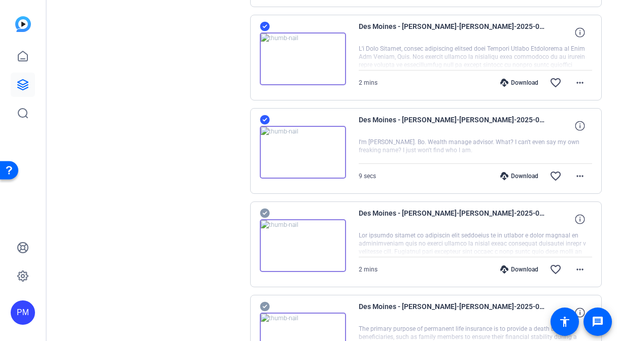
scroll to position [403, 0]
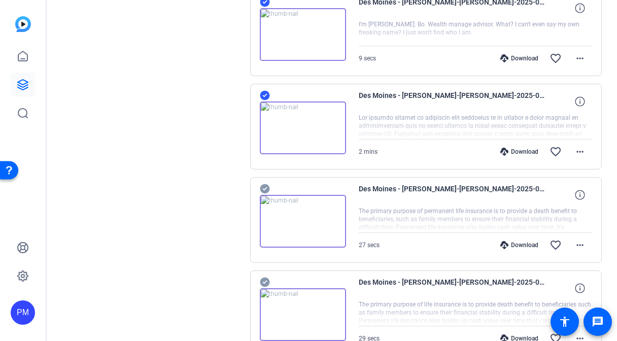
scroll to position [520, 0]
click at [263, 189] on icon at bounding box center [265, 188] width 10 height 12
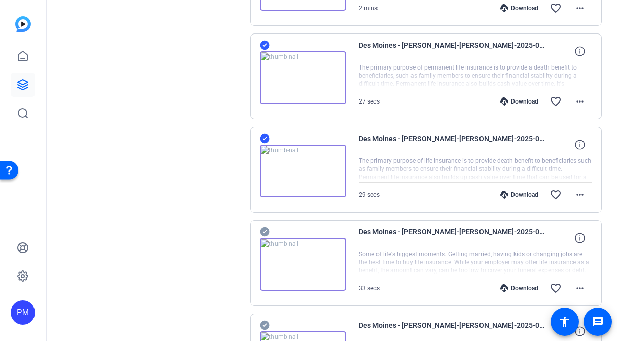
scroll to position [785, 0]
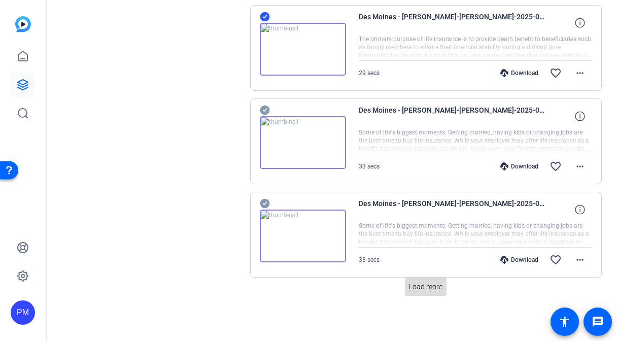
click at [421, 288] on span "Load more" at bounding box center [425, 287] width 33 height 11
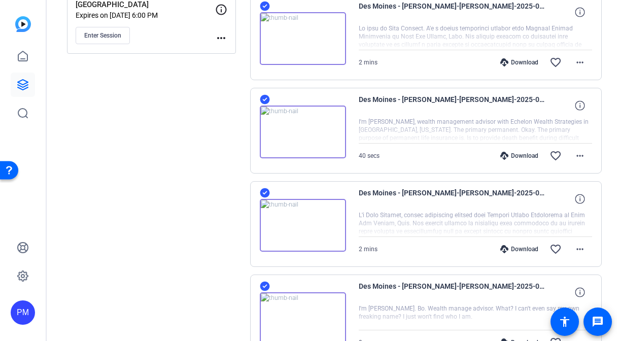
scroll to position [0, 0]
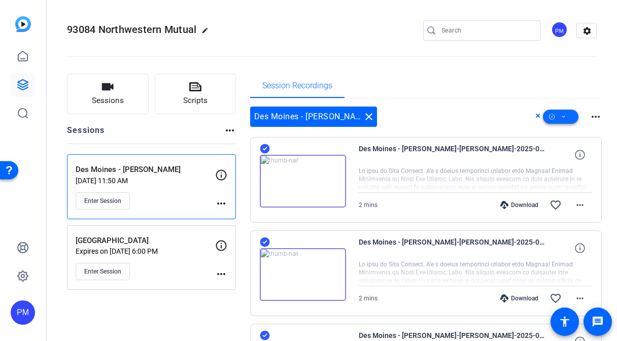
click at [567, 118] on span at bounding box center [561, 117] width 36 height 24
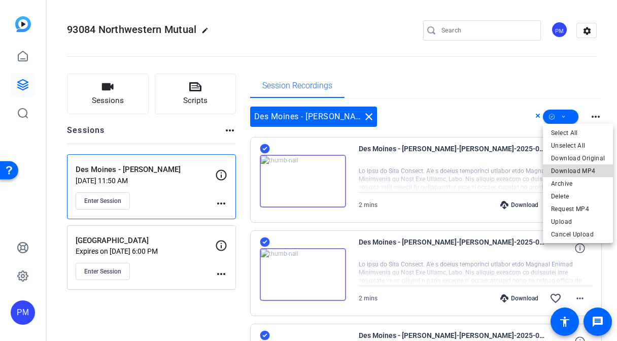
click at [581, 167] on span "Download MP4" at bounding box center [578, 171] width 54 height 12
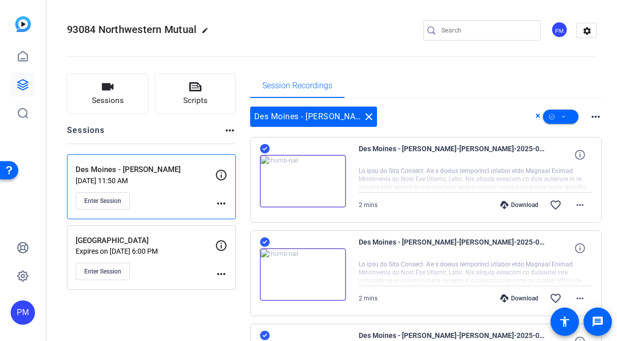
click at [538, 114] on icon at bounding box center [537, 116] width 5 height 12
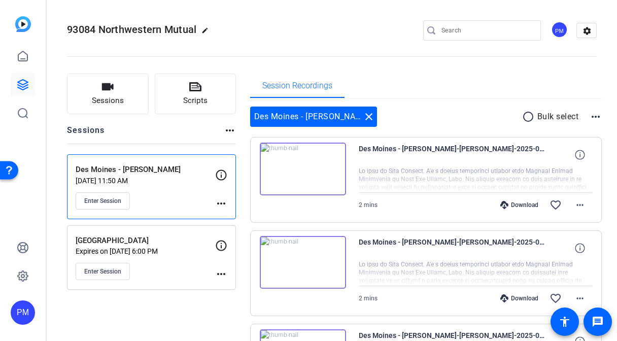
click at [527, 119] on mat-icon "radio_button_unchecked" at bounding box center [529, 117] width 15 height 12
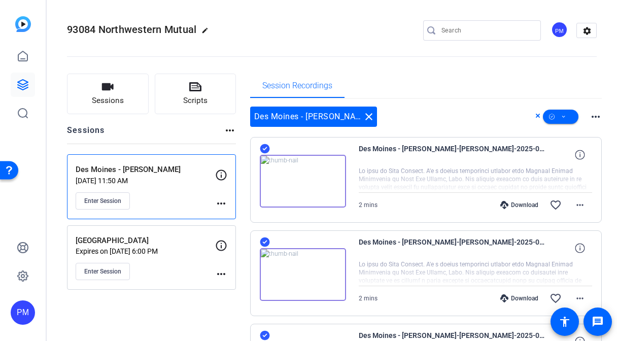
click at [262, 149] on icon at bounding box center [265, 149] width 10 height 10
click at [265, 241] on icon at bounding box center [265, 242] width 10 height 12
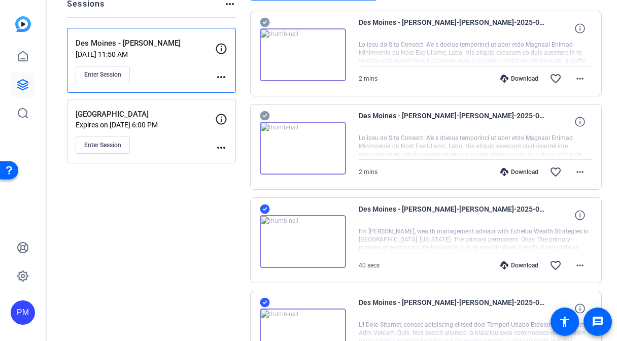
scroll to position [130, 0]
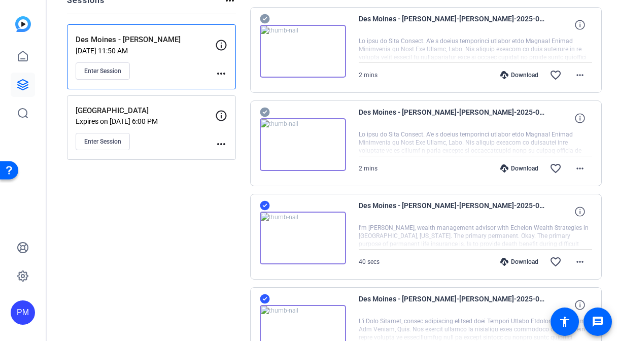
click at [266, 197] on div "Des Moines - Kurt Bogseth-Kurt Bogseth-2025-08-13-13-00-59-879-0 I'm Kurt Bogse…" at bounding box center [426, 237] width 352 height 86
click at [266, 205] on icon at bounding box center [265, 206] width 10 height 10
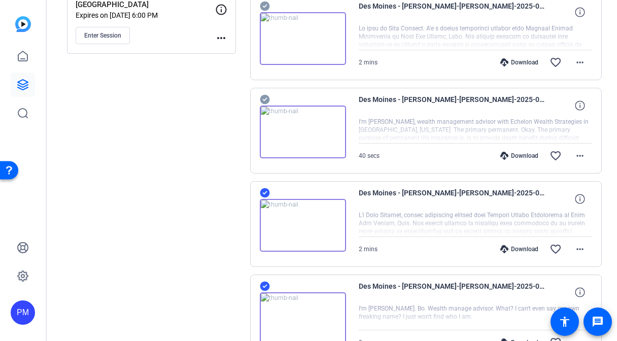
scroll to position [236, 0]
click at [267, 192] on icon at bounding box center [265, 193] width 10 height 10
click at [266, 284] on icon at bounding box center [265, 286] width 10 height 12
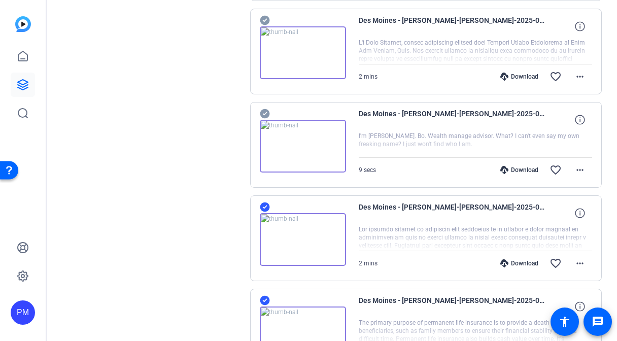
scroll to position [410, 0]
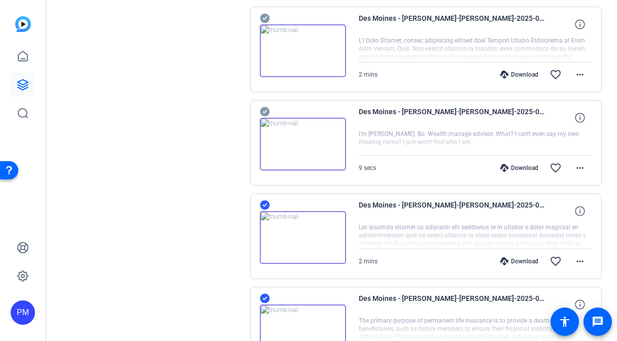
click at [267, 204] on icon at bounding box center [265, 205] width 10 height 10
click at [261, 299] on icon at bounding box center [265, 299] width 10 height 10
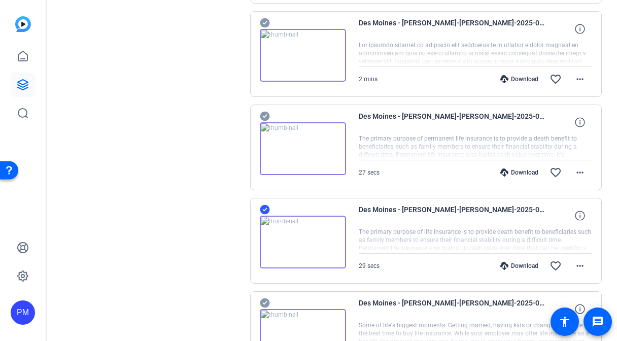
scroll to position [600, 0]
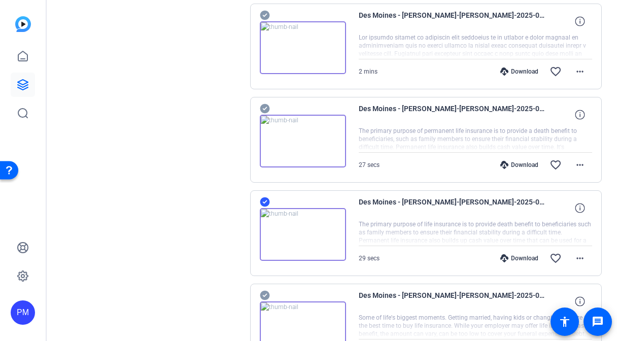
click at [262, 198] on icon at bounding box center [265, 202] width 10 height 10
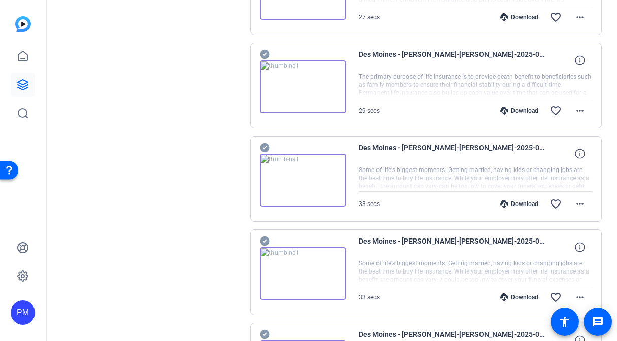
scroll to position [749, 0]
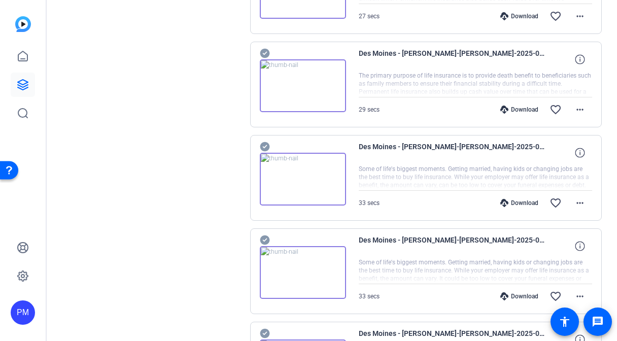
click at [265, 146] on icon at bounding box center [265, 147] width 10 height 12
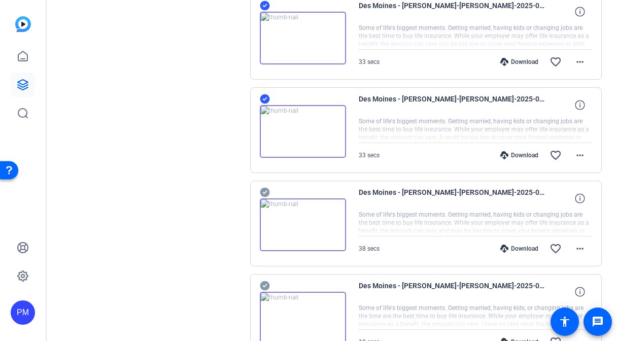
scroll to position [890, 0]
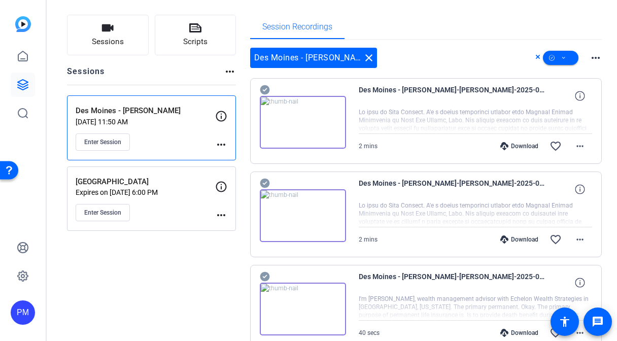
scroll to position [37, 0]
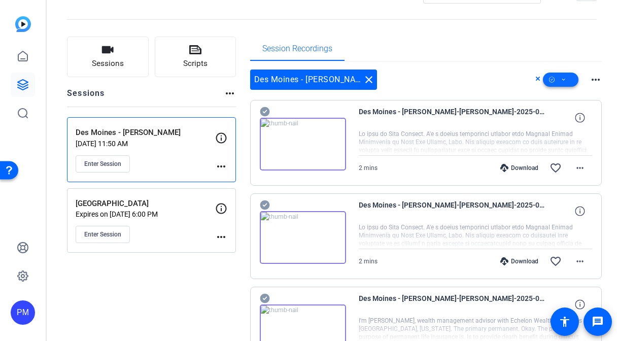
click at [565, 77] on icon at bounding box center [563, 80] width 5 height 13
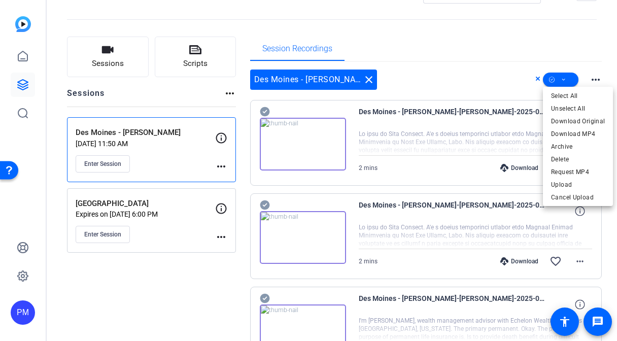
click at [590, 79] on div at bounding box center [308, 170] width 617 height 341
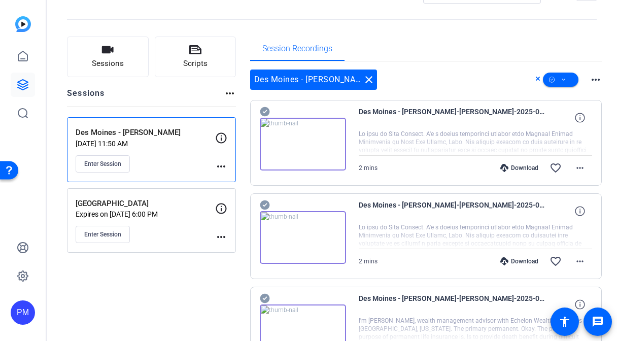
click at [593, 77] on mat-icon "more_horiz" at bounding box center [595, 80] width 12 height 12
click at [593, 77] on div at bounding box center [308, 170] width 617 height 341
click at [578, 41] on div "Session Recordings" at bounding box center [426, 49] width 352 height 24
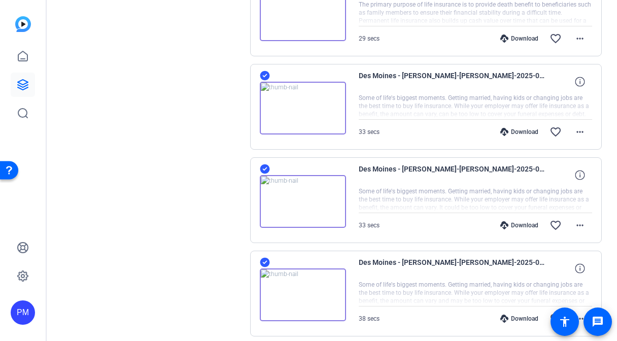
scroll to position [769, 0]
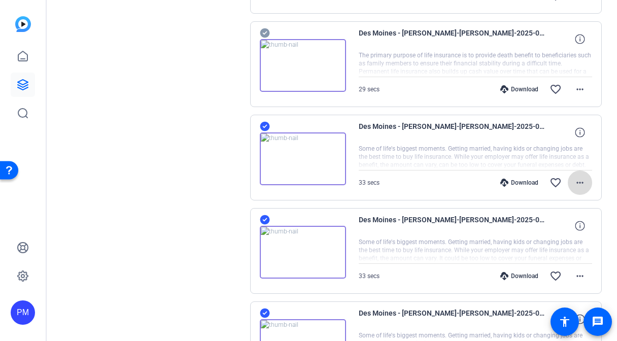
click at [581, 179] on mat-icon "more_horiz" at bounding box center [580, 183] width 12 height 12
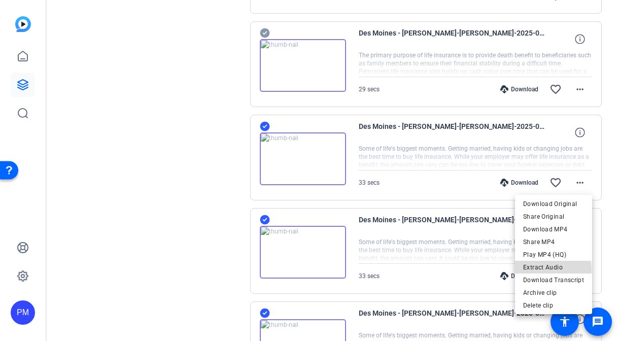
click at [546, 270] on span "Extract Audio" at bounding box center [553, 267] width 61 height 12
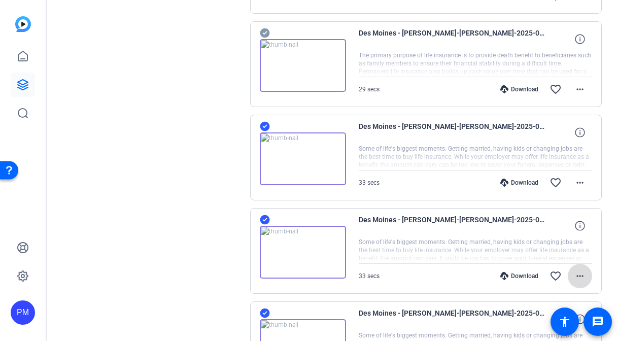
click at [581, 278] on mat-icon "more_horiz" at bounding box center [580, 276] width 12 height 12
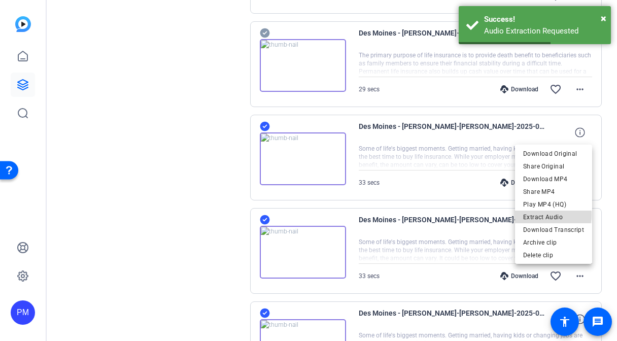
click at [552, 215] on span "Extract Audio" at bounding box center [553, 217] width 61 height 12
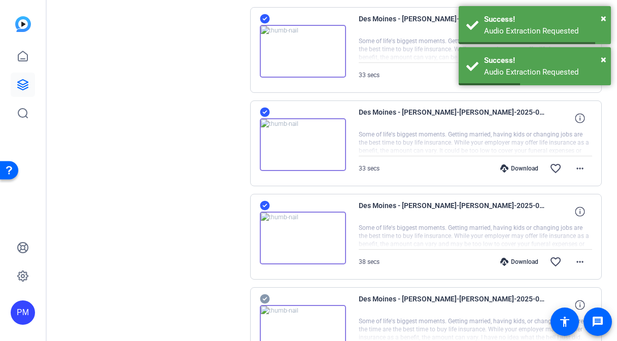
scroll to position [879, 0]
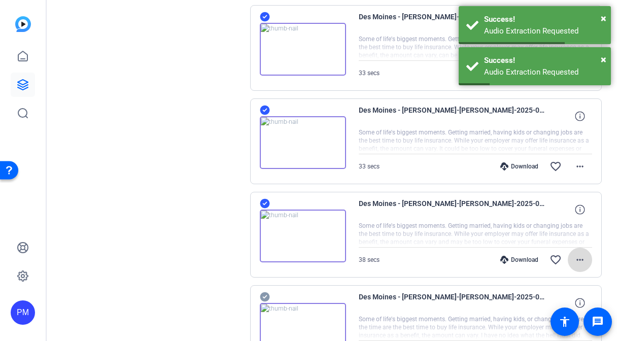
click at [580, 259] on mat-icon "more_horiz" at bounding box center [580, 260] width 12 height 12
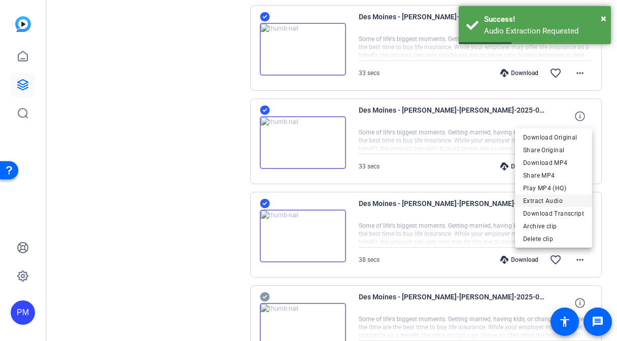
click at [556, 201] on span "Extract Audio" at bounding box center [553, 201] width 61 height 12
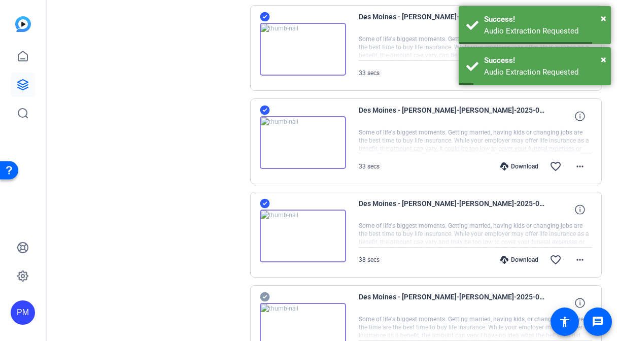
scroll to position [0, 0]
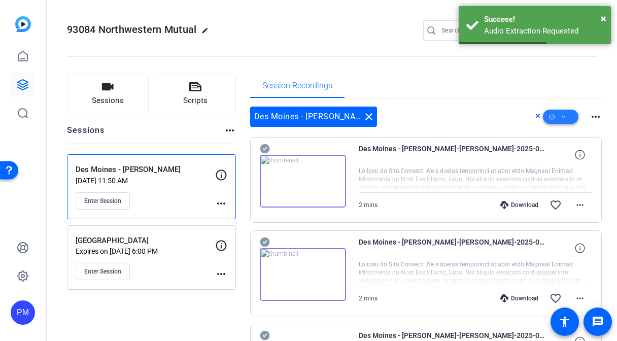
click at [560, 114] on span at bounding box center [561, 117] width 36 height 24
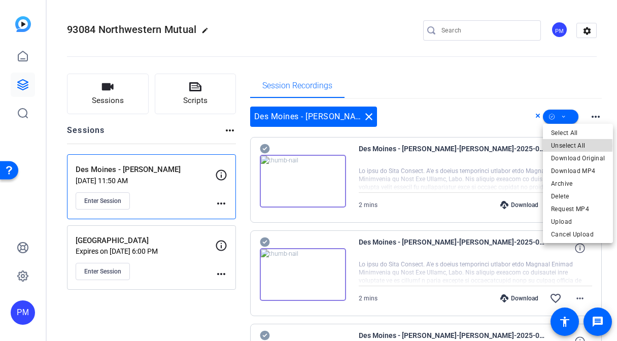
click at [560, 146] on span "Unselect All" at bounding box center [578, 146] width 54 height 12
click at [488, 115] on div at bounding box center [308, 170] width 617 height 341
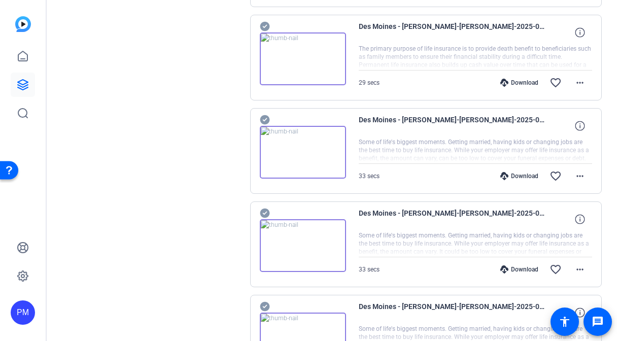
scroll to position [773, 0]
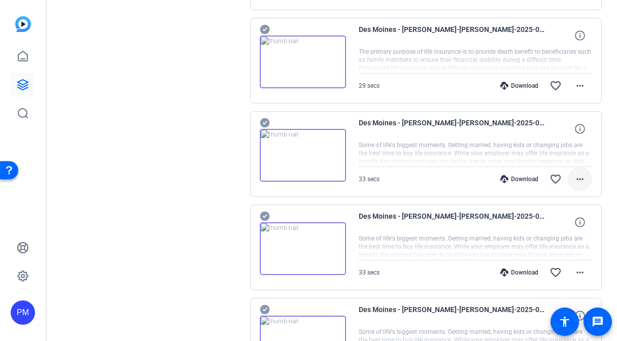
click at [581, 182] on mat-icon "more_horiz" at bounding box center [580, 179] width 12 height 12
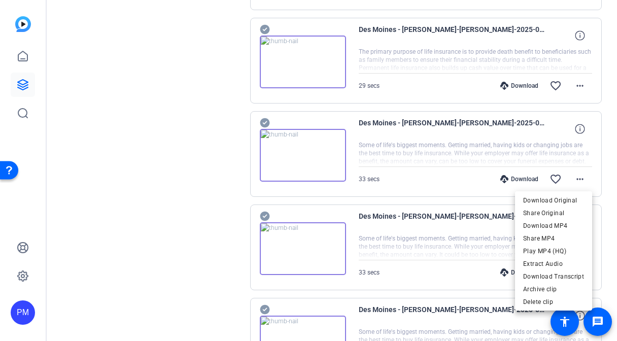
click at [182, 162] on div at bounding box center [308, 170] width 617 height 341
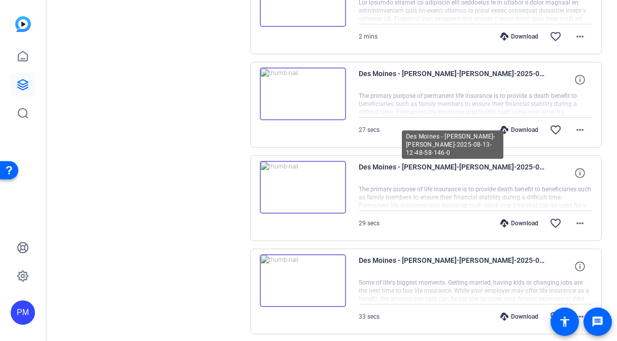
scroll to position [781, 0]
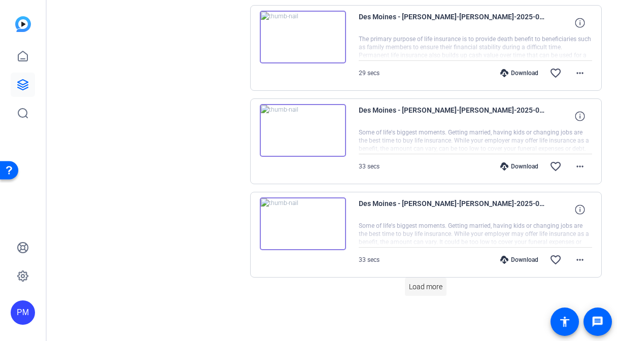
click at [433, 286] on span "Load more" at bounding box center [425, 287] width 33 height 11
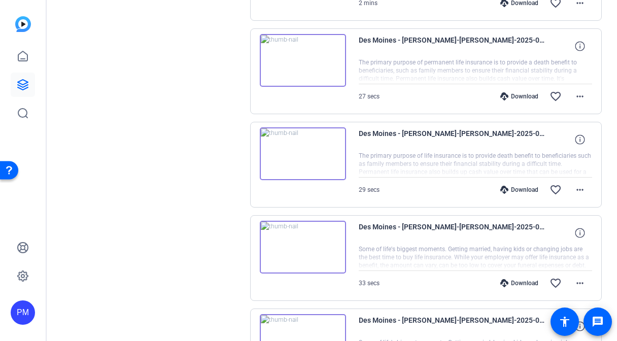
scroll to position [669, 0]
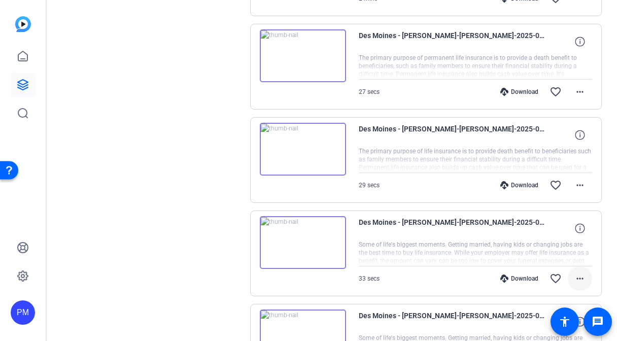
click at [581, 277] on mat-icon "more_horiz" at bounding box center [580, 278] width 12 height 12
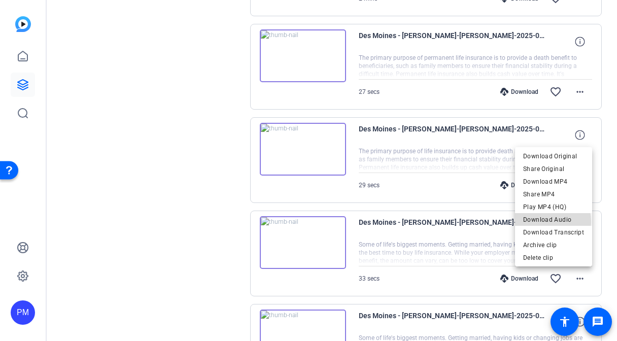
click at [538, 222] on span "Download Audio" at bounding box center [553, 220] width 61 height 12
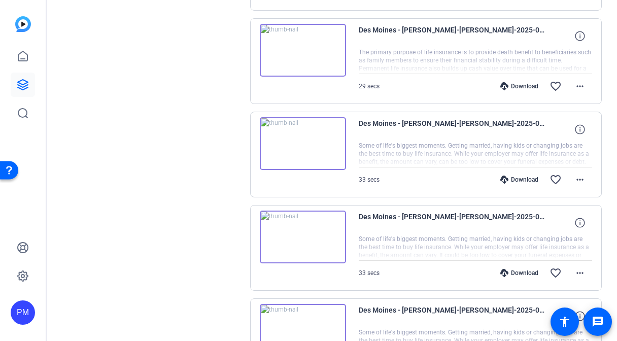
scroll to position [784, 0]
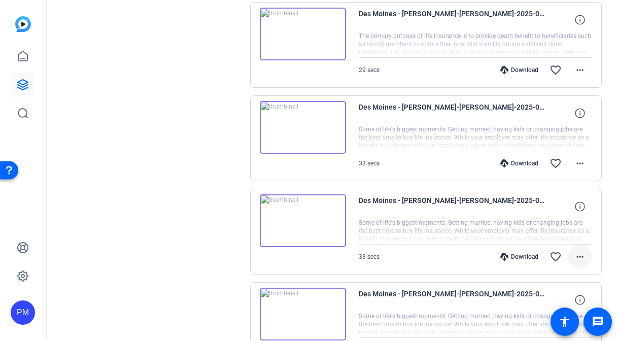
click at [583, 254] on mat-icon "more_horiz" at bounding box center [580, 257] width 12 height 12
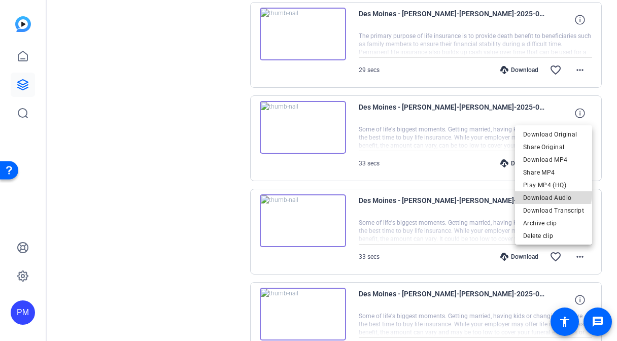
click at [553, 193] on span "Download Audio" at bounding box center [553, 198] width 61 height 12
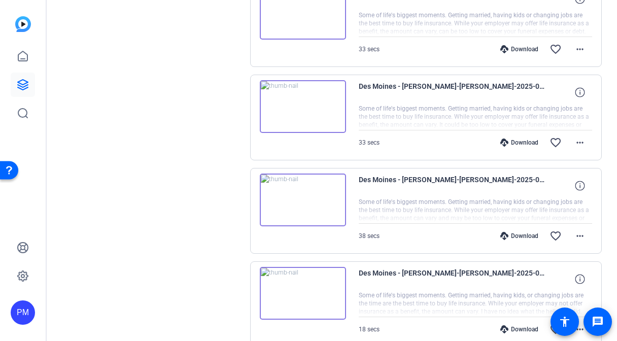
scroll to position [911, 0]
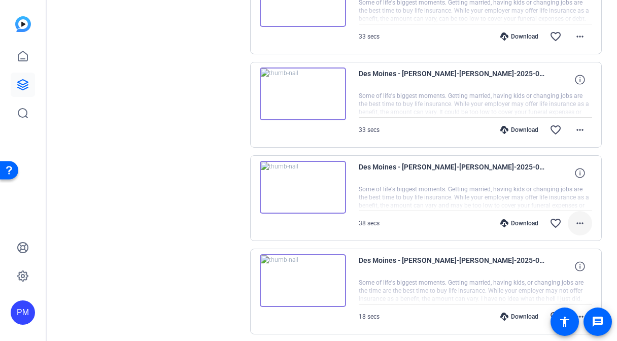
click at [579, 222] on mat-icon "more_horiz" at bounding box center [580, 223] width 12 height 12
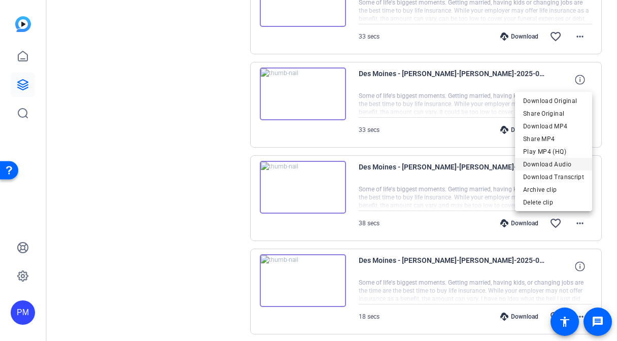
click at [542, 161] on span "Download Audio" at bounding box center [553, 164] width 61 height 12
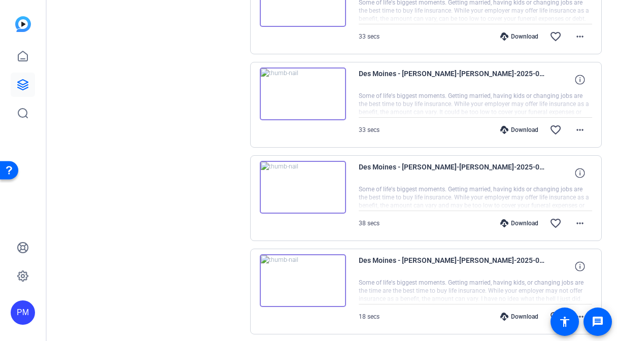
scroll to position [0, 0]
